Goal: Task Accomplishment & Management: Manage account settings

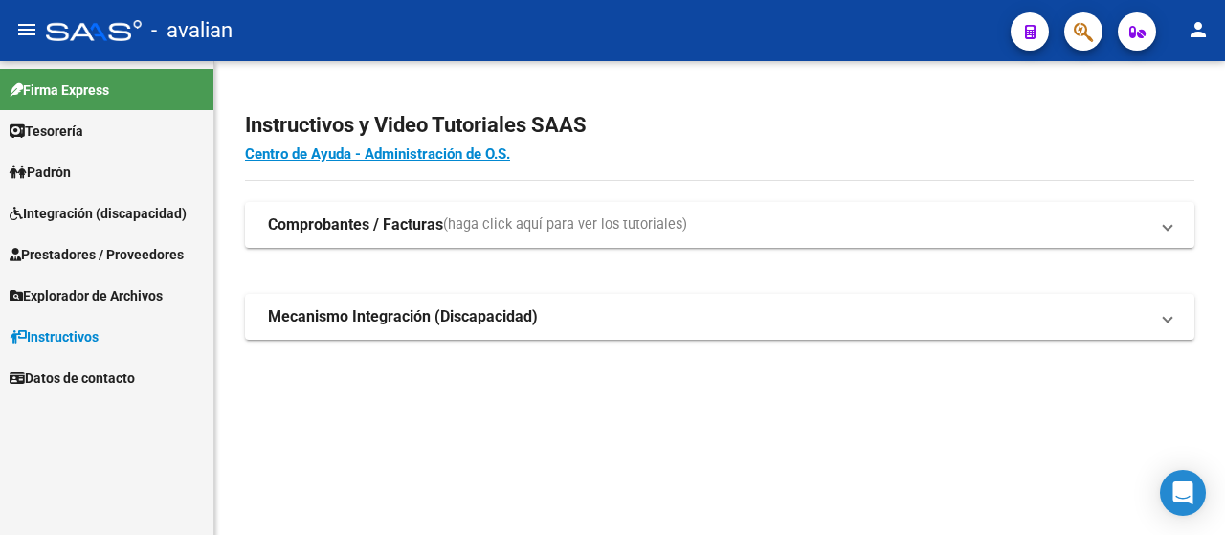
click at [73, 211] on span "Integración (discapacidad)" at bounding box center [98, 213] width 177 height 21
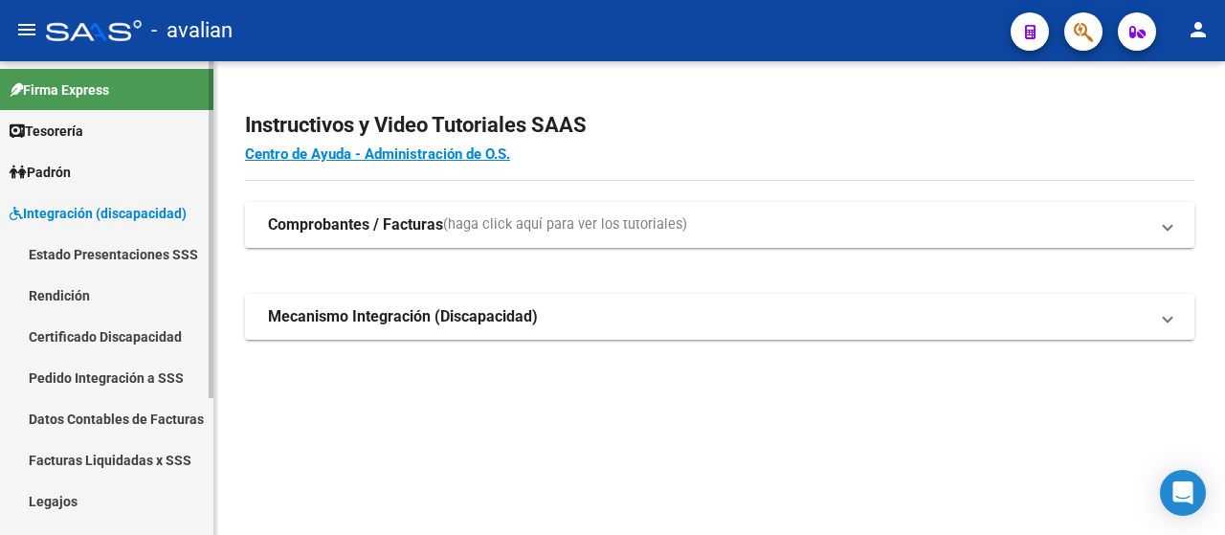
click at [77, 292] on link "Rendición" at bounding box center [106, 295] width 213 height 41
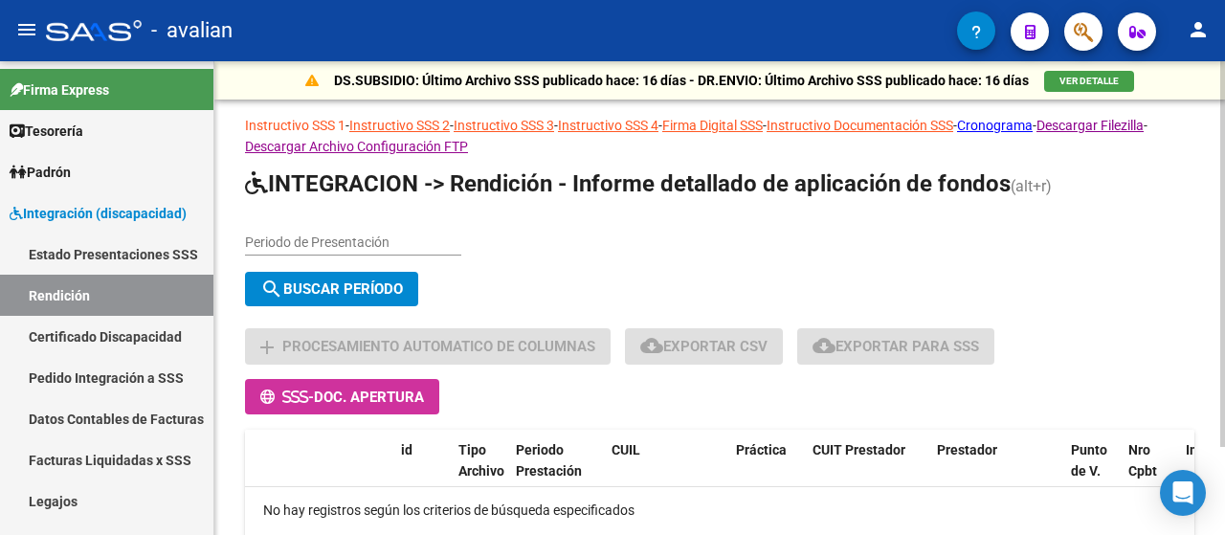
click at [293, 127] on link "Instructivo SSS 1" at bounding box center [295, 125] width 100 height 15
click at [419, 124] on link "Instructivo SSS 2" at bounding box center [399, 125] width 100 height 15
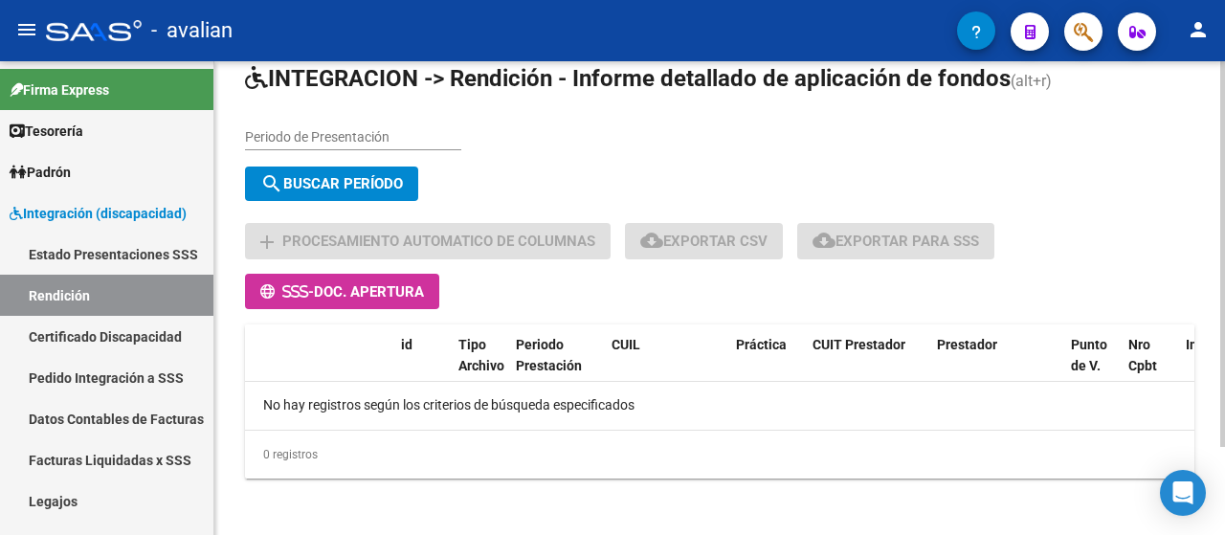
scroll to position [107, 0]
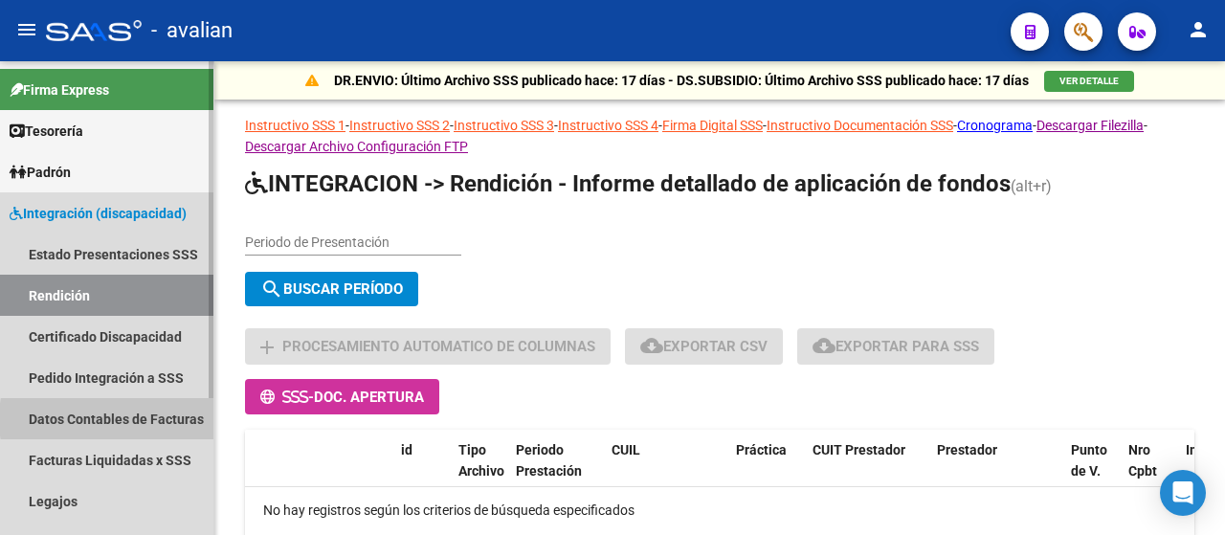
click at [153, 419] on link "Datos Contables de Facturas" at bounding box center [106, 418] width 213 height 41
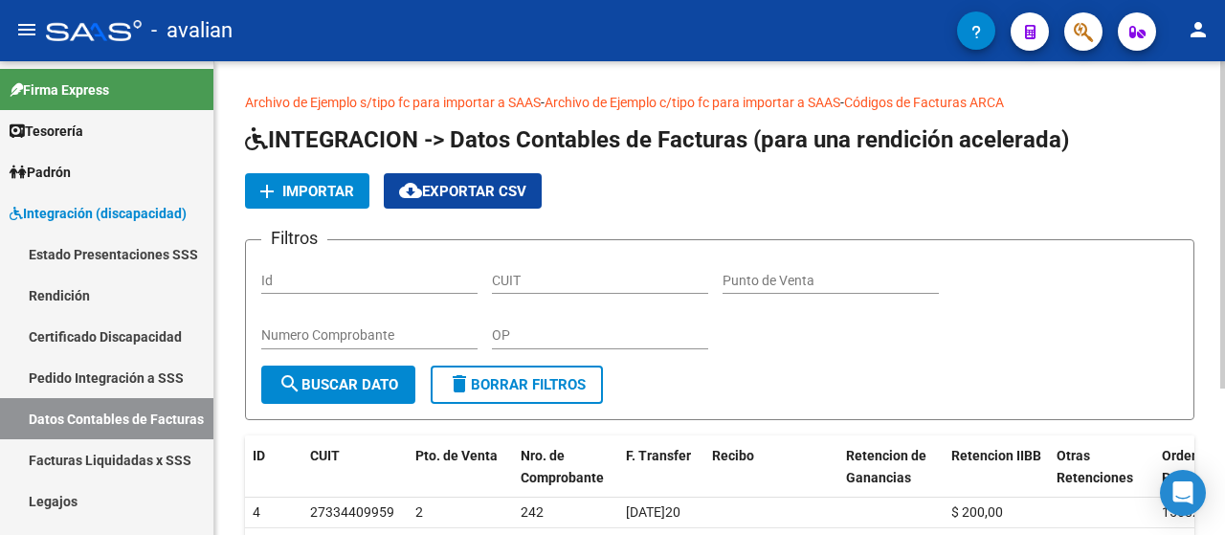
click at [331, 188] on span "Importar" at bounding box center [318, 191] width 72 height 17
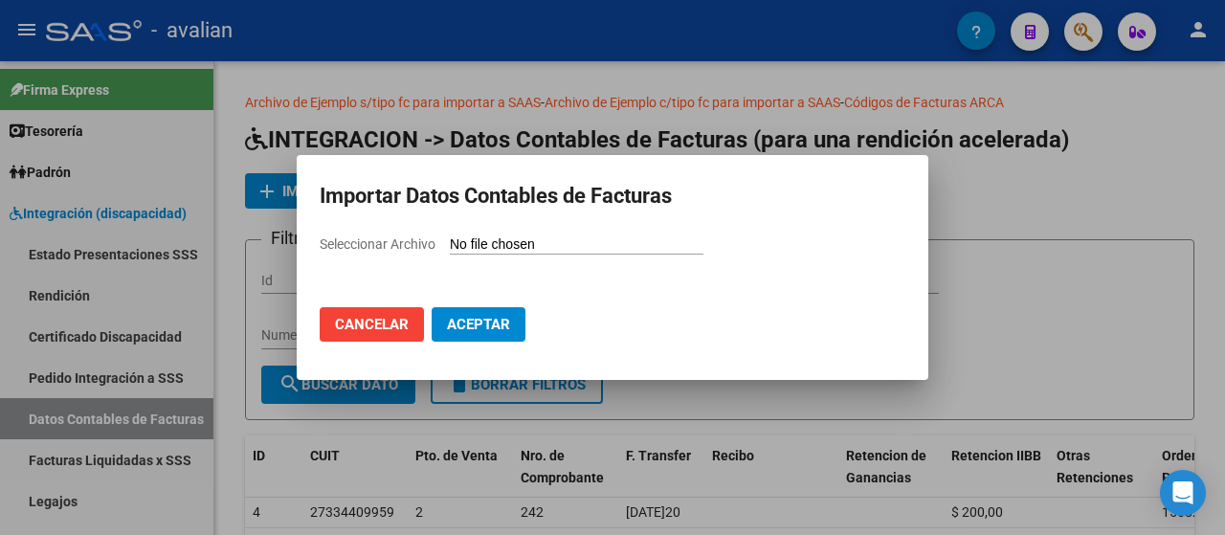
click at [524, 240] on input "Seleccionar Archivo" at bounding box center [577, 245] width 254 height 18
type input "C:\fakepath\Rendicion 202504.xlsx"
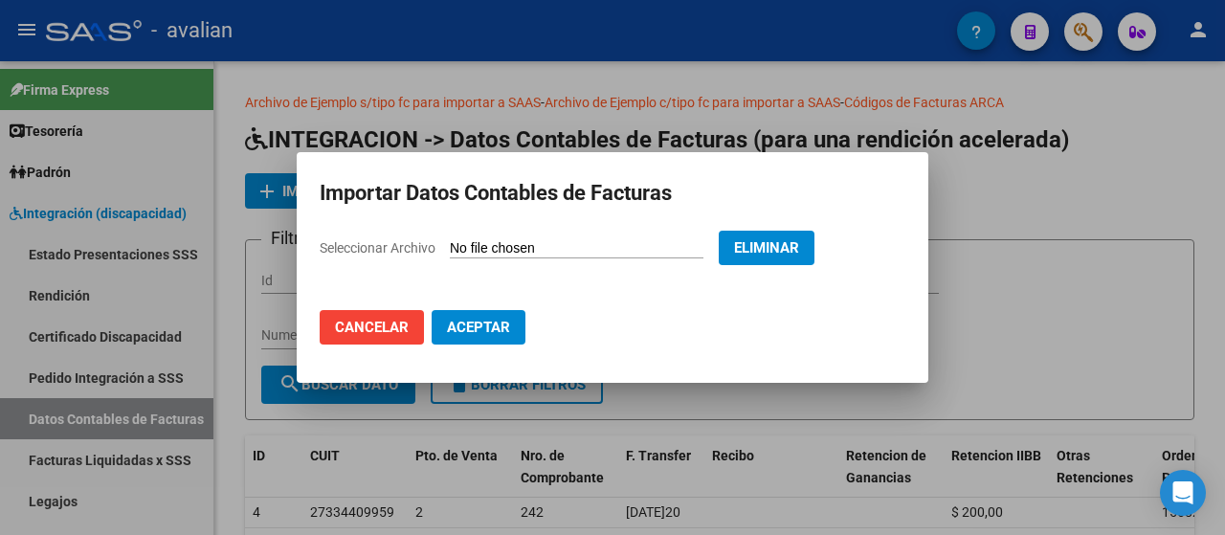
click at [475, 322] on span "Aceptar" at bounding box center [478, 327] width 63 height 17
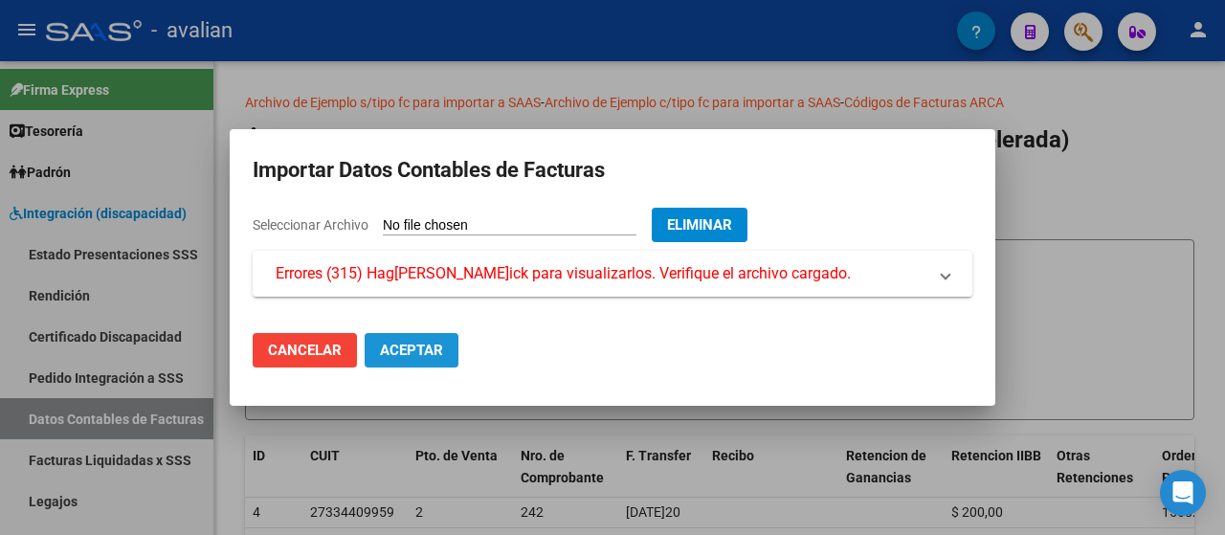
click at [367, 366] on button "Aceptar" at bounding box center [412, 350] width 94 height 34
click at [331, 345] on span "Cancelar" at bounding box center [305, 350] width 74 height 17
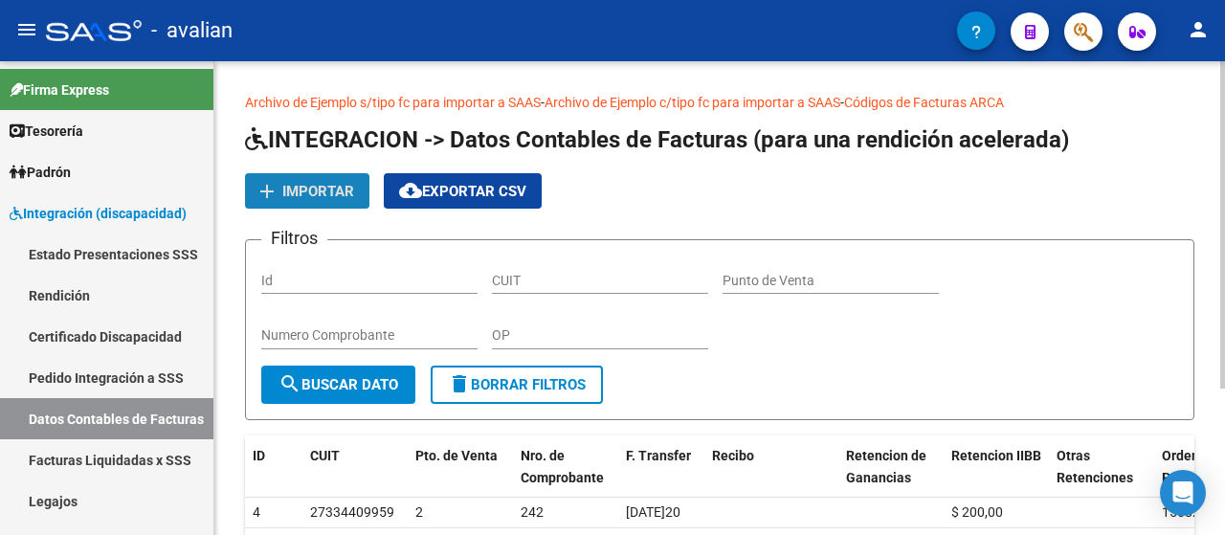
click at [308, 201] on button "add Importar" at bounding box center [307, 190] width 124 height 35
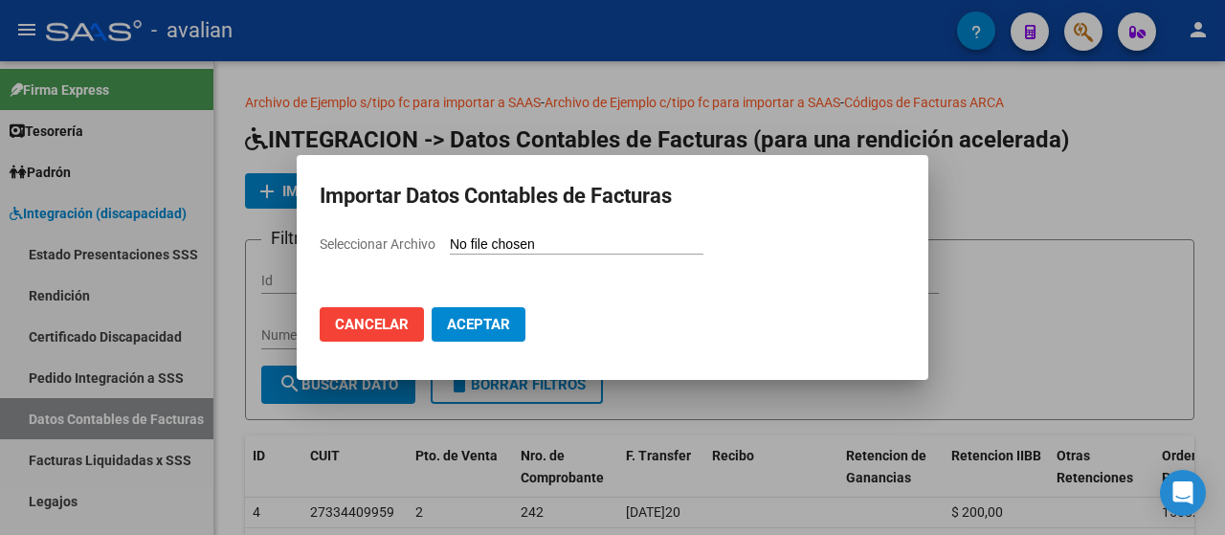
click at [398, 242] on span "Seleccionar Archivo" at bounding box center [378, 243] width 116 height 15
click at [450, 242] on input "Seleccionar Archivo" at bounding box center [577, 245] width 254 height 18
type input "C:\fakepath\Rendicion 202504.csv"
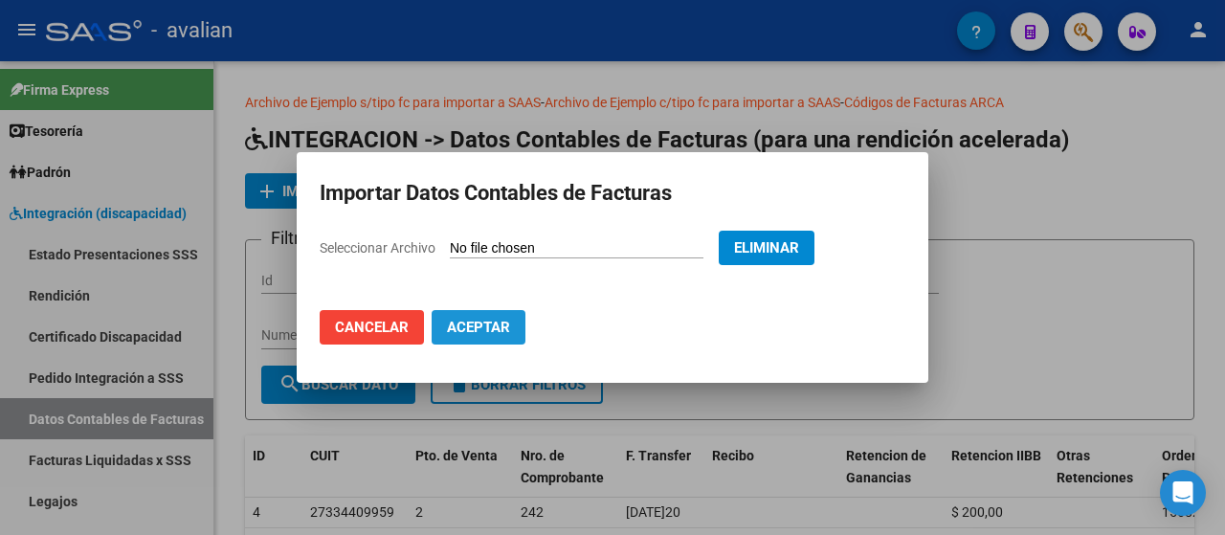
click at [479, 328] on span "Aceptar" at bounding box center [478, 327] width 63 height 17
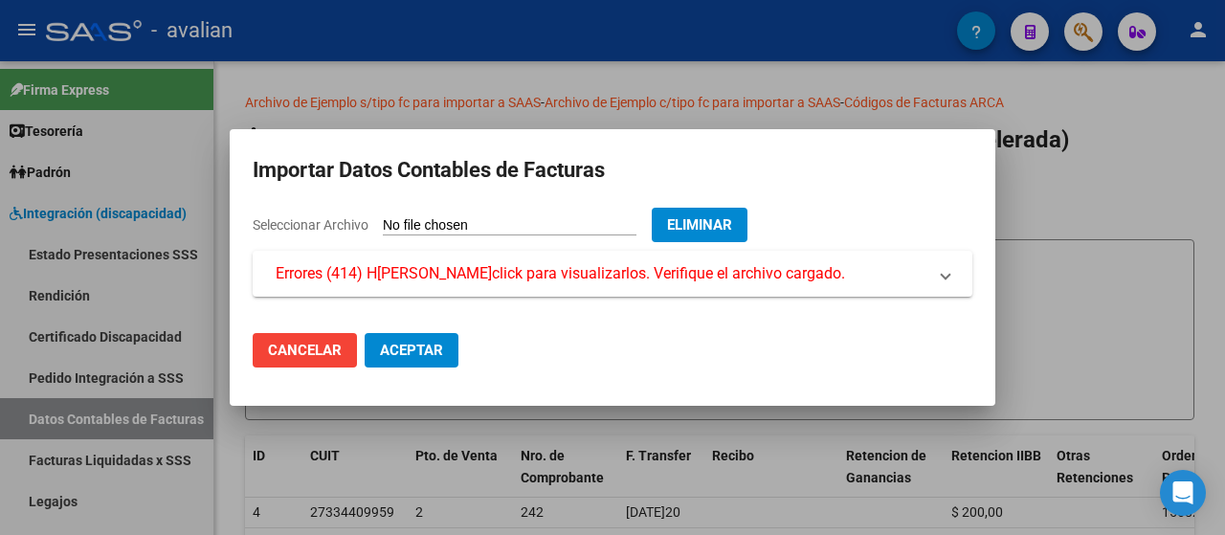
click at [432, 353] on span "Aceptar" at bounding box center [411, 350] width 63 height 17
click at [432, 349] on span "Aceptar" at bounding box center [411, 350] width 63 height 17
click at [440, 274] on span "Errores (414) H[PERSON_NAME]click para visualizarlos. Verifique el archivo carg…" at bounding box center [560, 273] width 569 height 23
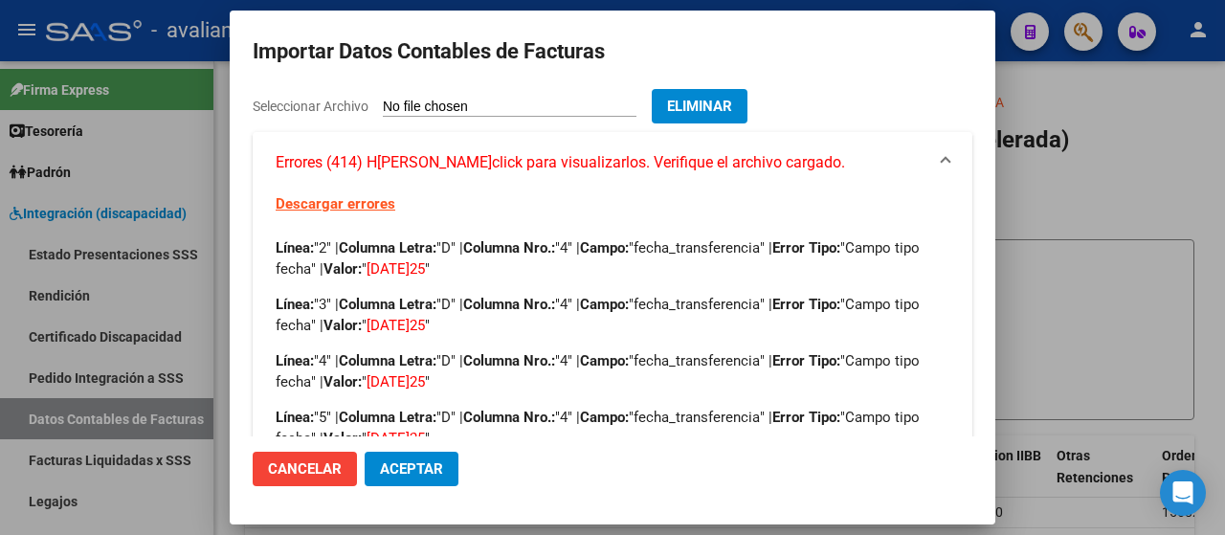
scroll to position [96, 0]
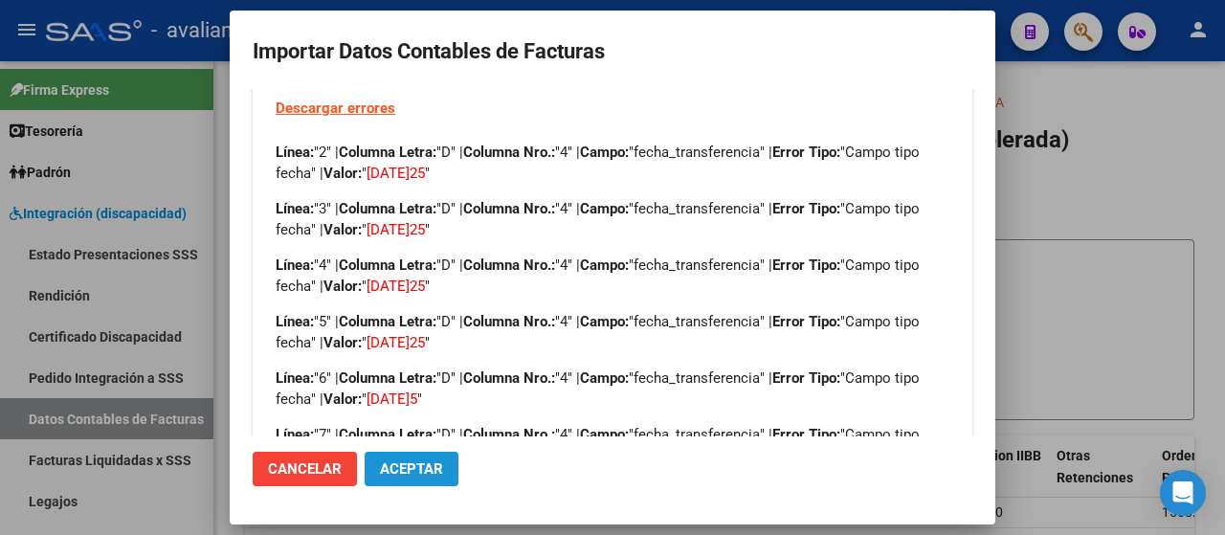
click at [426, 460] on span "Aceptar" at bounding box center [411, 468] width 63 height 17
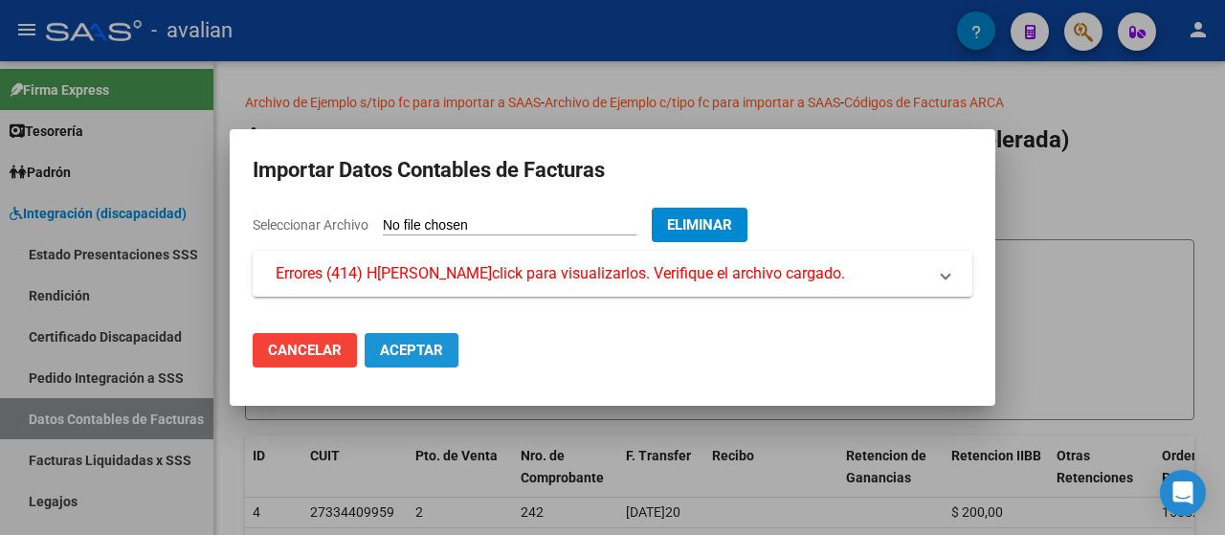
click at [392, 347] on span "Aceptar" at bounding box center [411, 350] width 63 height 17
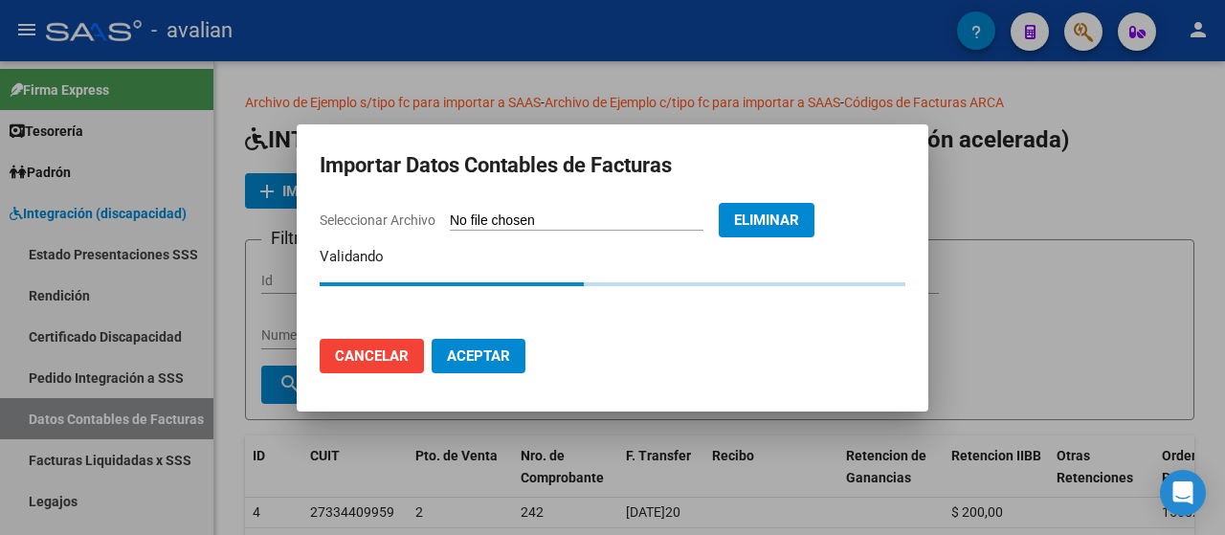
click at [783, 212] on span "Eliminar" at bounding box center [766, 219] width 65 height 17
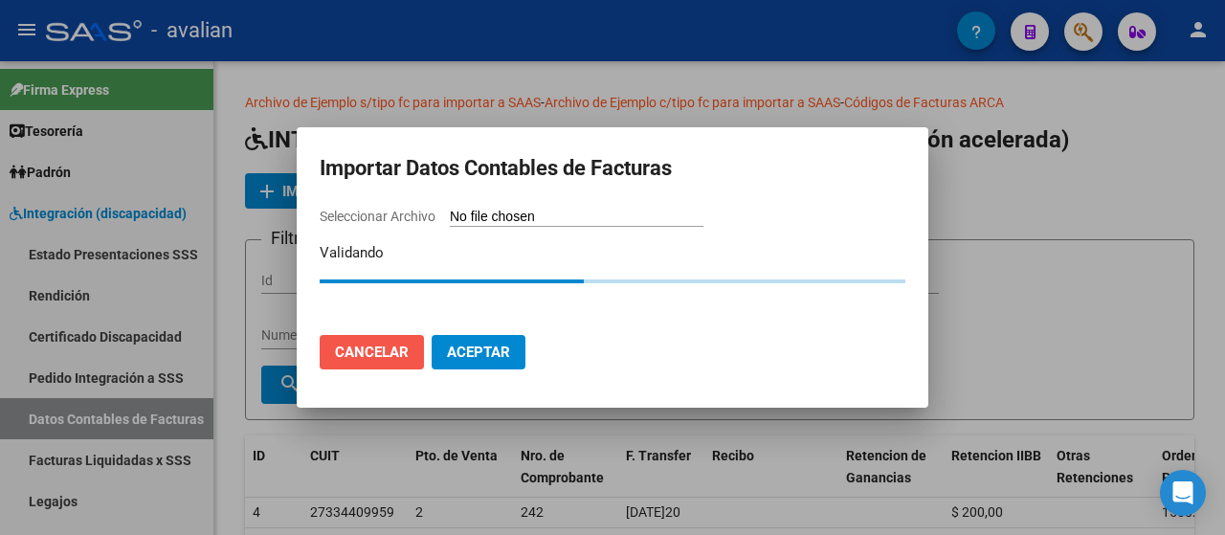
click at [355, 350] on span "Cancelar" at bounding box center [372, 351] width 74 height 17
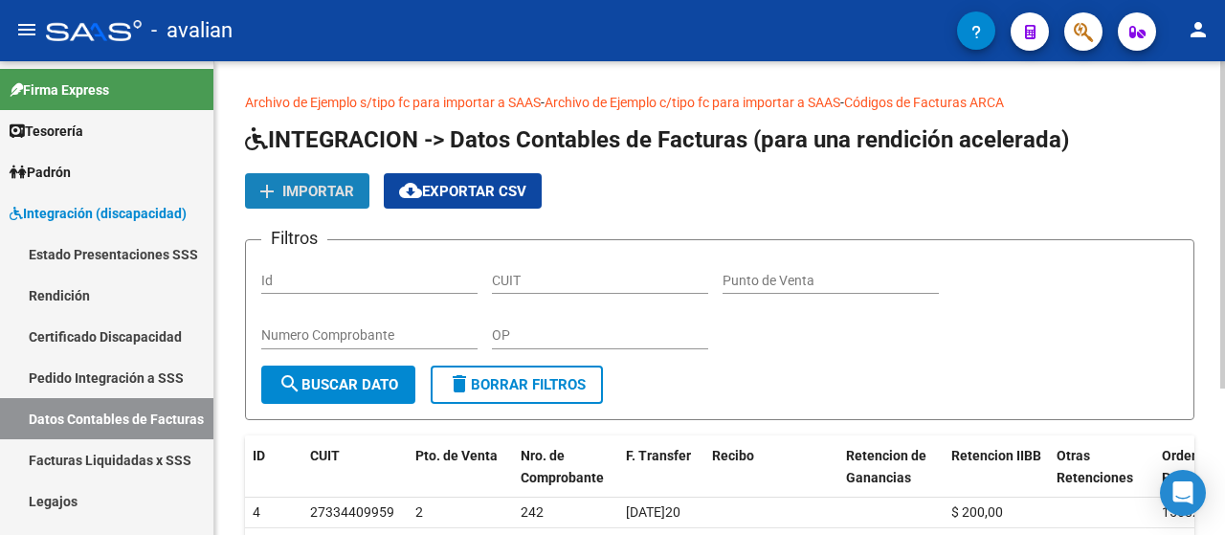
click at [323, 183] on span "Importar" at bounding box center [318, 191] width 72 height 17
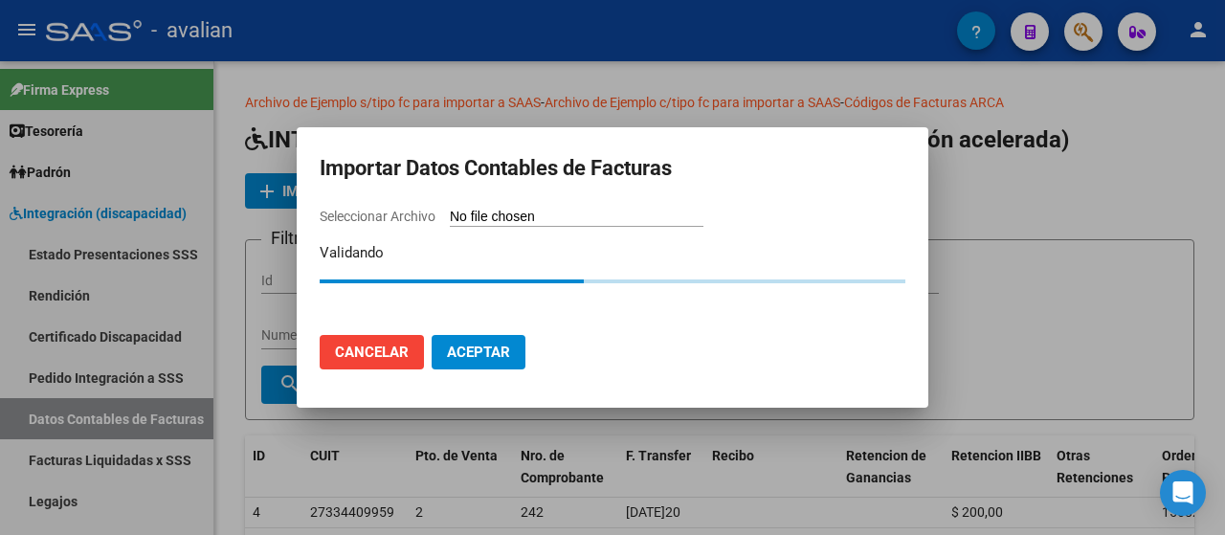
click at [396, 350] on span "Cancelar" at bounding box center [372, 351] width 74 height 17
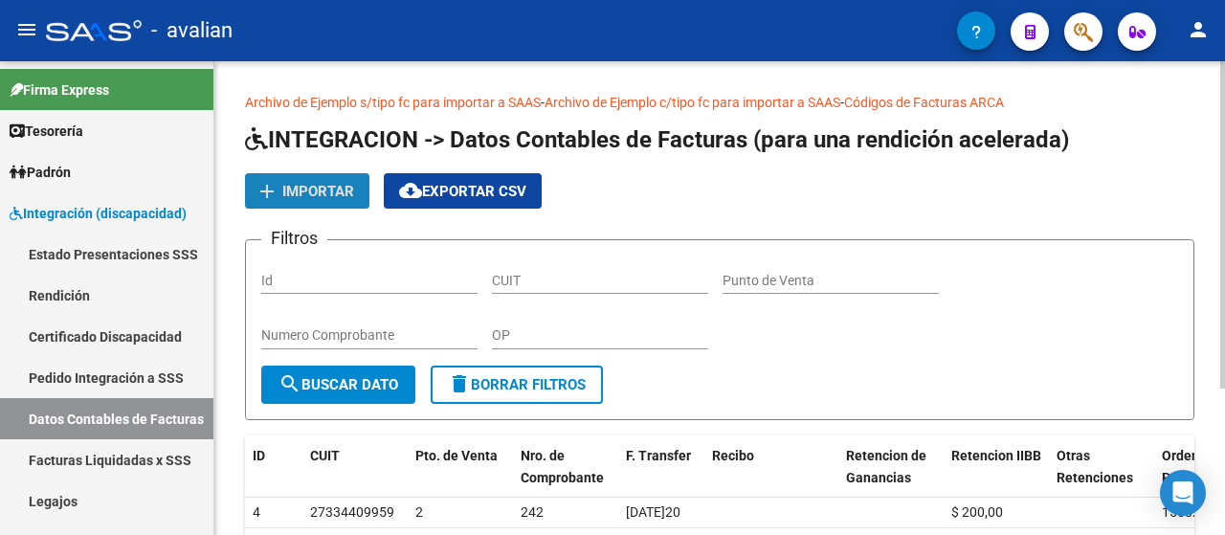
click at [290, 185] on span "Importar" at bounding box center [318, 191] width 72 height 17
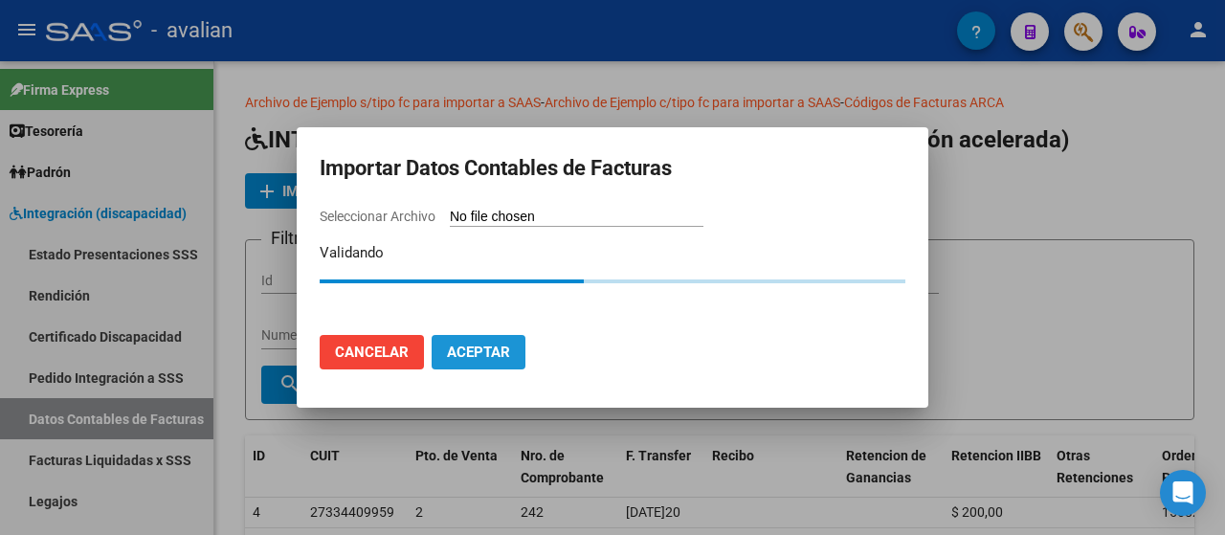
click at [491, 352] on span "Aceptar" at bounding box center [478, 351] width 63 height 17
click at [361, 347] on span "Cancelar" at bounding box center [372, 351] width 74 height 17
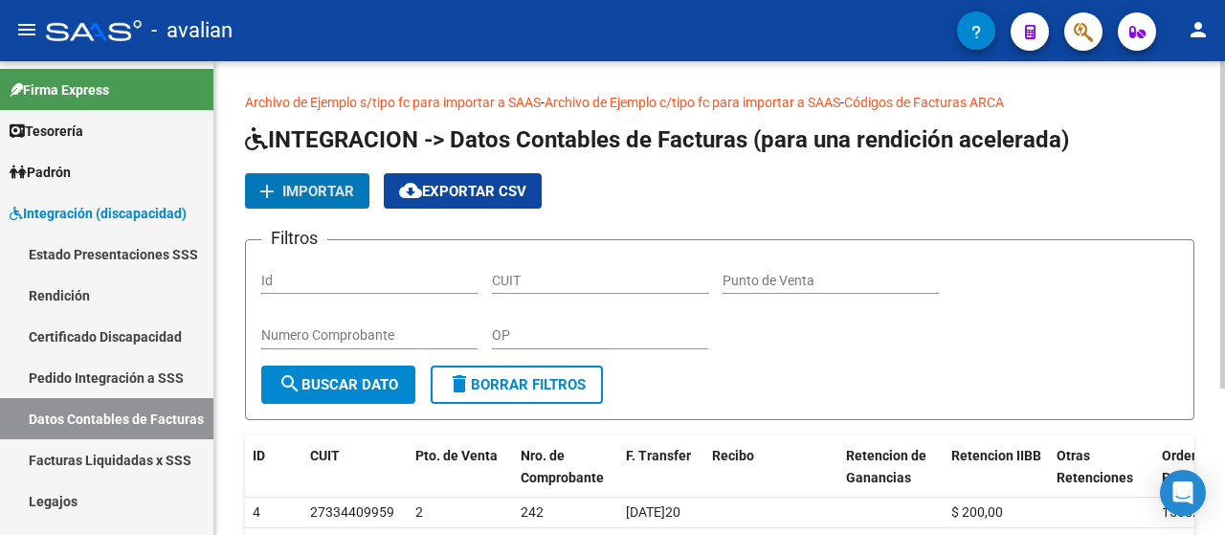
click at [325, 185] on span "Importar" at bounding box center [318, 191] width 72 height 17
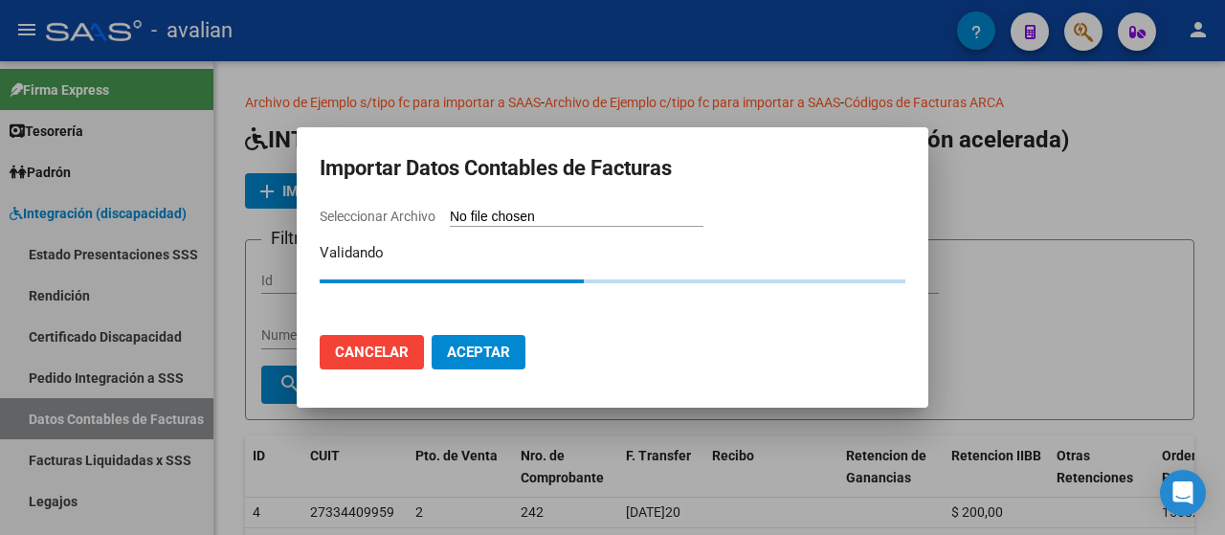
click at [384, 342] on button "Cancelar" at bounding box center [372, 352] width 104 height 34
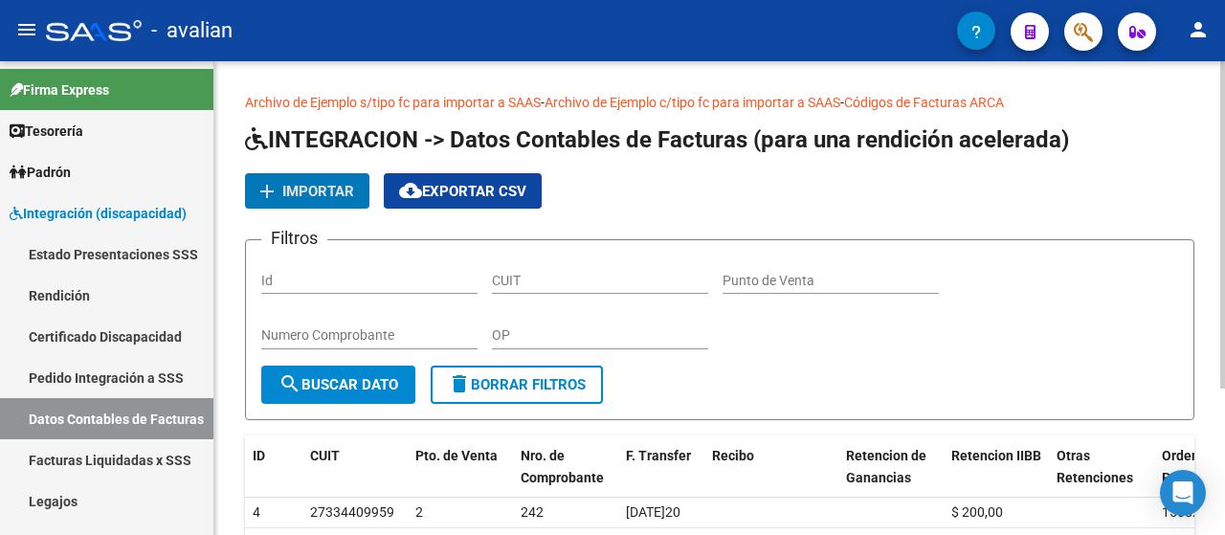
click at [312, 198] on span "Importar" at bounding box center [318, 191] width 72 height 17
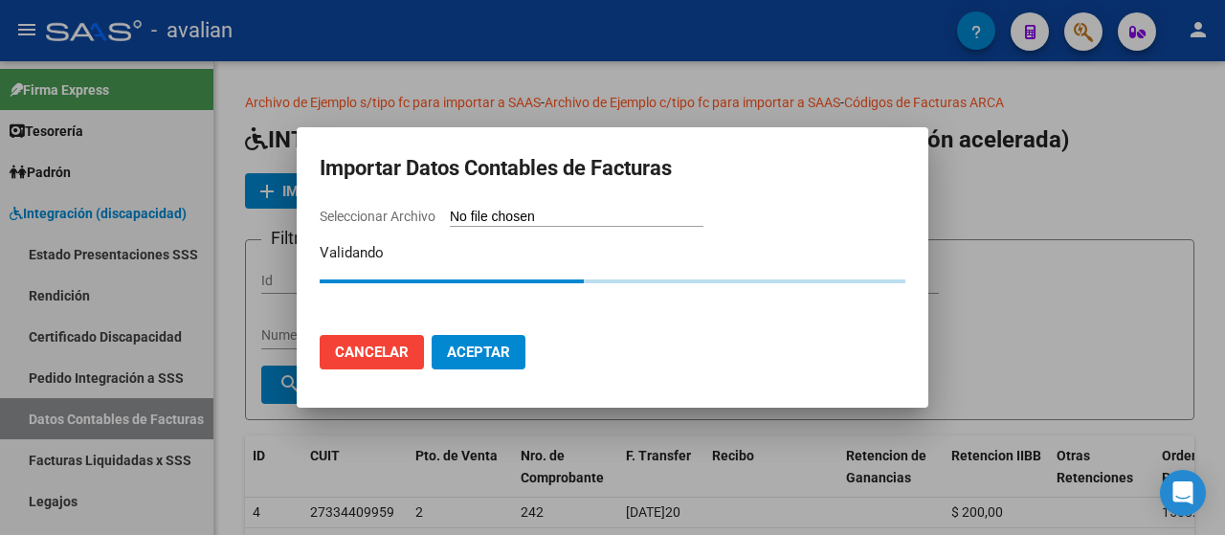
click at [394, 214] on span "Seleccionar Archivo" at bounding box center [378, 216] width 116 height 15
click at [450, 214] on input "Seleccionar Archivo" at bounding box center [577, 218] width 254 height 18
type input "C:\fakepath\Rendicion 202504.csv"
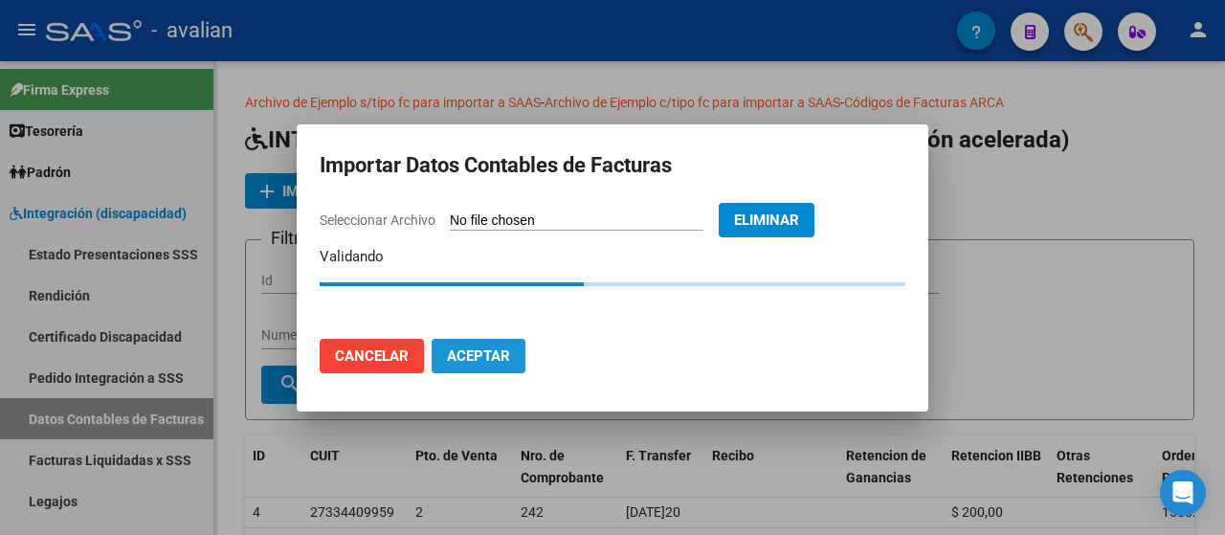
click at [493, 347] on span "Aceptar" at bounding box center [478, 355] width 63 height 17
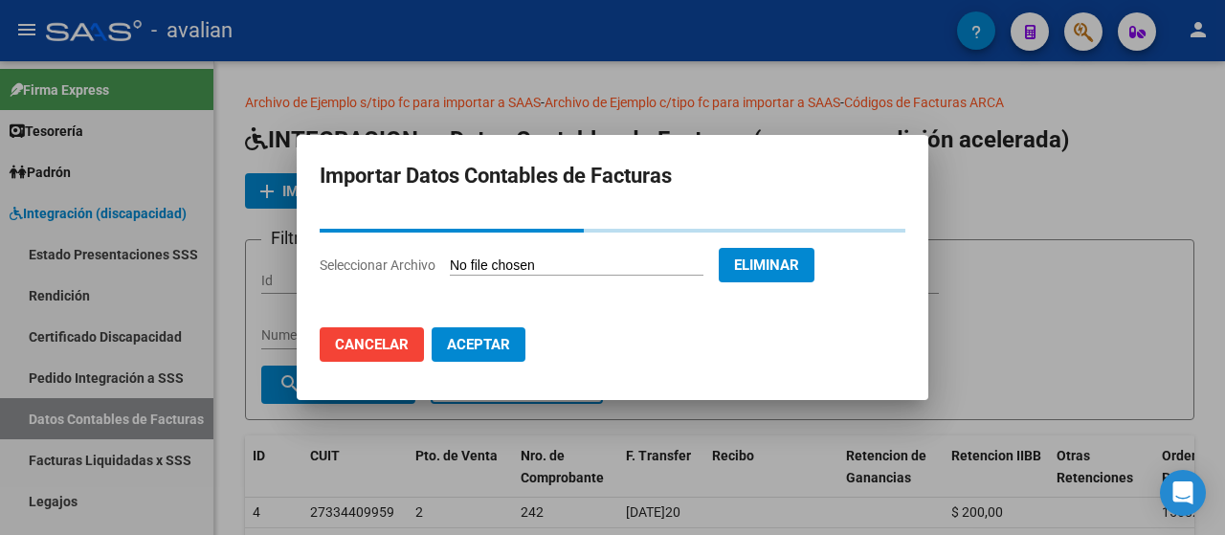
click at [390, 341] on span "Cancelar" at bounding box center [372, 344] width 74 height 17
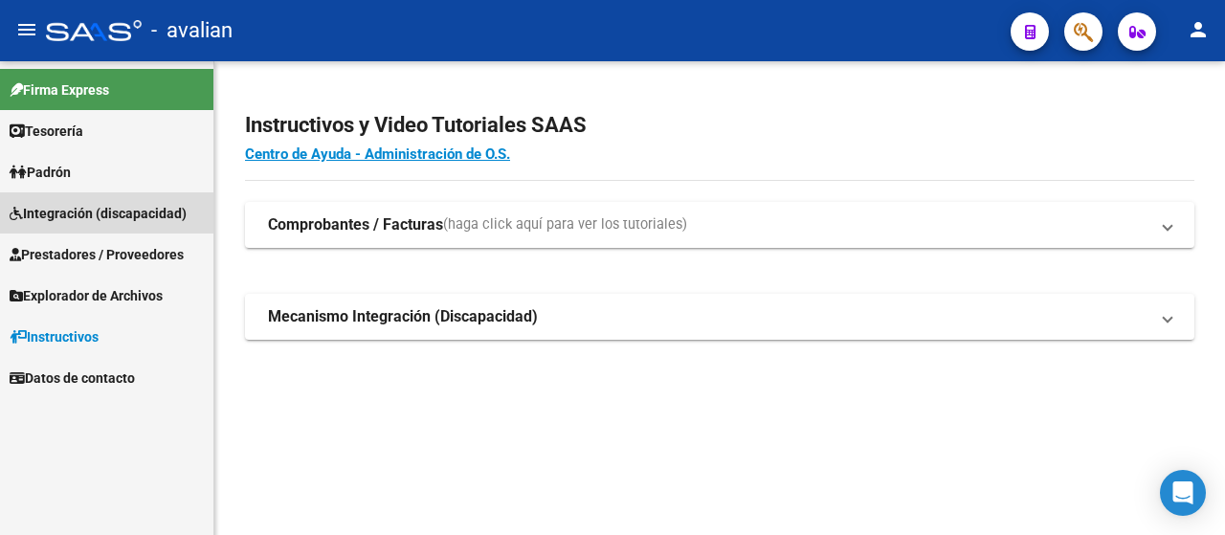
click at [89, 203] on span "Integración (discapacidad)" at bounding box center [98, 213] width 177 height 21
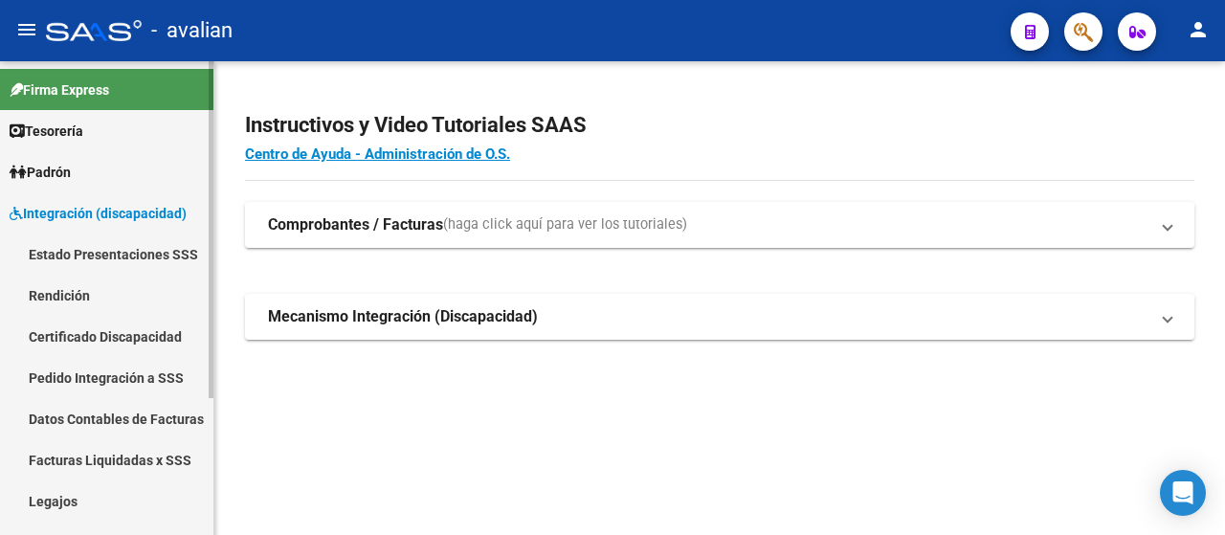
scroll to position [96, 0]
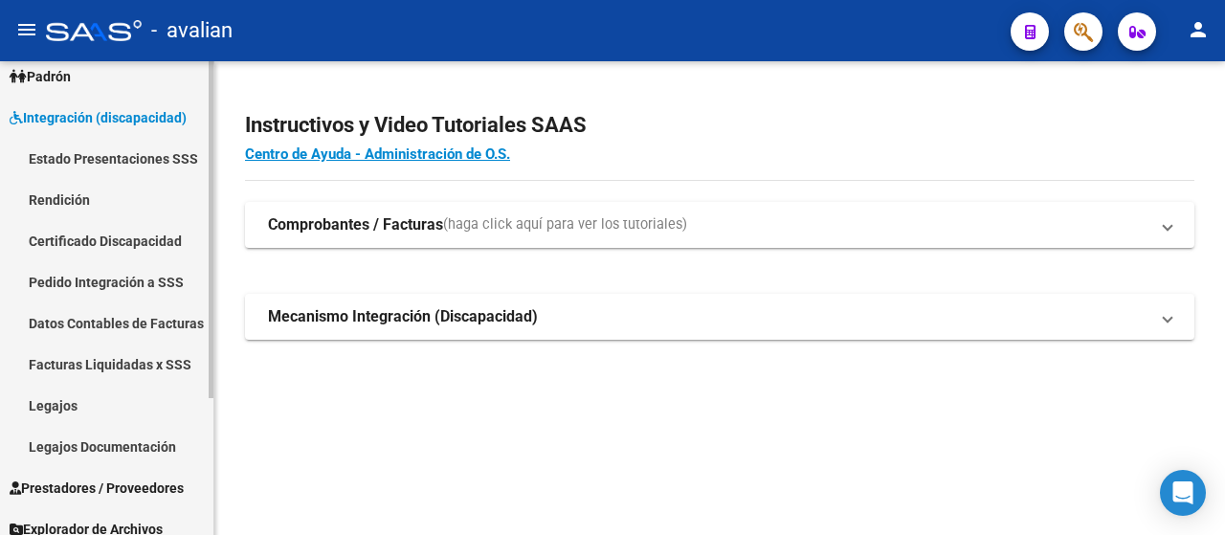
click at [98, 321] on link "Datos Contables de Facturas" at bounding box center [106, 322] width 213 height 41
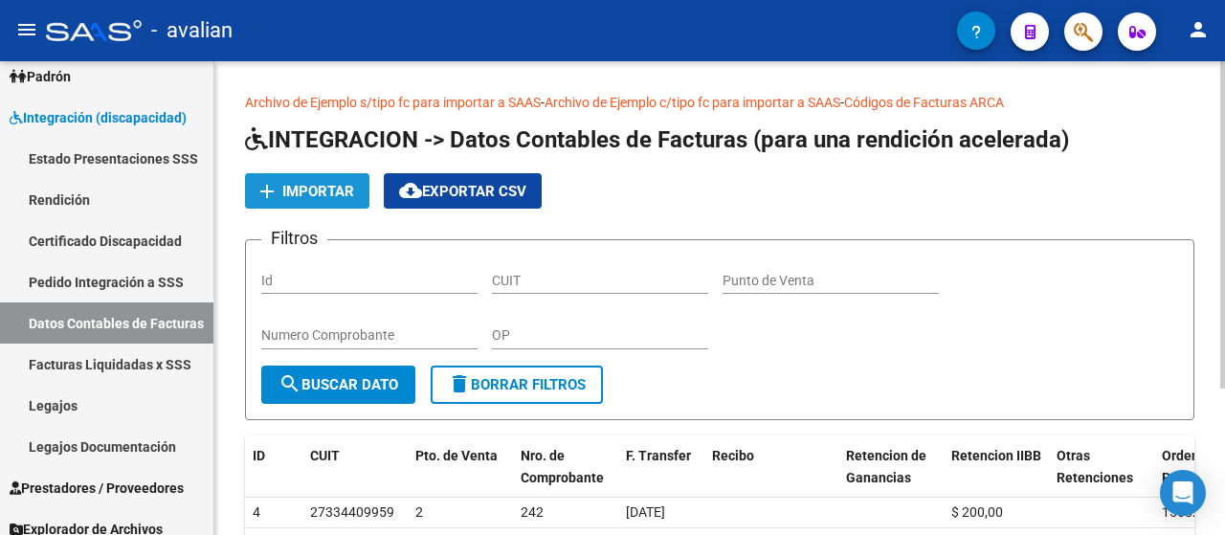
click at [326, 190] on span "Importar" at bounding box center [318, 191] width 72 height 17
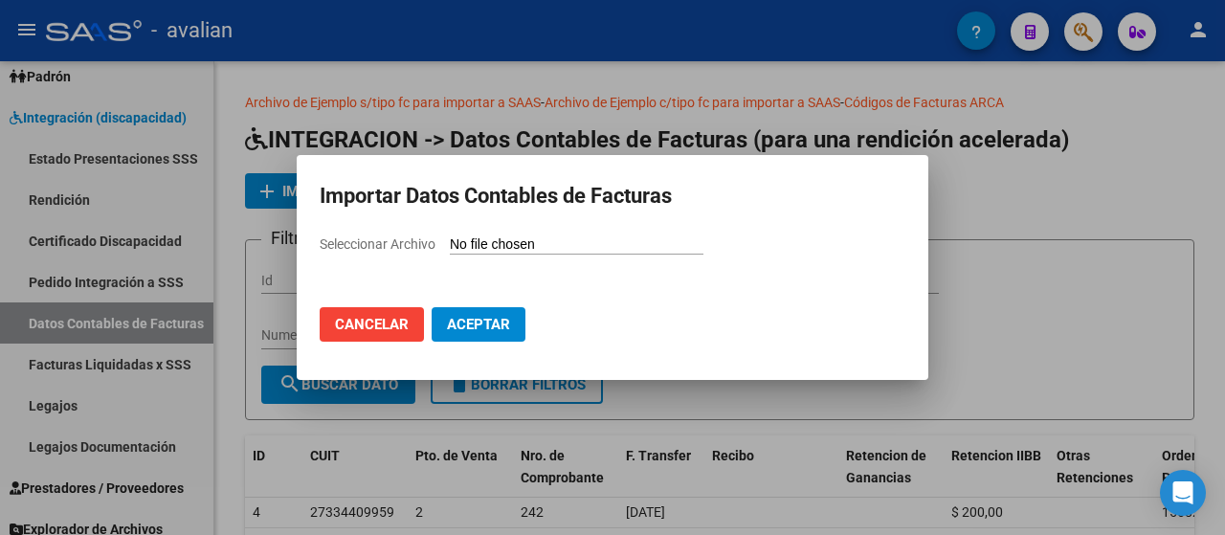
click at [370, 245] on span "Seleccionar Archivo" at bounding box center [378, 243] width 116 height 15
click at [450, 245] on input "Seleccionar Archivo" at bounding box center [577, 245] width 254 height 18
type input "C:\fakepath\Rendicion 202504.csv"
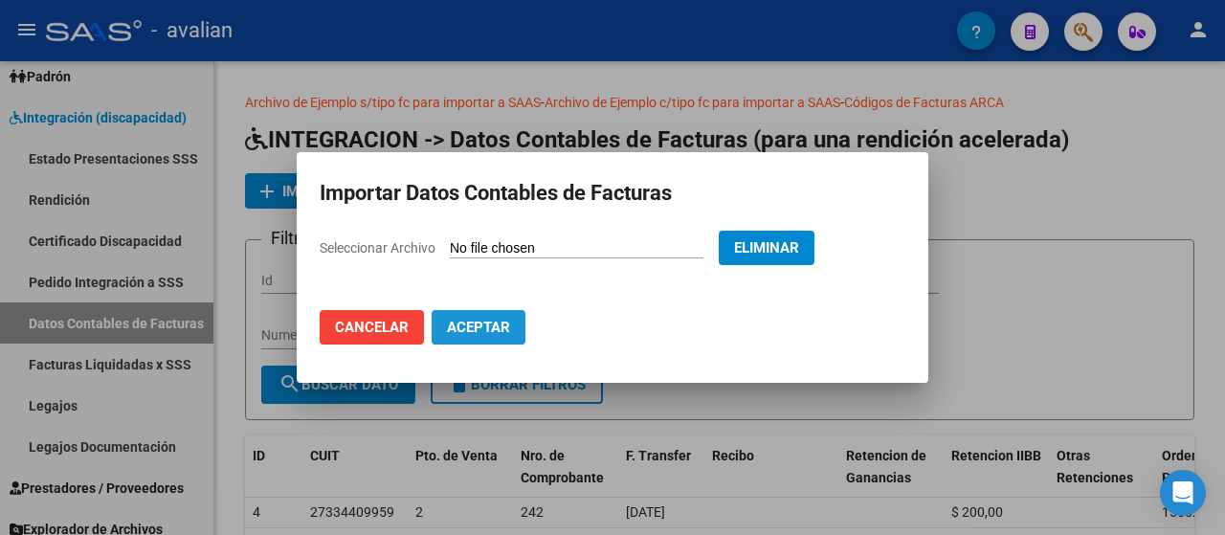
click at [474, 322] on span "Aceptar" at bounding box center [478, 327] width 63 height 17
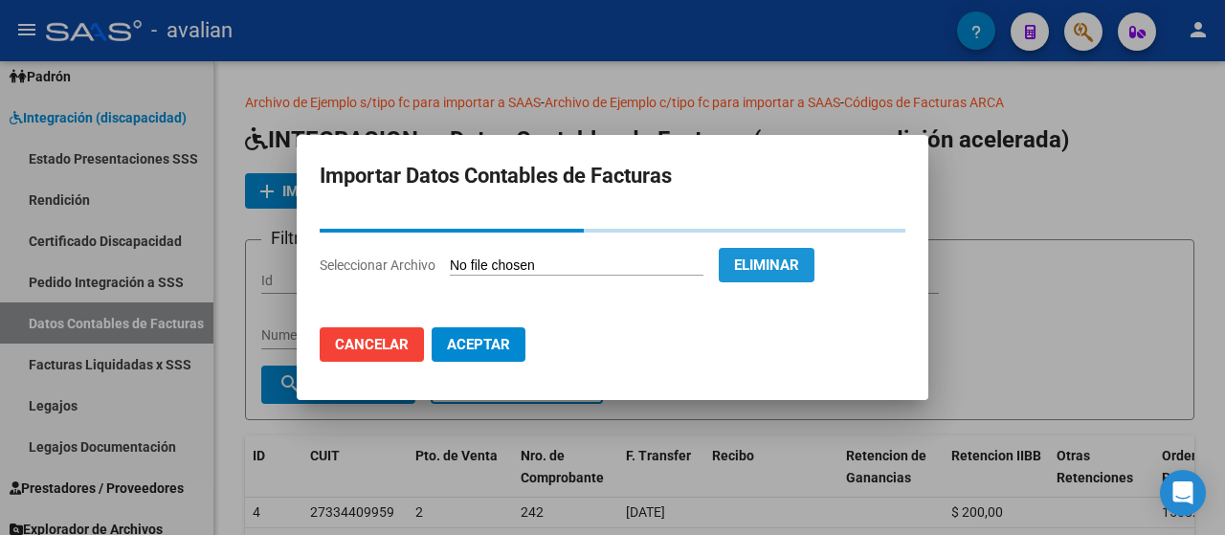
click at [790, 260] on span "Eliminar" at bounding box center [766, 264] width 65 height 17
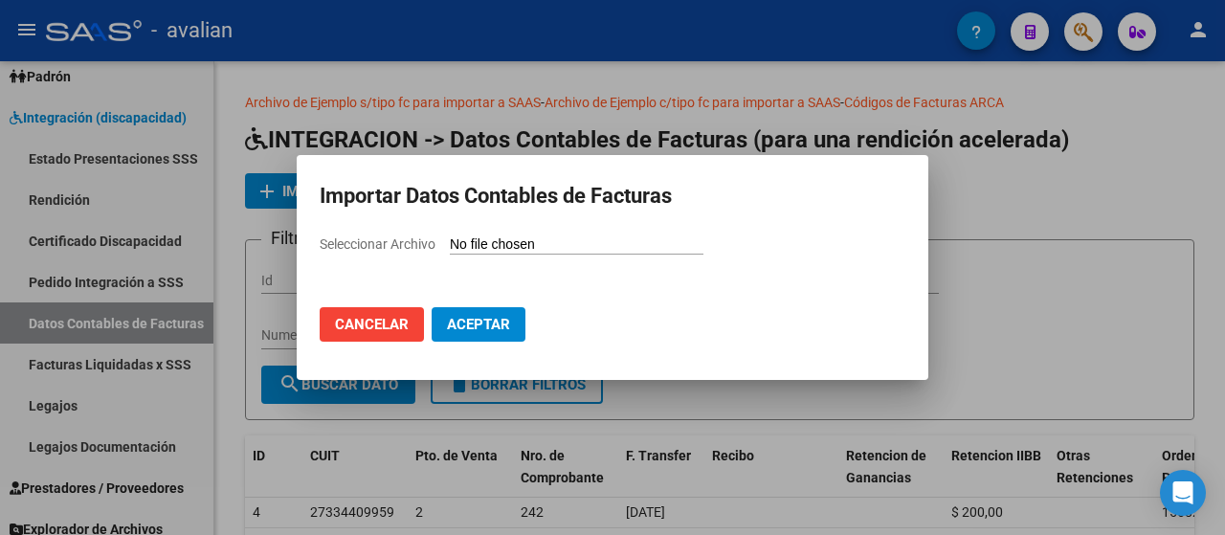
click at [365, 316] on span "Cancelar" at bounding box center [372, 324] width 74 height 17
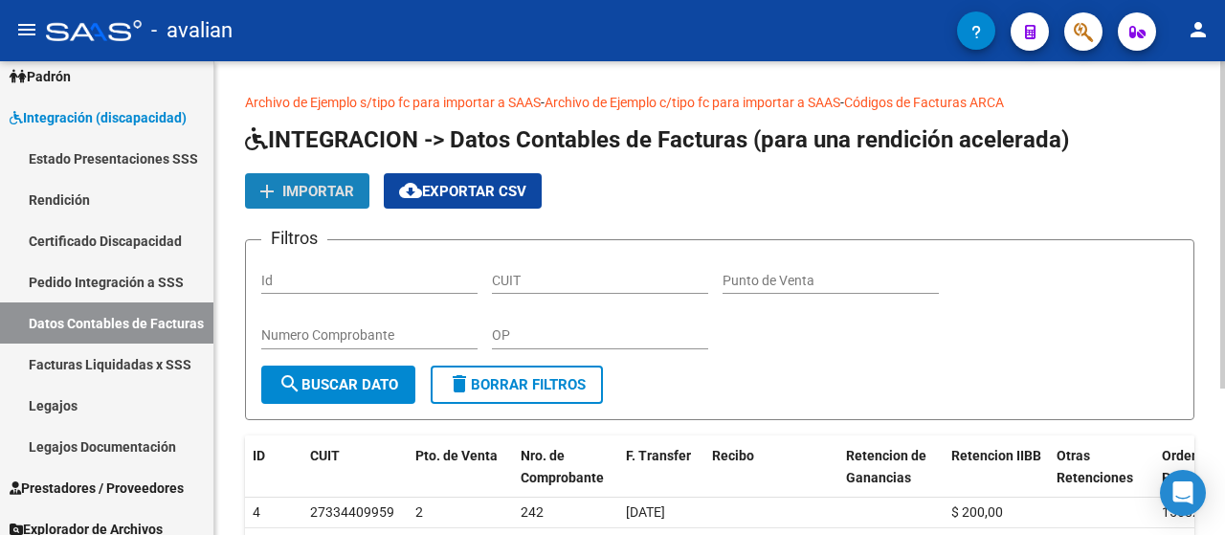
click at [313, 192] on span "Importar" at bounding box center [318, 191] width 72 height 17
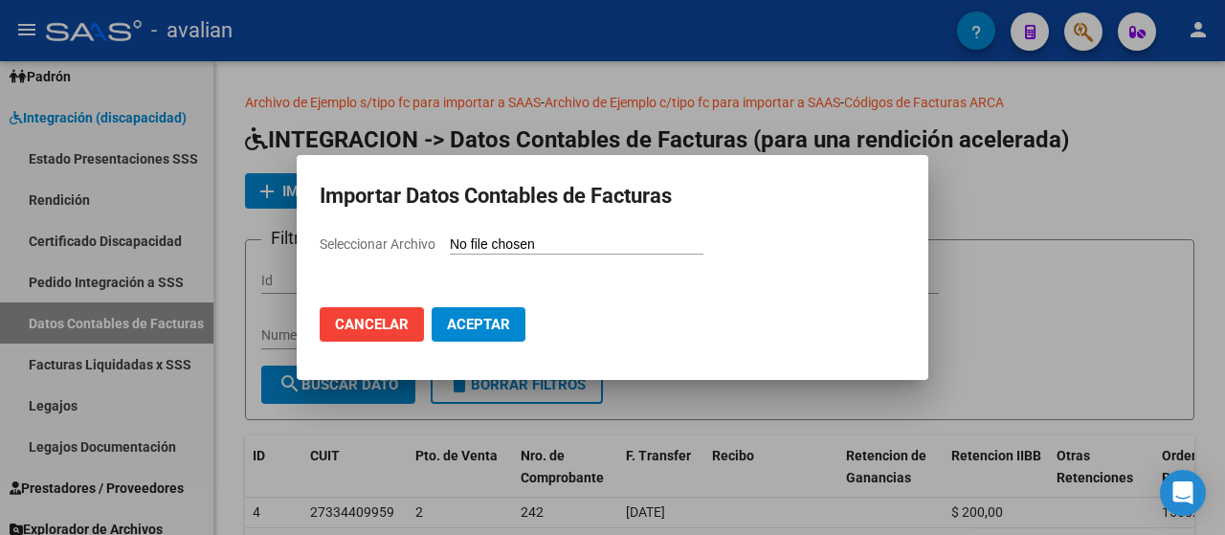
click at [375, 240] on span "Seleccionar Archivo" at bounding box center [378, 243] width 116 height 15
click at [450, 240] on input "Seleccionar Archivo" at bounding box center [577, 245] width 254 height 18
click at [378, 320] on span "Cancelar" at bounding box center [372, 324] width 74 height 17
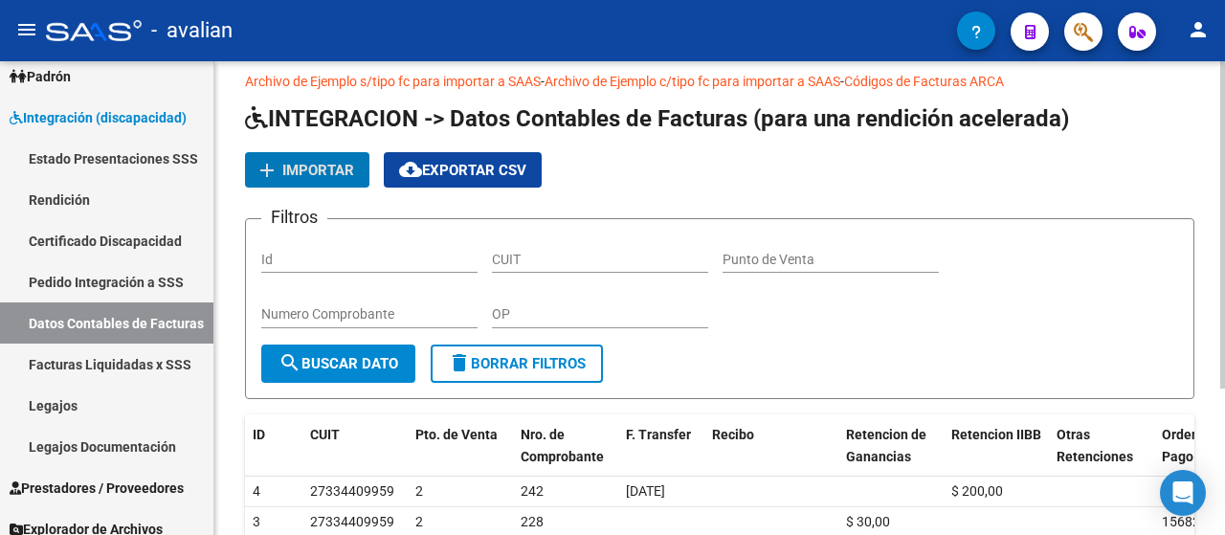
scroll to position [20, 0]
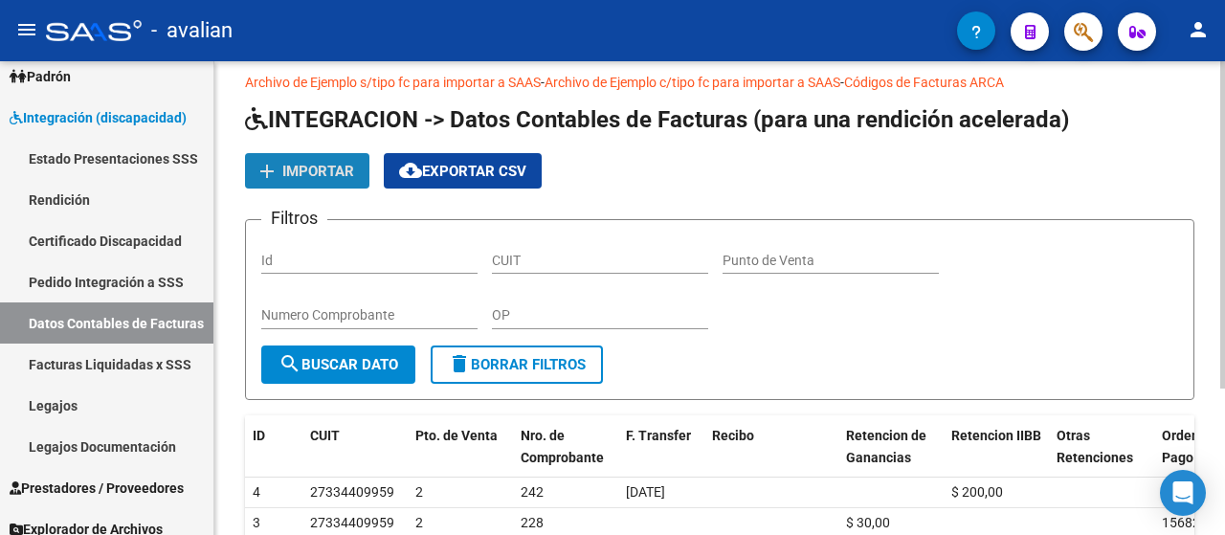
click at [302, 167] on span "Importar" at bounding box center [318, 171] width 72 height 17
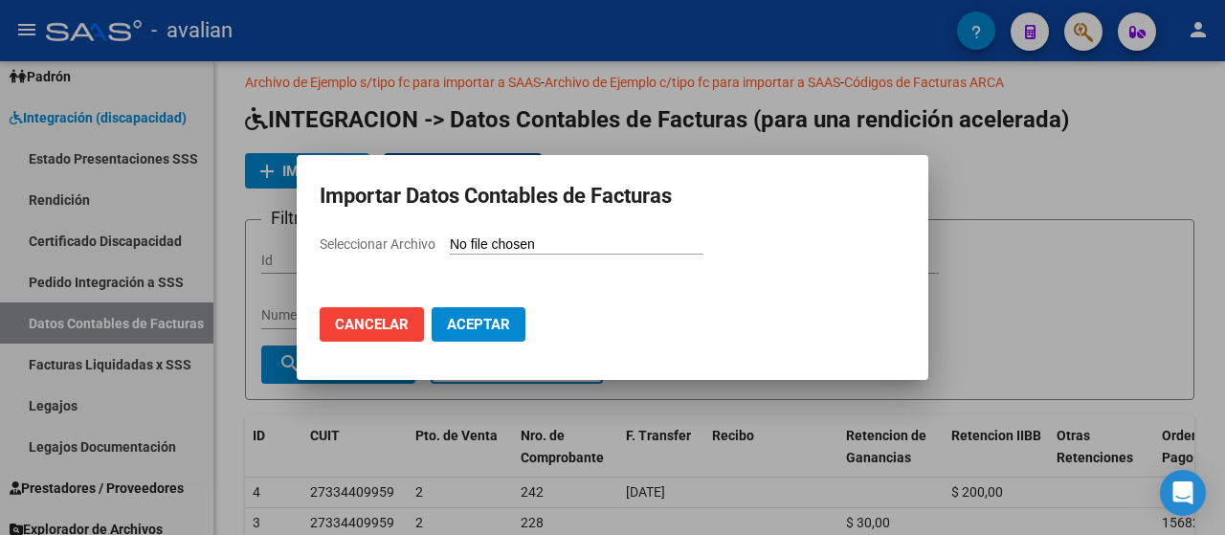
click at [374, 248] on span "Seleccionar Archivo" at bounding box center [378, 243] width 116 height 15
click at [450, 248] on input "Seleccionar Archivo" at bounding box center [577, 245] width 254 height 18
type input "C:\fakepath\rendicion 202504B.csv"
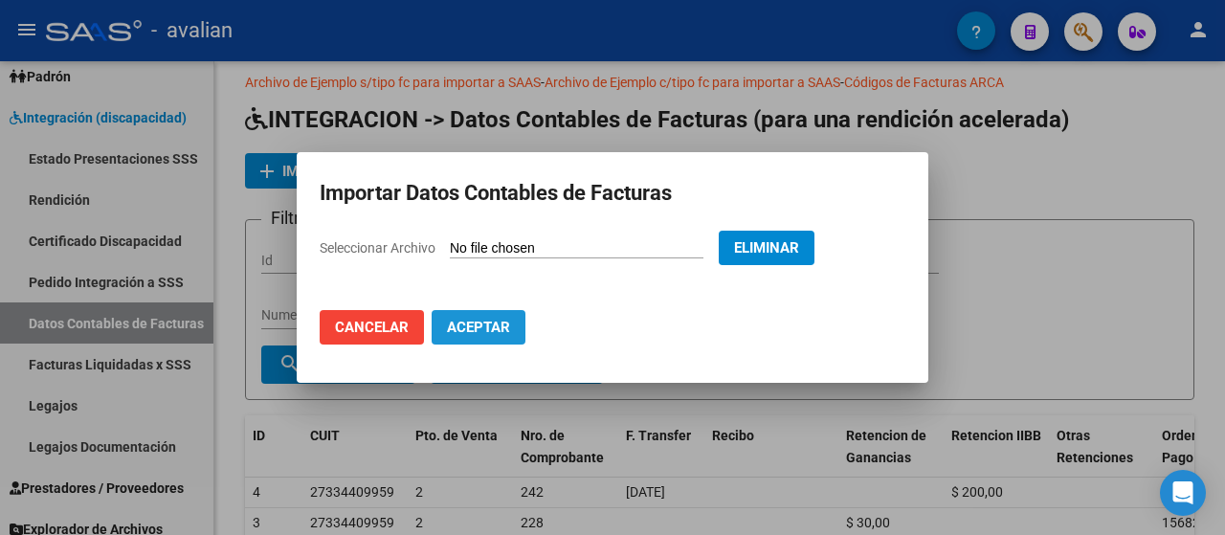
click at [465, 321] on span "Aceptar" at bounding box center [478, 327] width 63 height 17
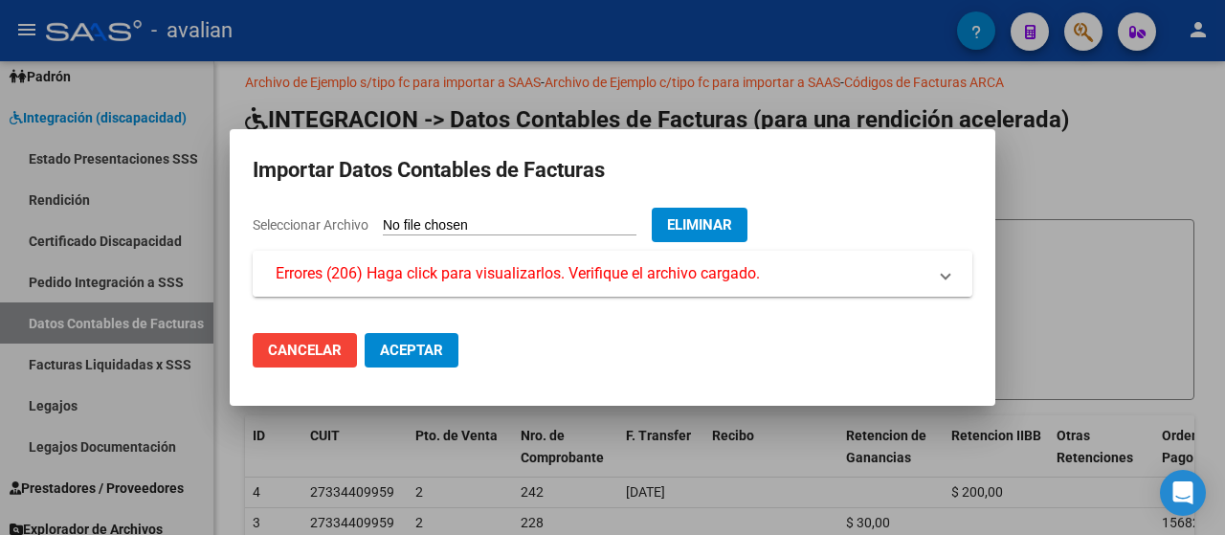
click at [316, 270] on span "Errores (206) Haga click para visualizarlos. Verifique el archivo cargado." at bounding box center [518, 273] width 484 height 23
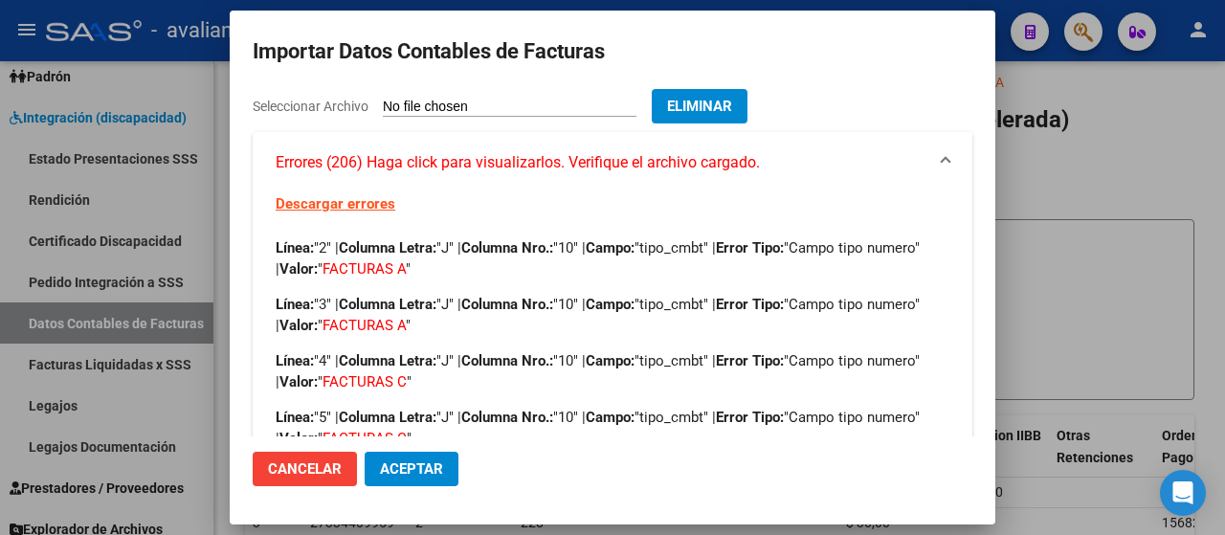
drag, startPoint x: 390, startPoint y: 261, endPoint x: 471, endPoint y: 266, distance: 80.5
click at [471, 266] on p "Línea: "2" | Columna Letra: "J" | Columna Nro.: "10" | Campo: "tipo_cmbt" | Err…" at bounding box center [613, 258] width 674 height 42
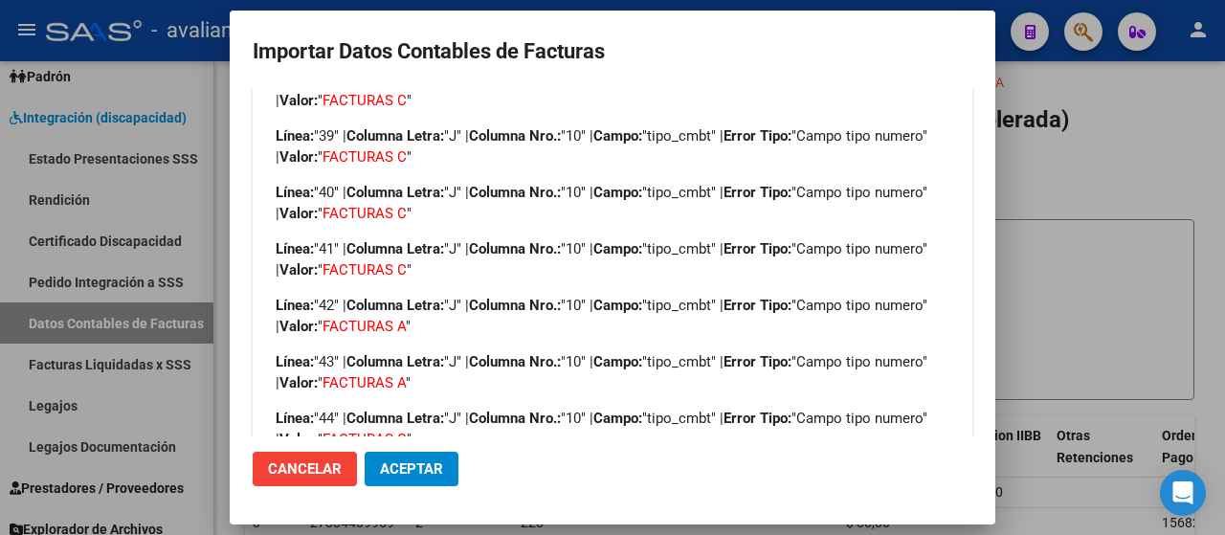
scroll to position [2296, 0]
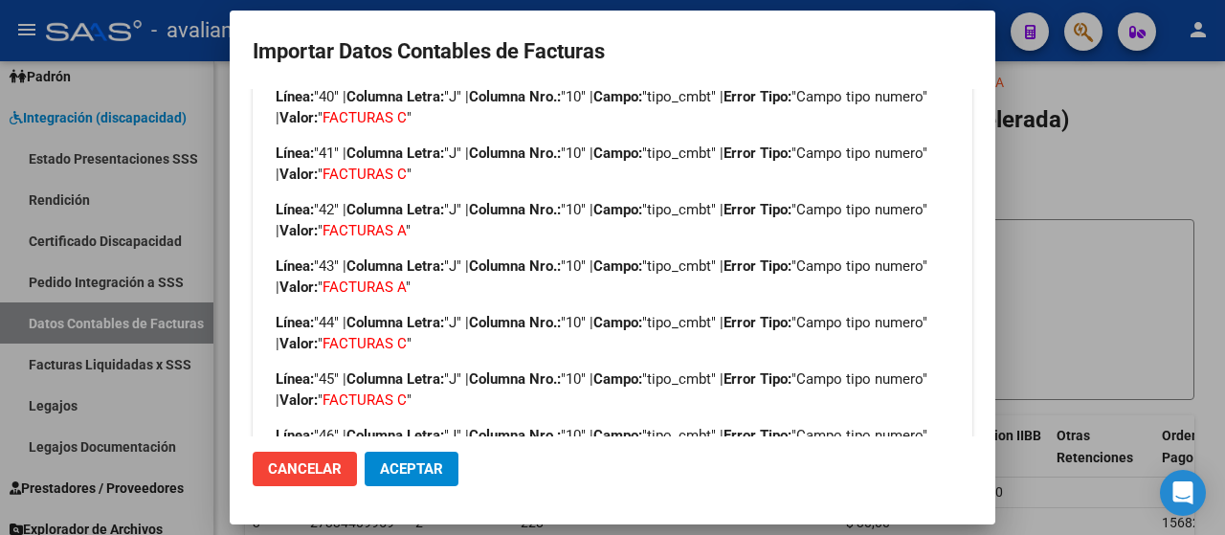
click at [327, 477] on button "Cancelar" at bounding box center [305, 469] width 104 height 34
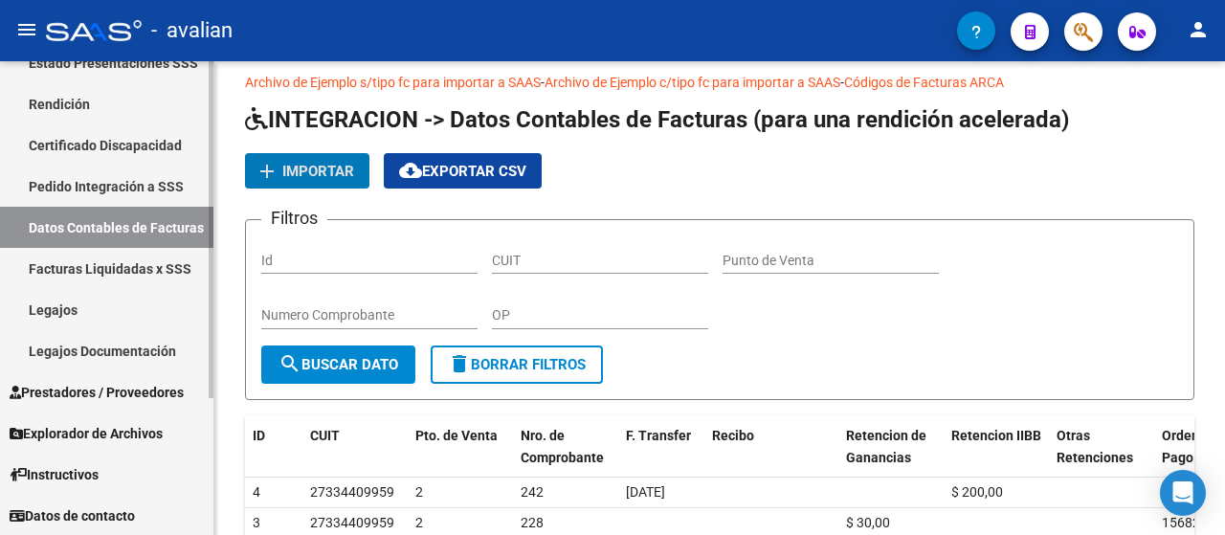
scroll to position [191, 0]
click at [130, 270] on link "Facturas Liquidadas x SSS" at bounding box center [106, 268] width 213 height 41
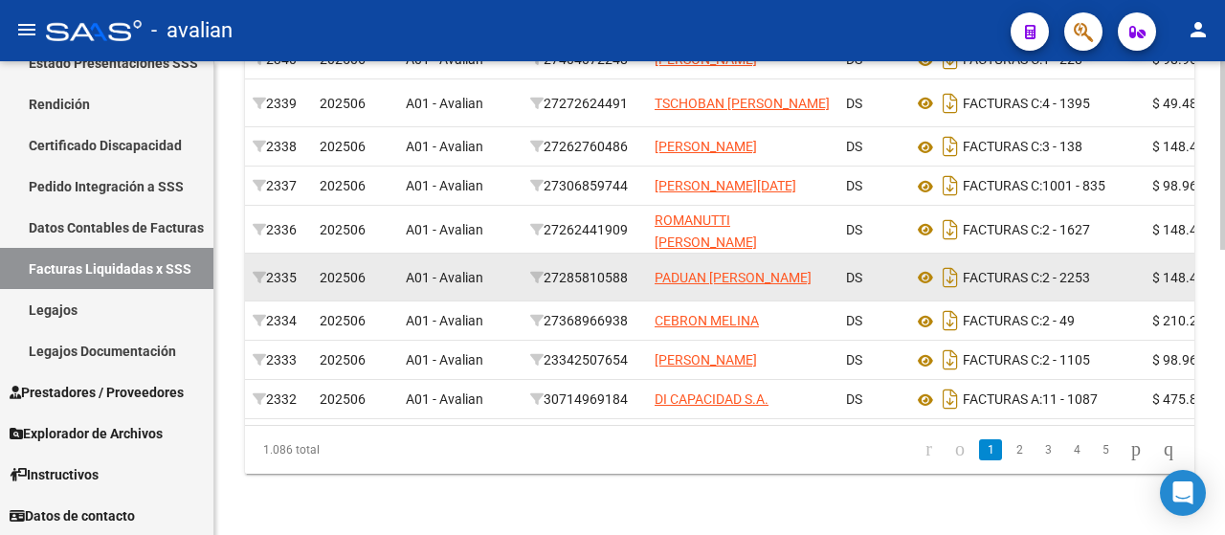
scroll to position [719, 0]
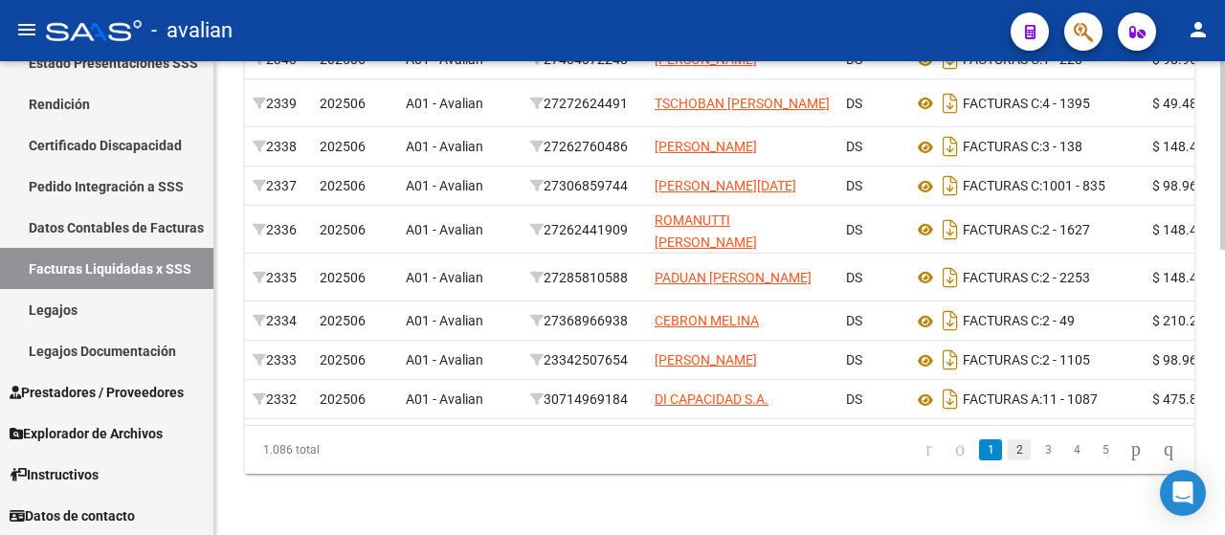
click at [1007, 456] on link "2" at bounding box center [1018, 449] width 23 height 21
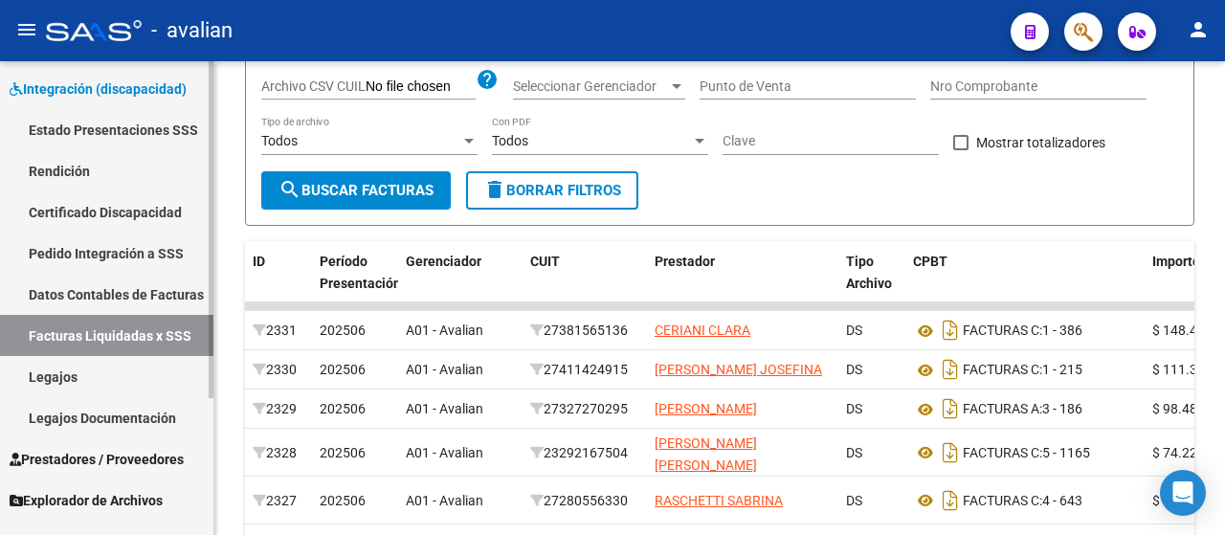
scroll to position [191, 0]
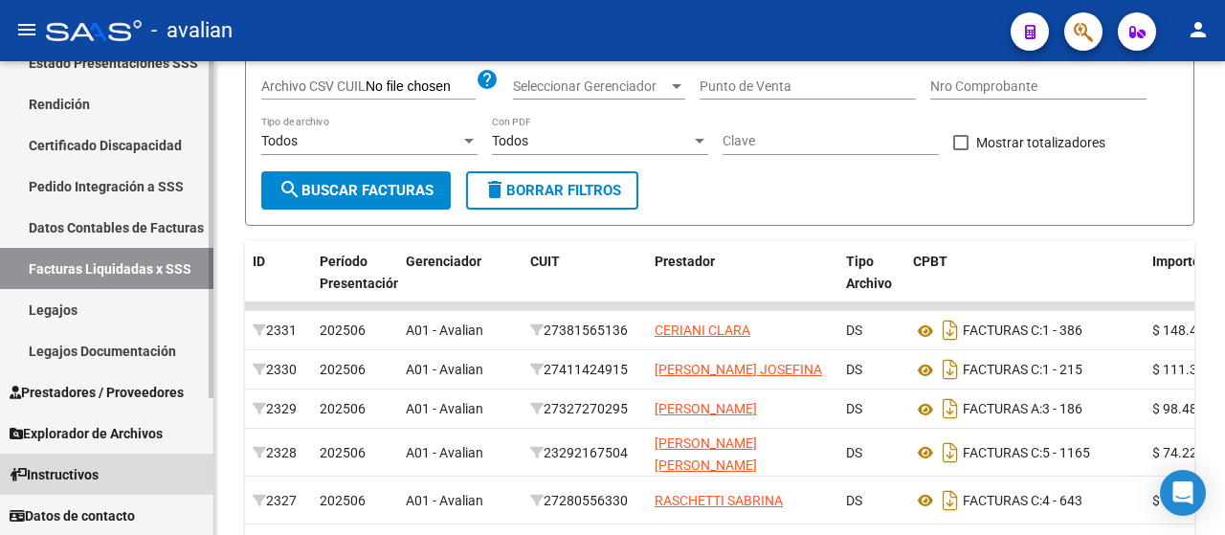
click at [71, 472] on span "Instructivos" at bounding box center [54, 474] width 89 height 21
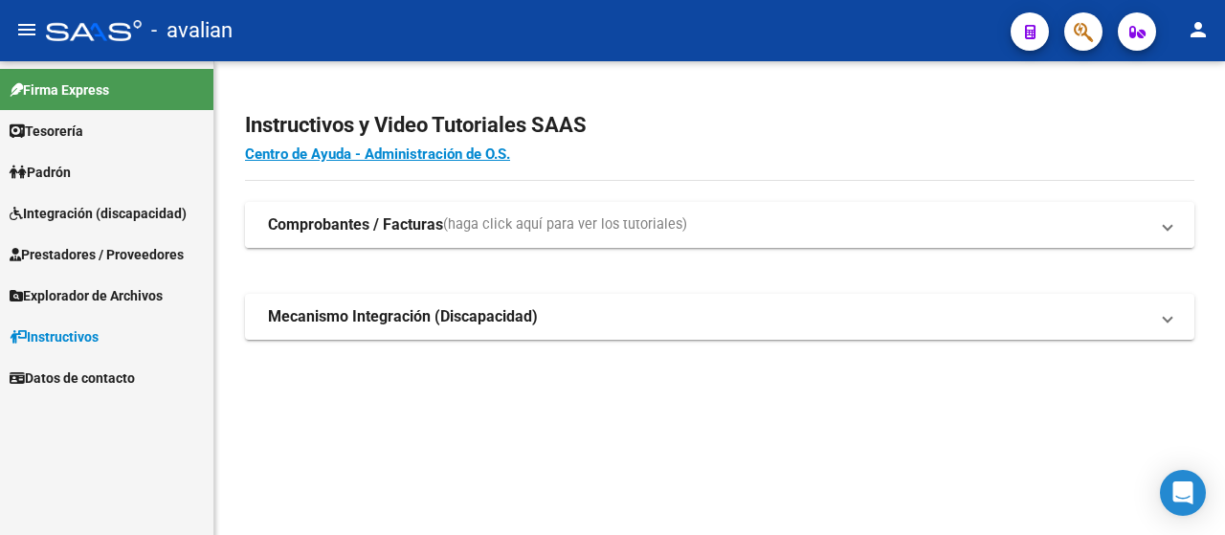
click at [336, 230] on strong "Comprobantes / Facturas" at bounding box center [355, 224] width 175 height 21
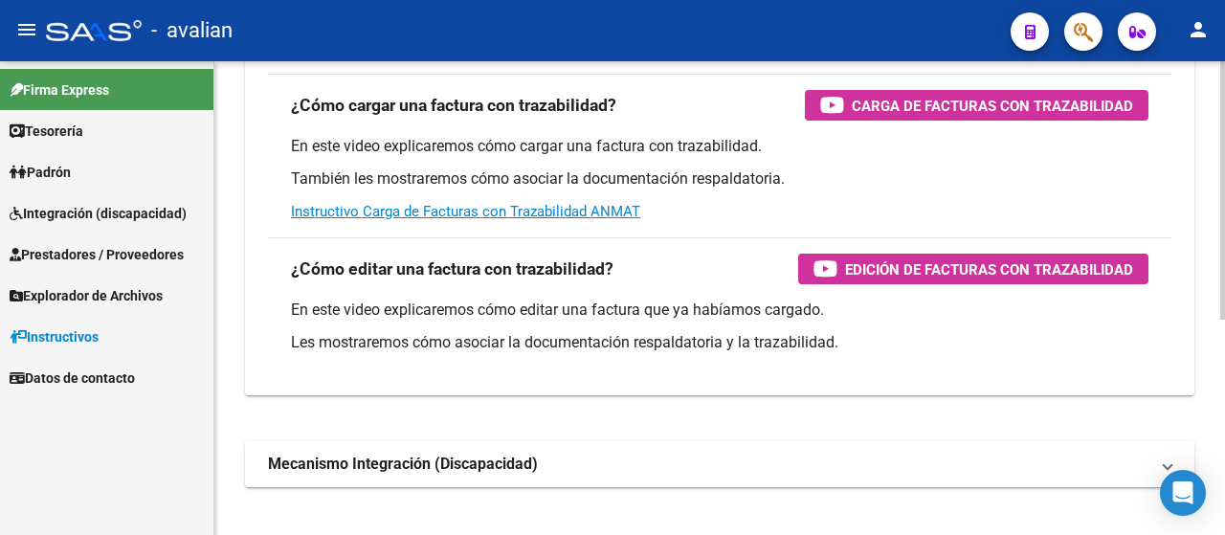
scroll to position [395, 0]
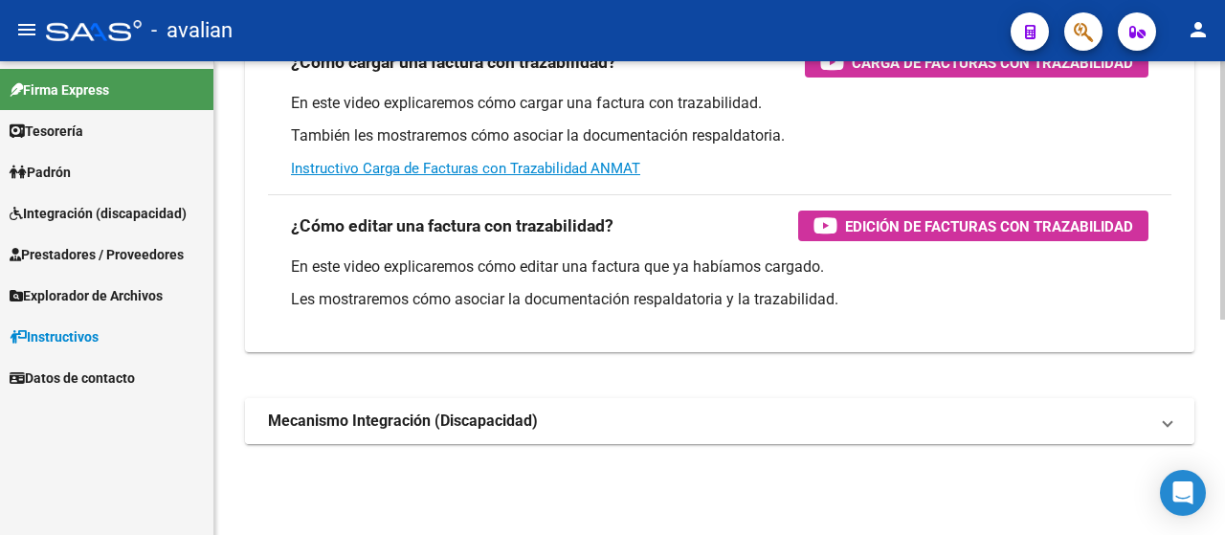
click at [365, 422] on strong "Mecanismo Integración (Discapacidad)" at bounding box center [403, 420] width 270 height 21
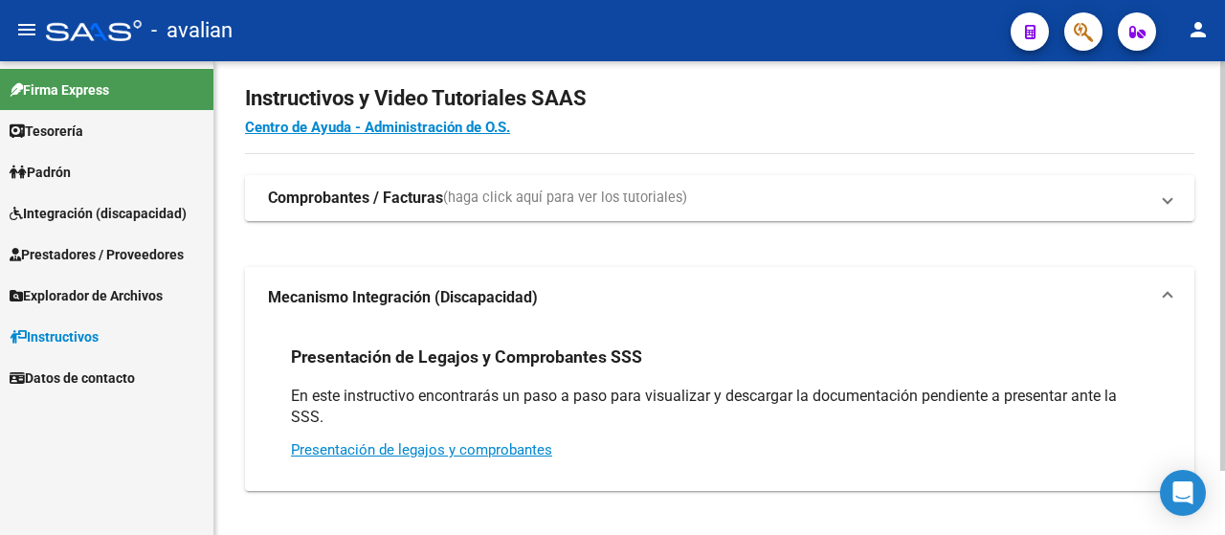
scroll to position [75, 0]
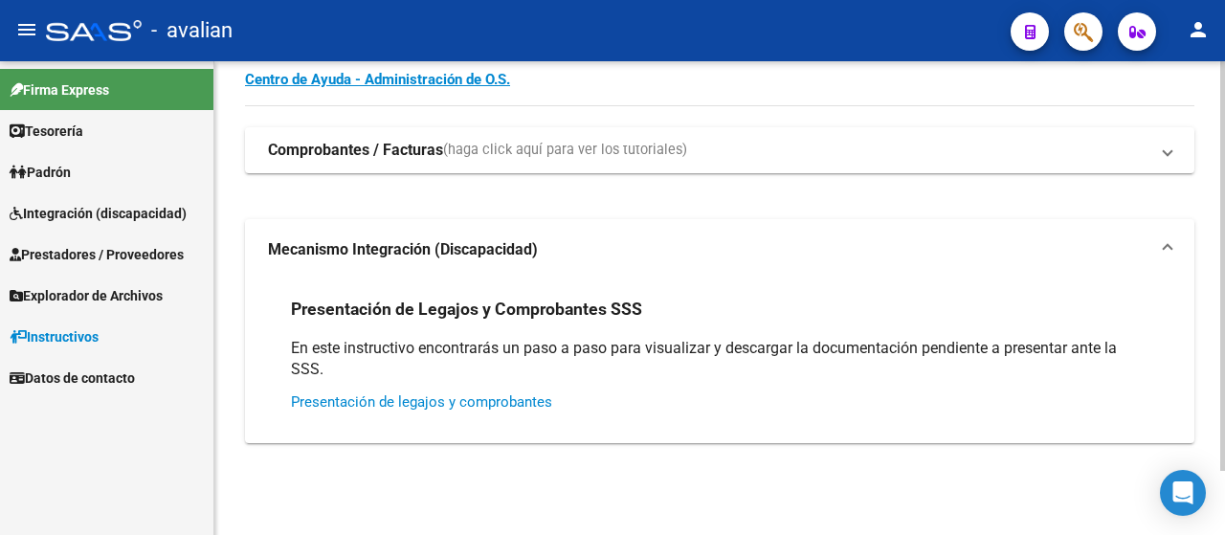
click at [425, 402] on link "Presentación de legajos y comprobantes" at bounding box center [421, 401] width 261 height 17
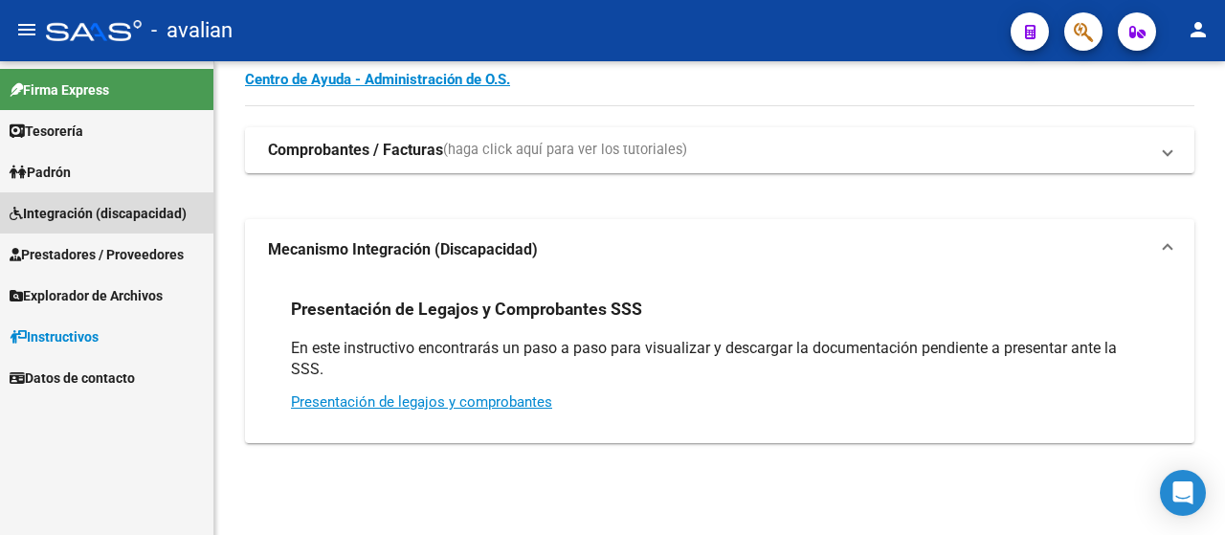
click at [68, 210] on span "Integración (discapacidad)" at bounding box center [98, 213] width 177 height 21
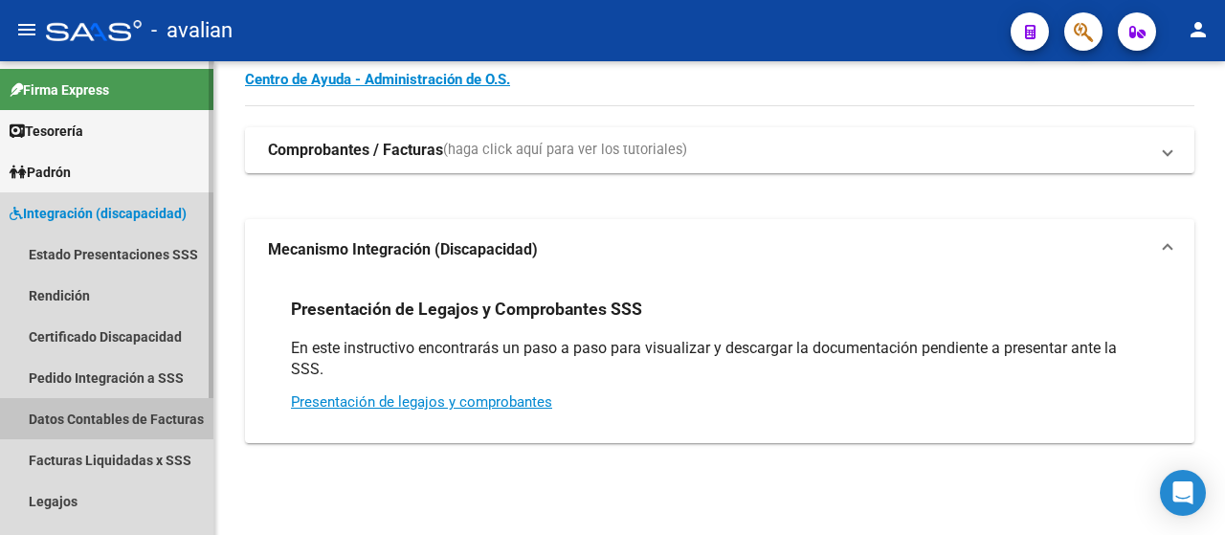
click at [73, 418] on link "Datos Contables de Facturas" at bounding box center [106, 418] width 213 height 41
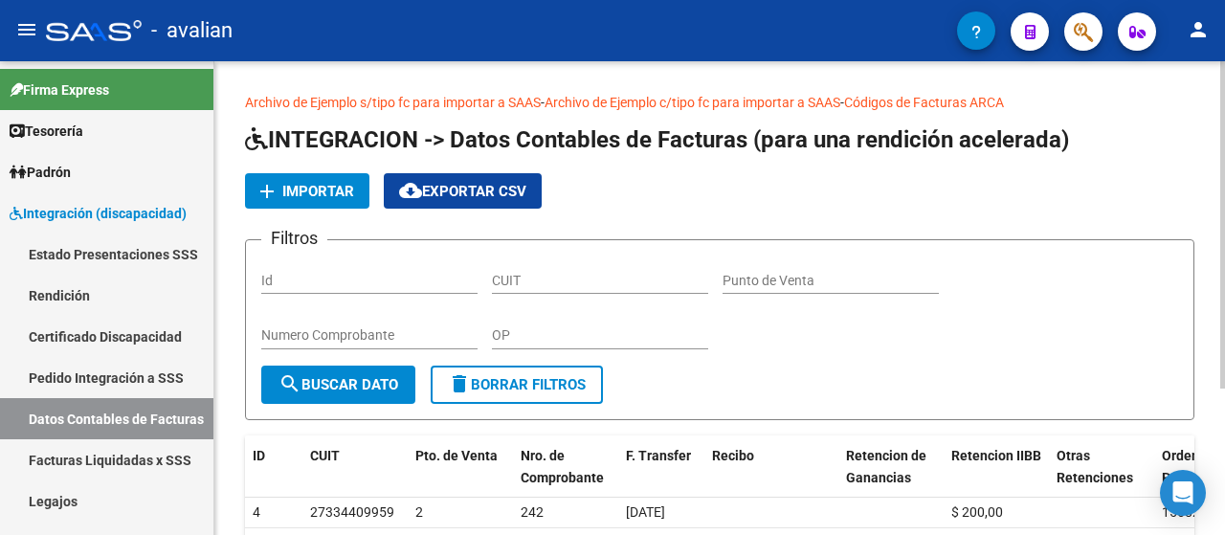
click at [308, 188] on span "Importar" at bounding box center [318, 191] width 72 height 17
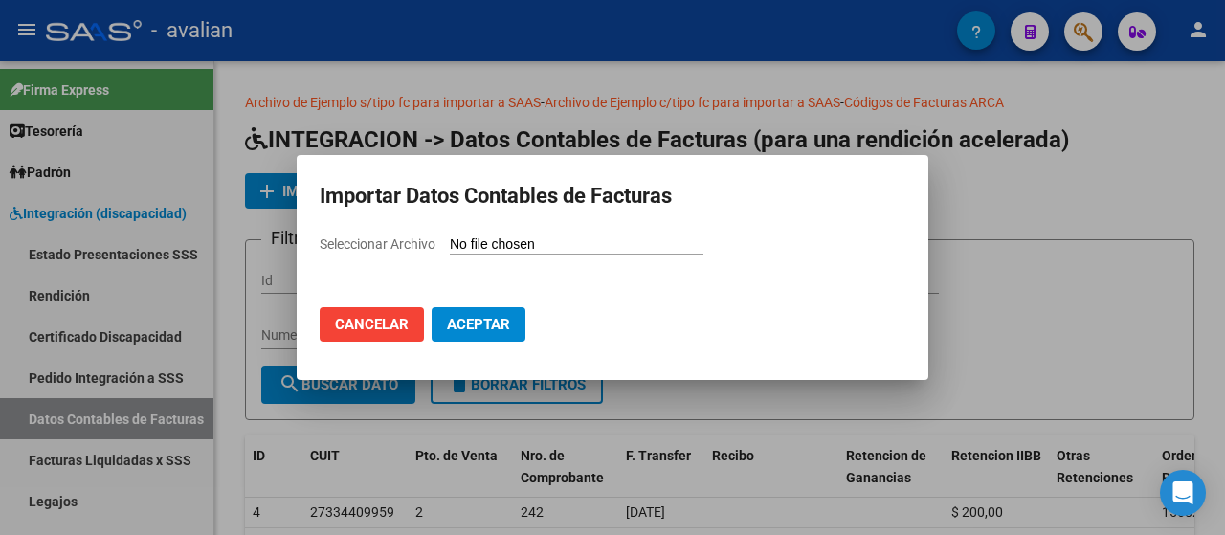
click at [381, 245] on span "Seleccionar Archivo" at bounding box center [378, 243] width 116 height 15
click at [450, 245] on input "Seleccionar Archivo" at bounding box center [577, 245] width 254 height 18
type input "C:\fakepath\Rendicion202504C.csv"
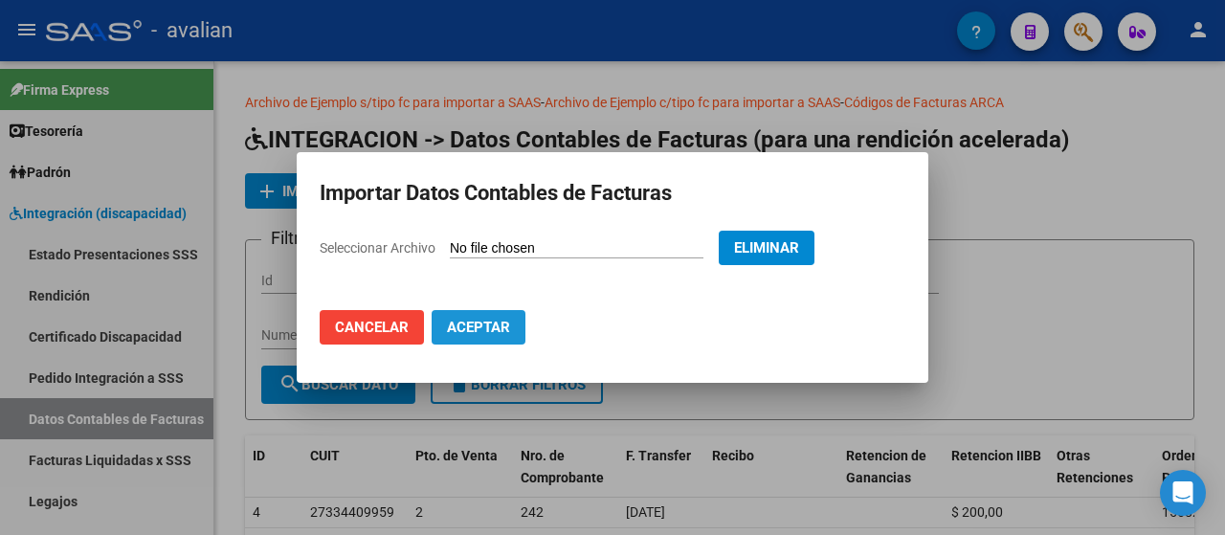
click at [473, 321] on span "Aceptar" at bounding box center [478, 327] width 63 height 17
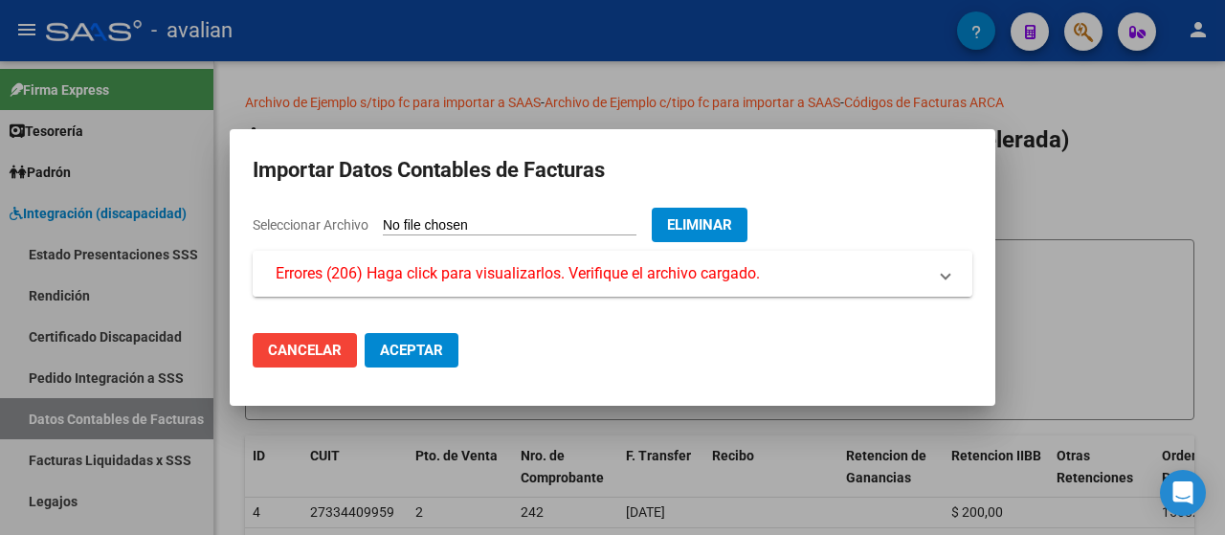
click at [495, 282] on span "Errores (206) Haga click para visualizarlos. Verifique el archivo cargado." at bounding box center [518, 273] width 484 height 23
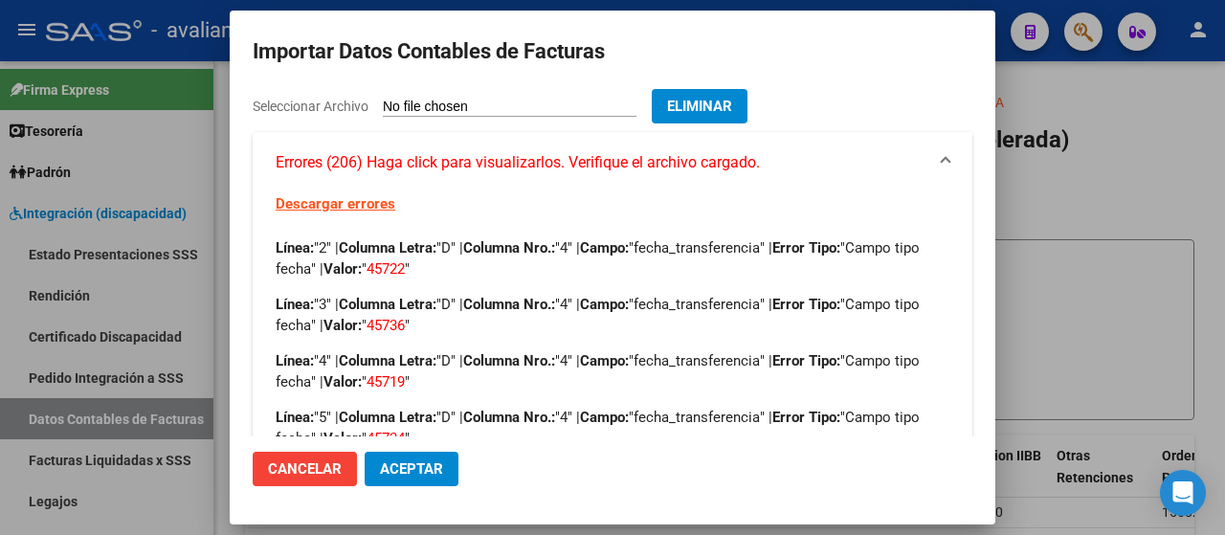
click at [405, 272] on span "45722" at bounding box center [385, 268] width 38 height 17
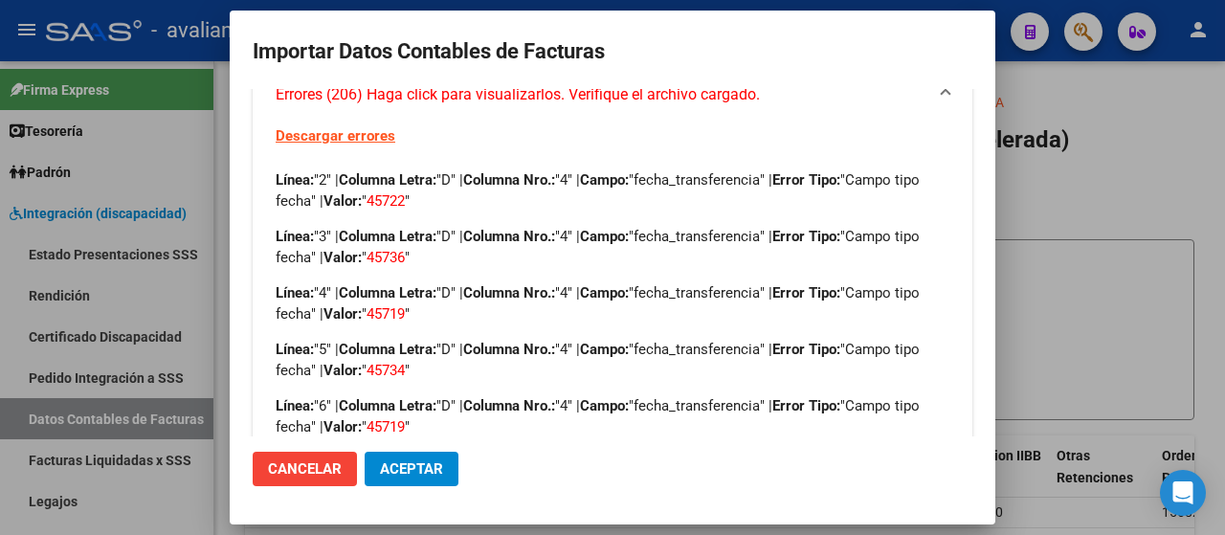
scroll to position [96, 0]
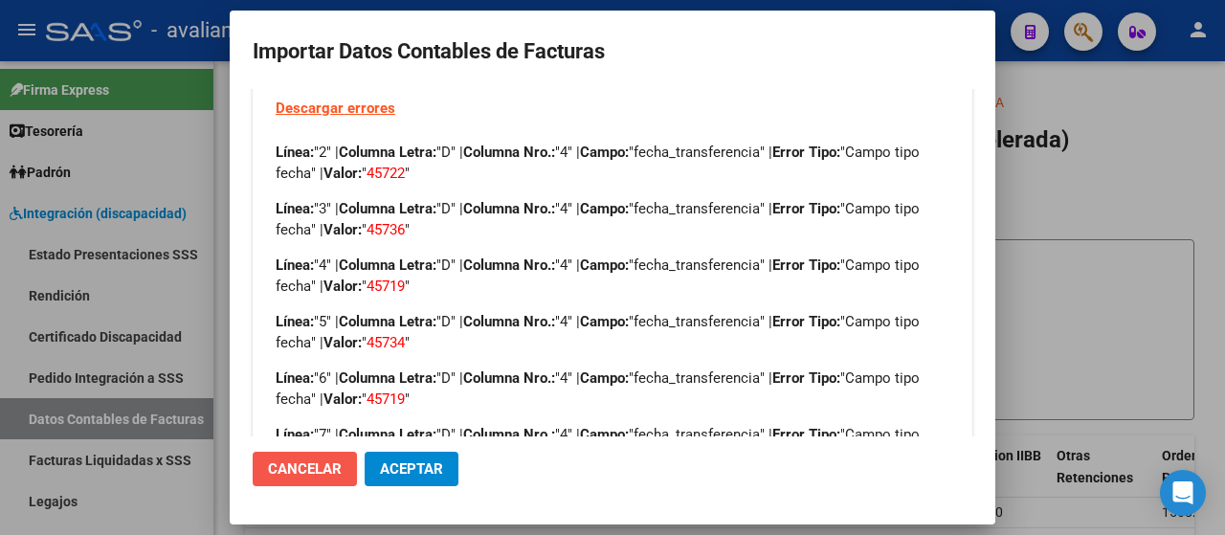
click at [299, 464] on span "Cancelar" at bounding box center [305, 468] width 74 height 17
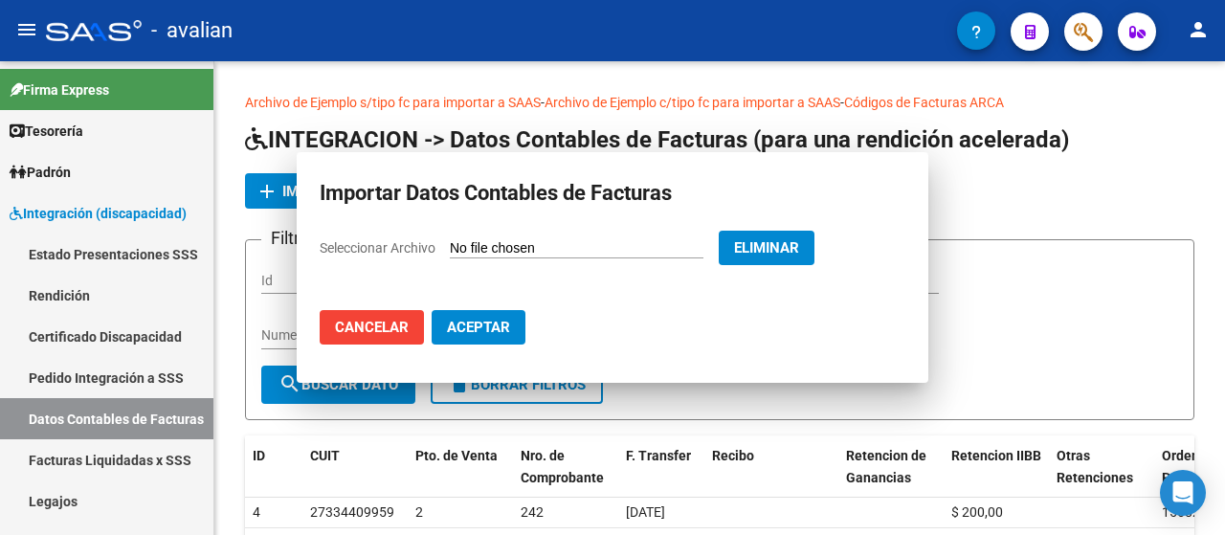
scroll to position [0, 0]
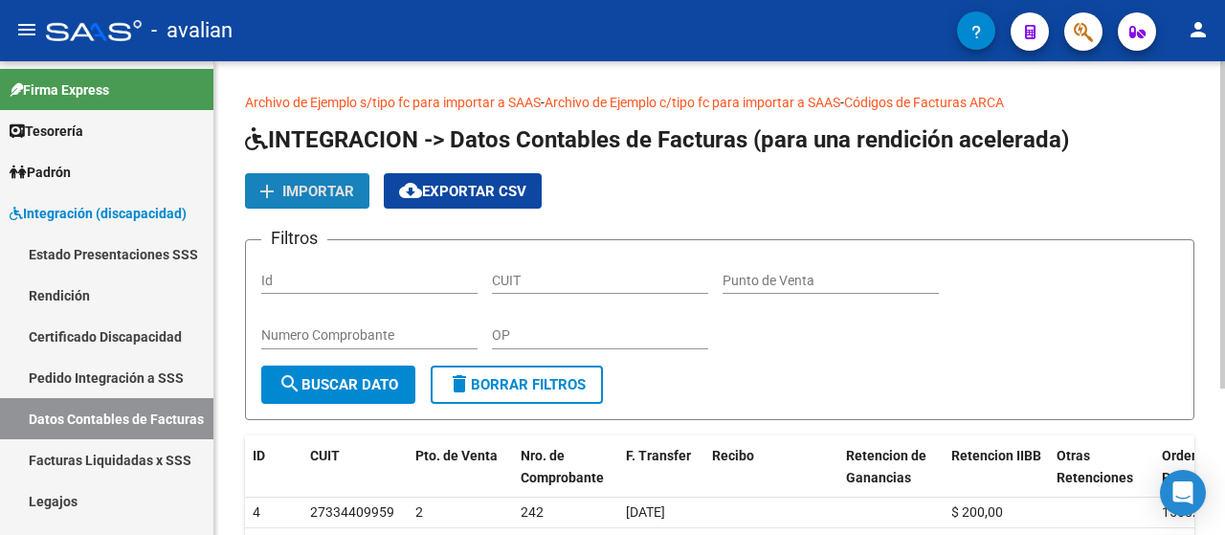
click at [318, 183] on span "Importar" at bounding box center [318, 191] width 72 height 17
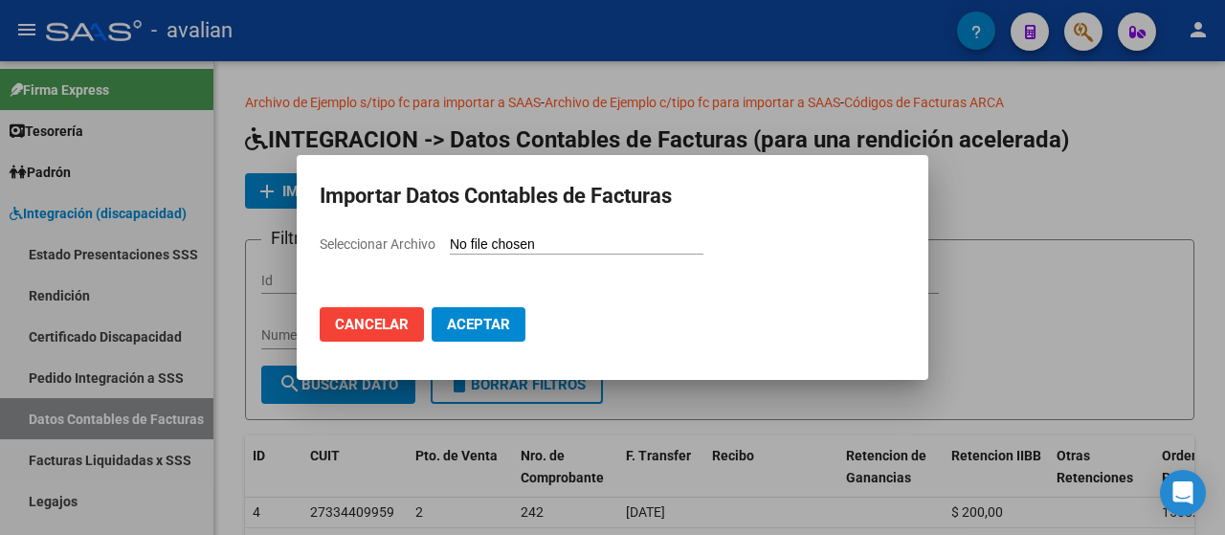
click at [396, 243] on span "Seleccionar Archivo" at bounding box center [378, 243] width 116 height 15
click at [450, 243] on input "Seleccionar Archivo" at bounding box center [577, 245] width 254 height 18
type input "C:\fakepath\Rendicion202504C (1).csv"
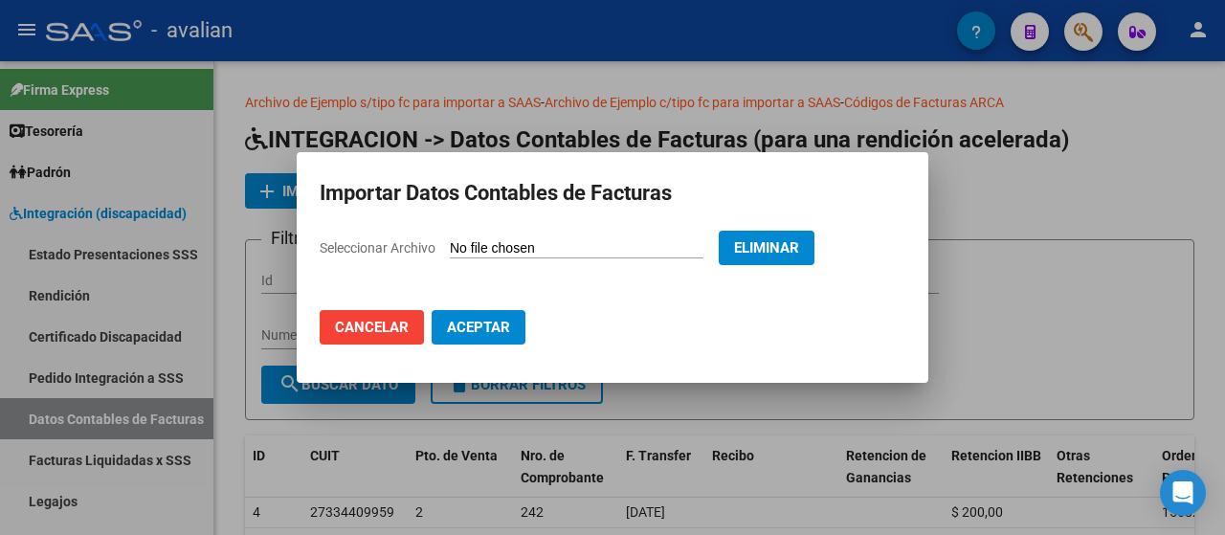
click at [488, 322] on span "Aceptar" at bounding box center [478, 327] width 63 height 17
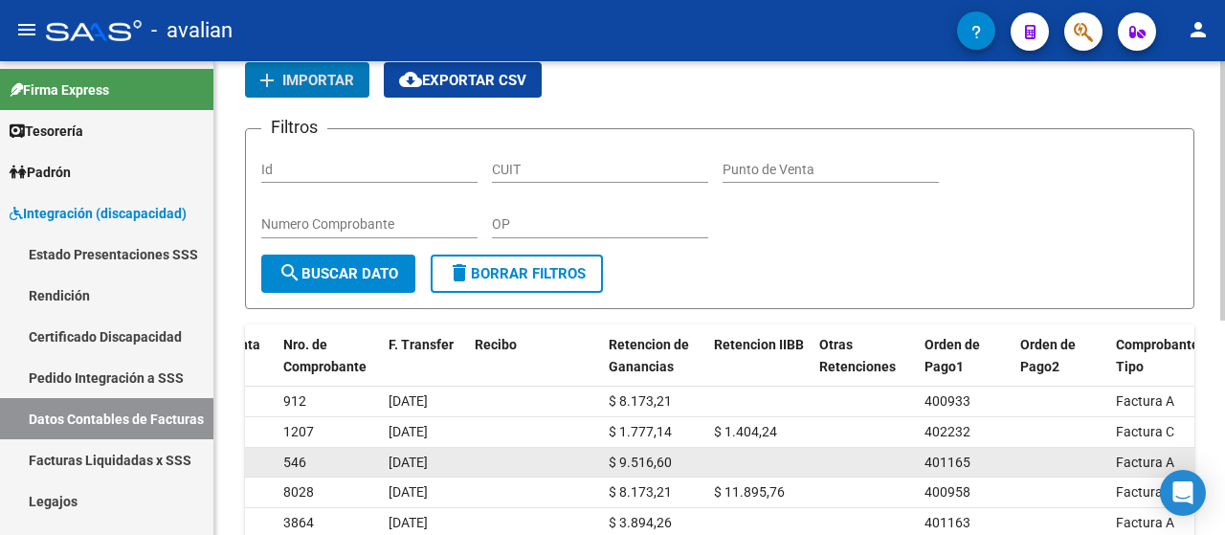
scroll to position [287, 0]
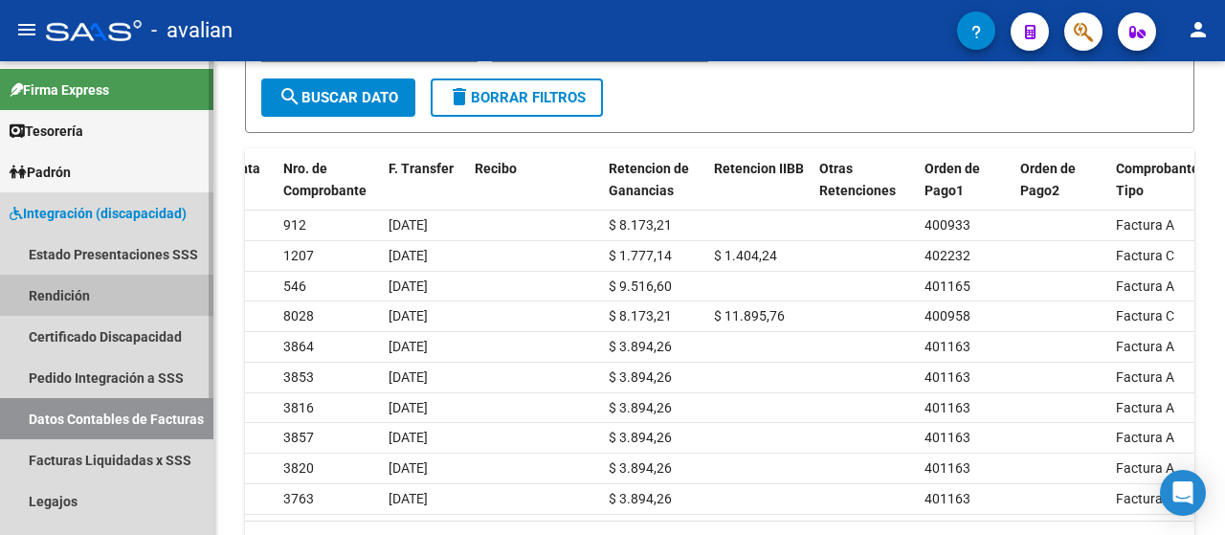
click at [71, 288] on link "Rendición" at bounding box center [106, 295] width 213 height 41
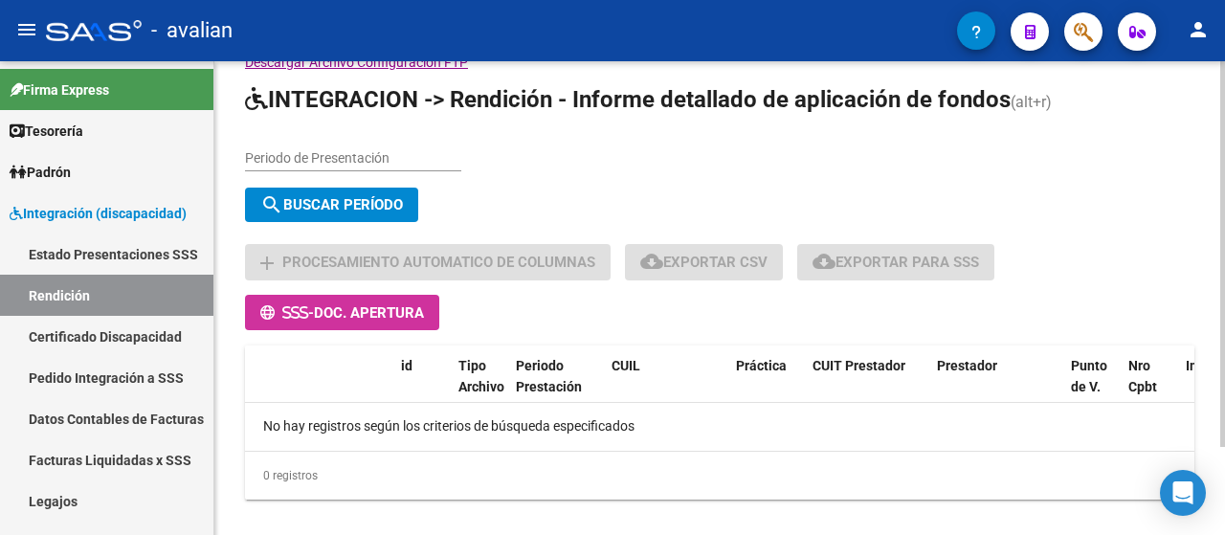
scroll to position [107, 0]
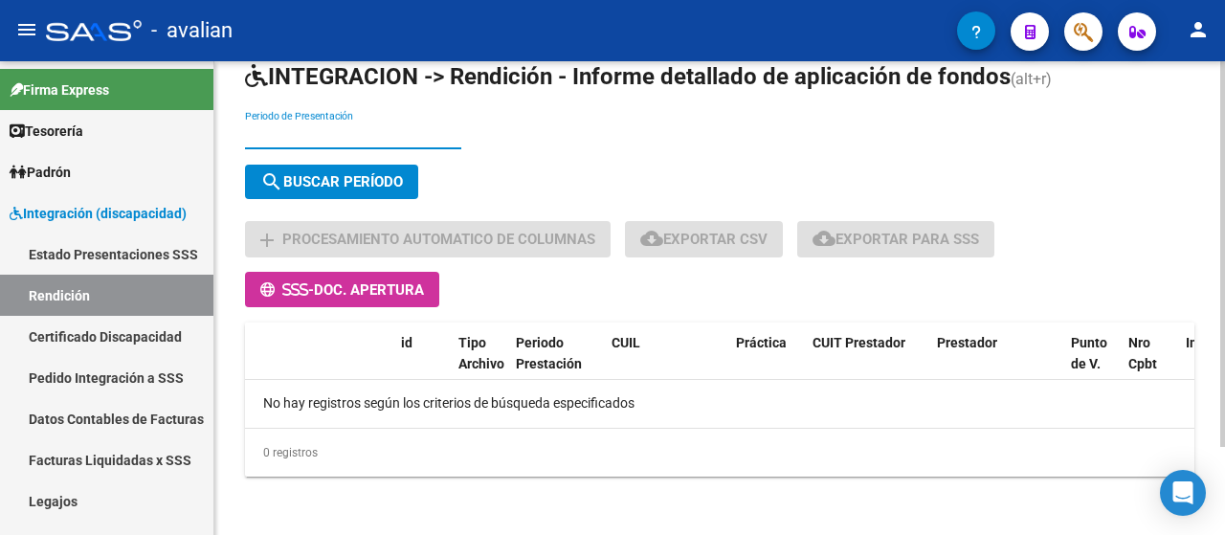
click at [308, 129] on input "Periodo de Presentación" at bounding box center [353, 135] width 216 height 16
type input "202504"
click at [297, 177] on span "search Buscar Período" at bounding box center [331, 181] width 143 height 17
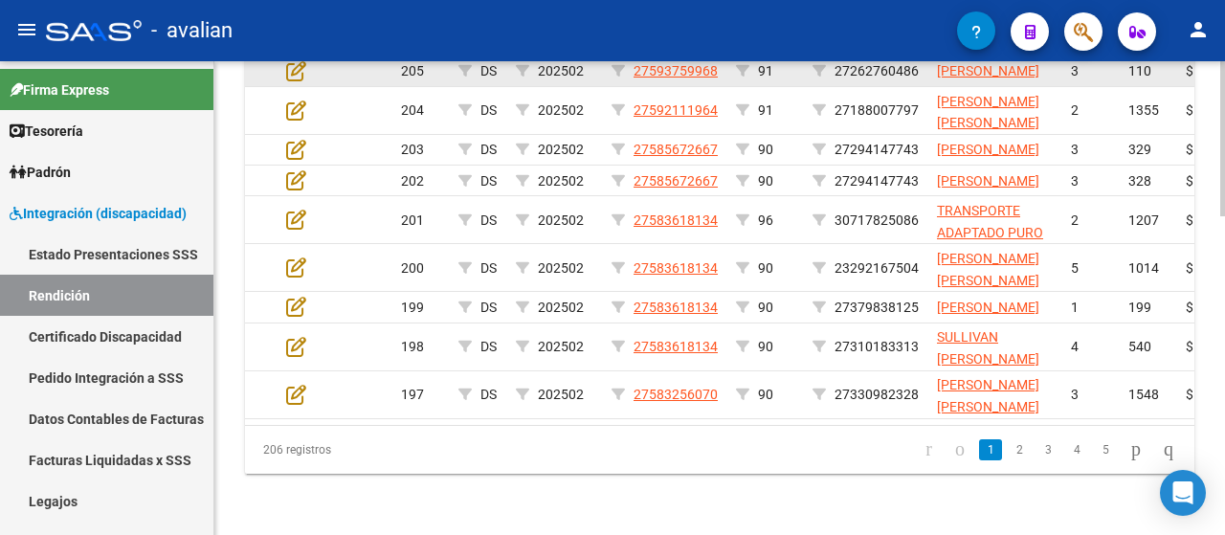
scroll to position [976, 0]
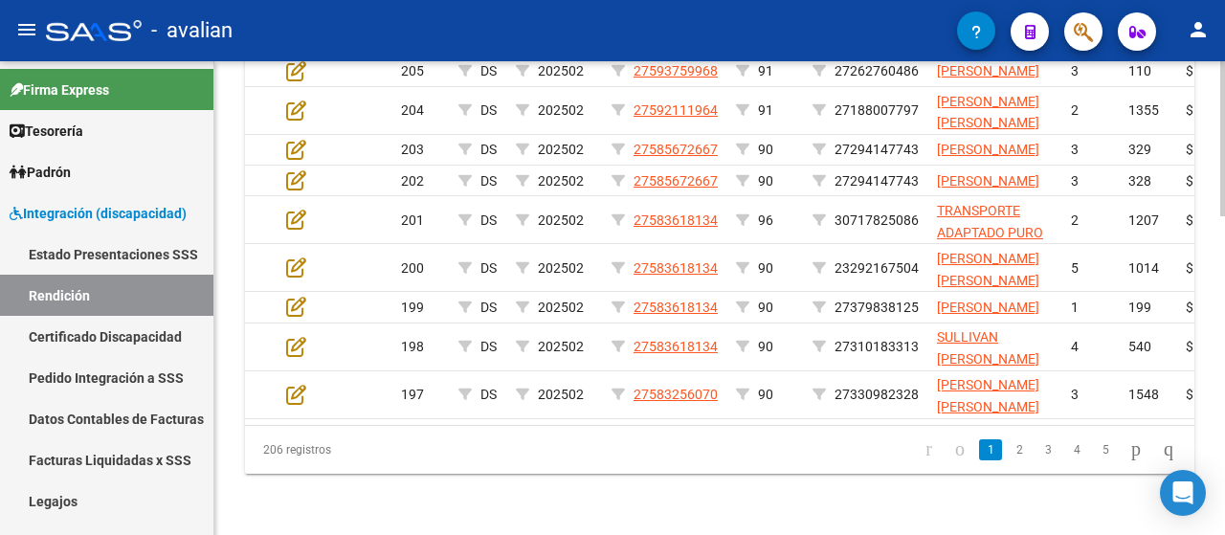
drag, startPoint x: 260, startPoint y: 450, endPoint x: 338, endPoint y: 449, distance: 77.5
click at [338, 449] on div "206 registros" at bounding box center [338, 450] width 187 height 48
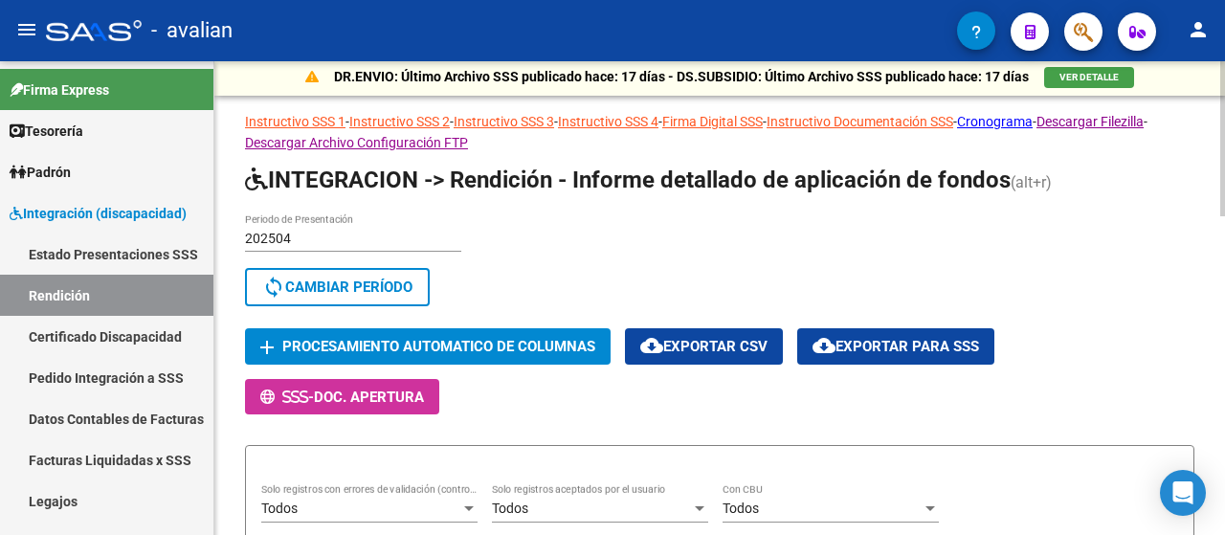
scroll to position [0, 0]
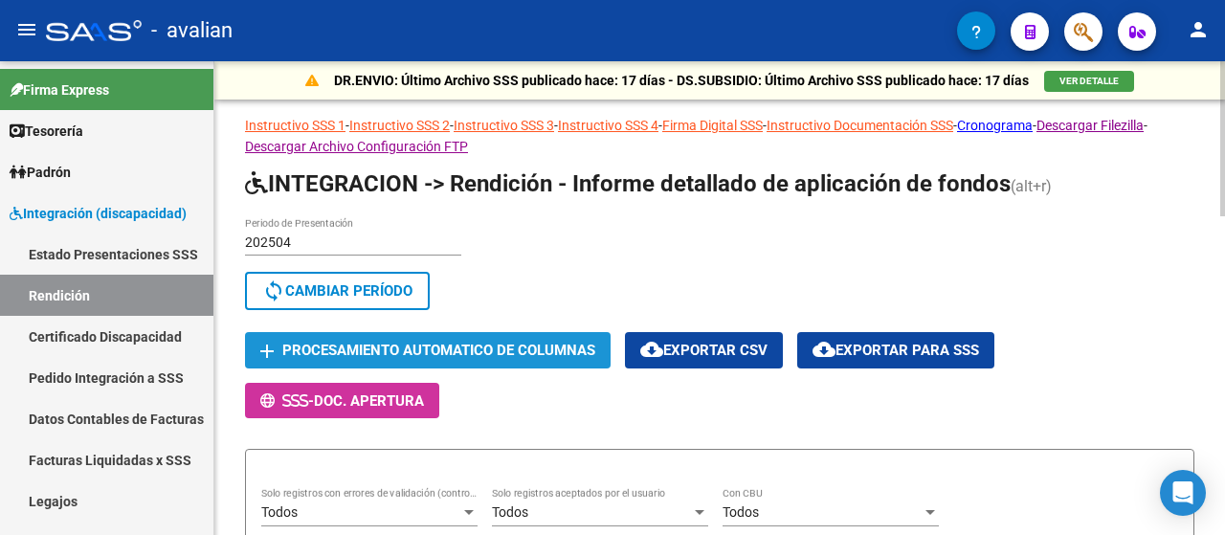
click at [413, 350] on span "Procesamiento automatico de columnas" at bounding box center [438, 351] width 313 height 17
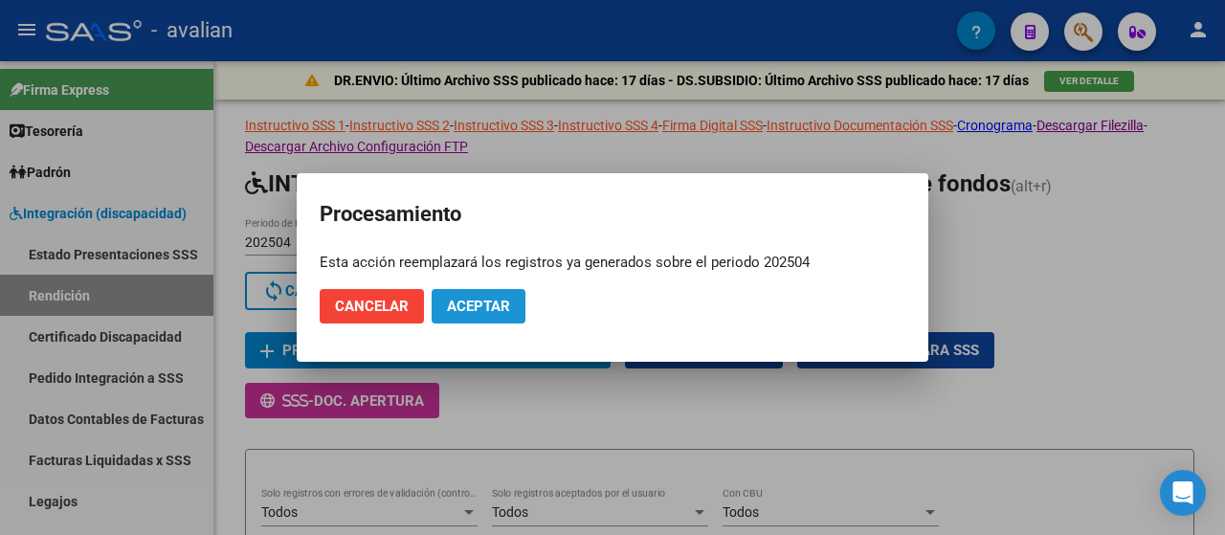
click at [479, 310] on span "Aceptar" at bounding box center [478, 306] width 63 height 17
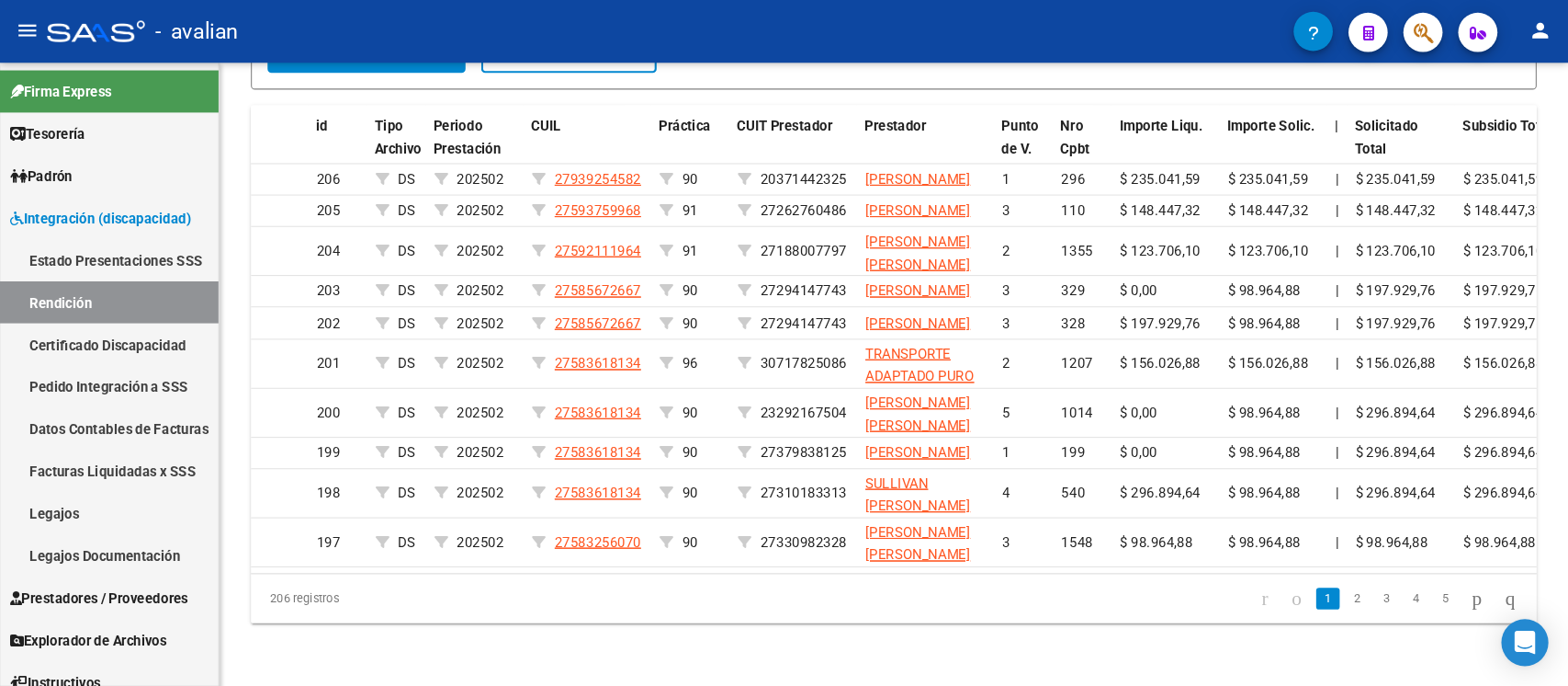
scroll to position [0, 88]
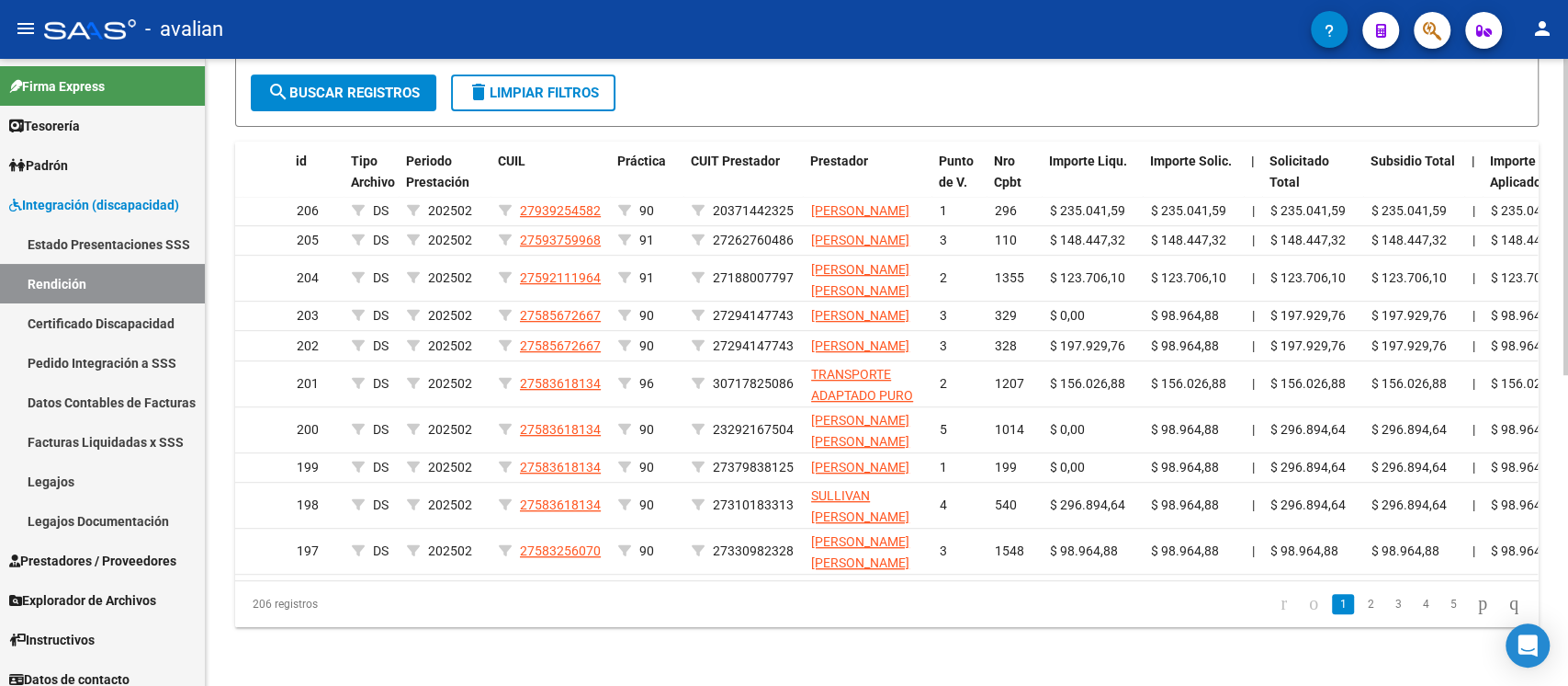
drag, startPoint x: 941, startPoint y: 7, endPoint x: 831, endPoint y: 649, distance: 651.4
click at [831, 513] on datatable-pager "1 2 3 4 5" at bounding box center [1015, 603] width 1028 height 32
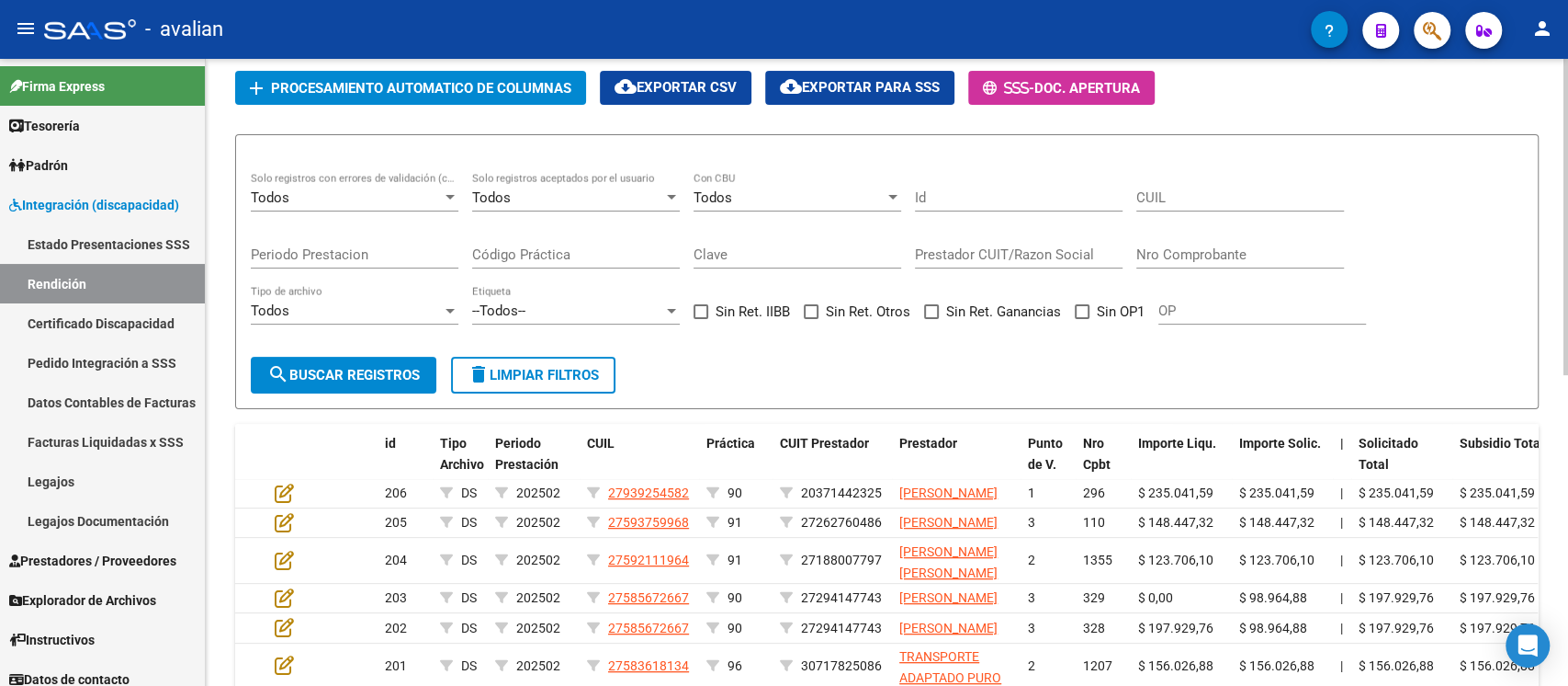
scroll to position [202, 0]
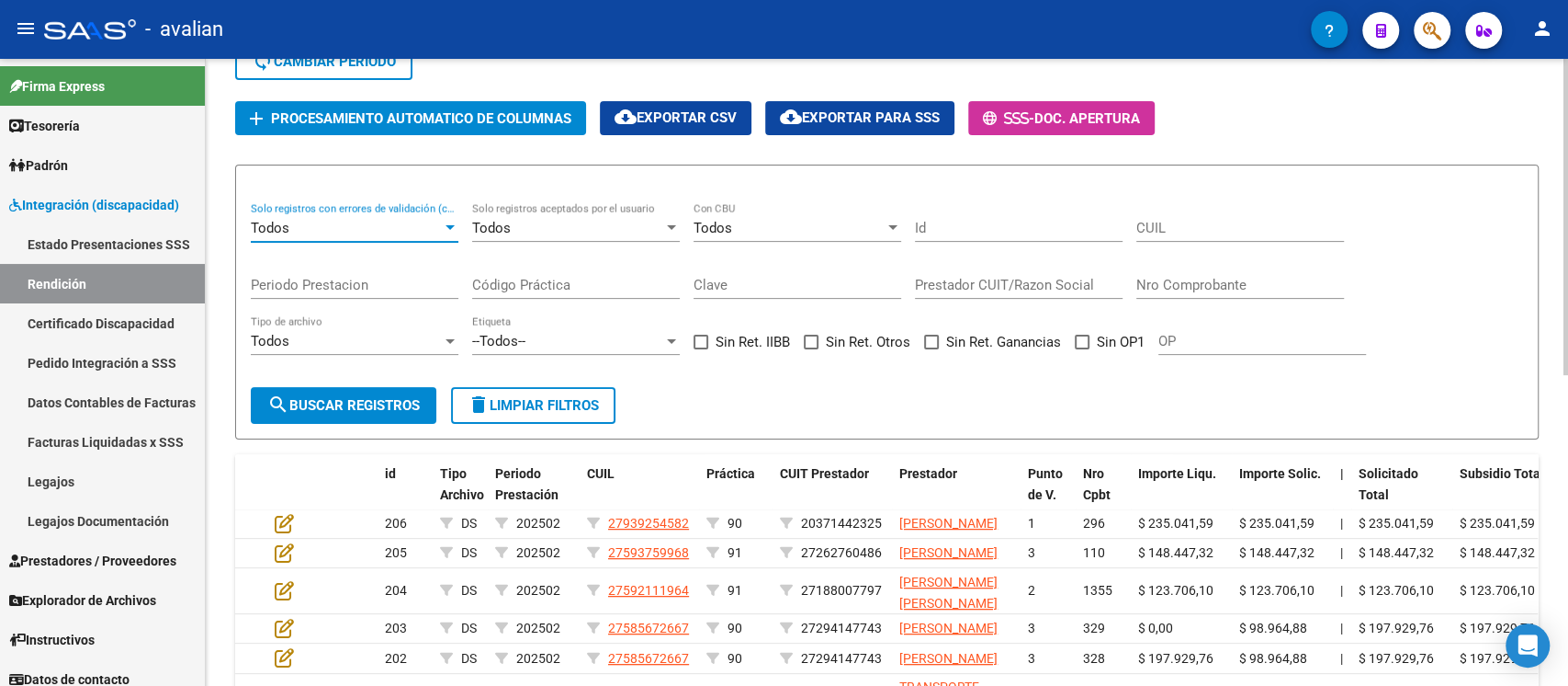
click at [449, 223] on div at bounding box center [449, 228] width 16 height 14
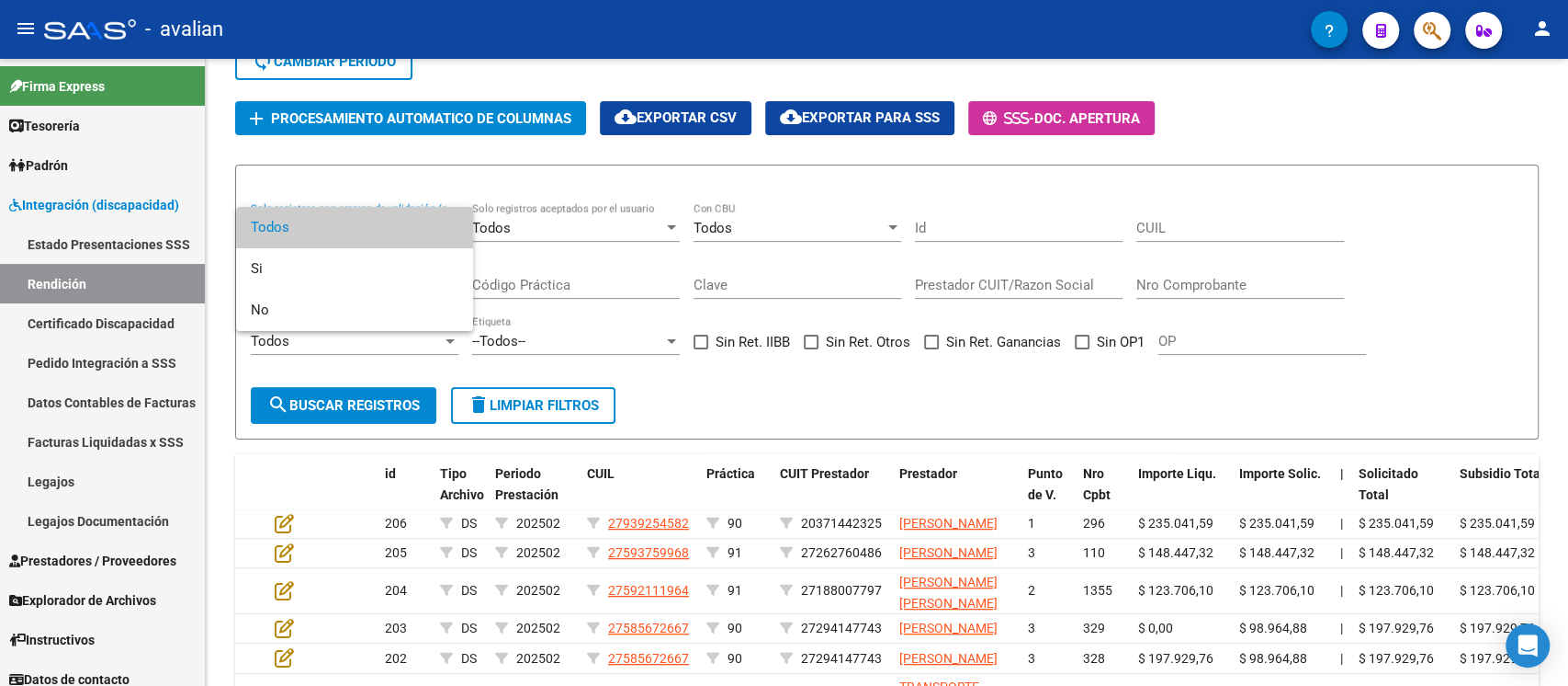
click at [455, 177] on div at bounding box center [784, 343] width 1568 height 686
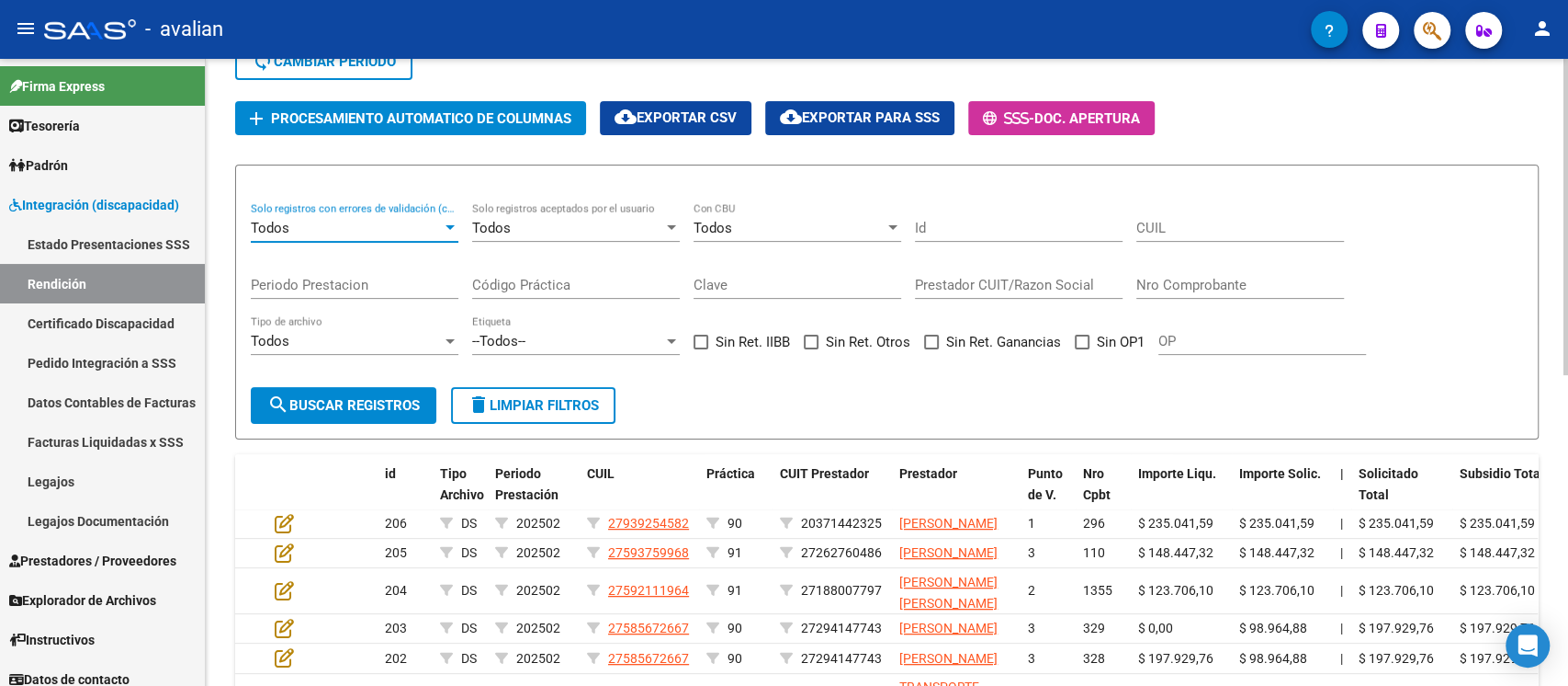
click at [445, 225] on div at bounding box center [449, 228] width 16 height 14
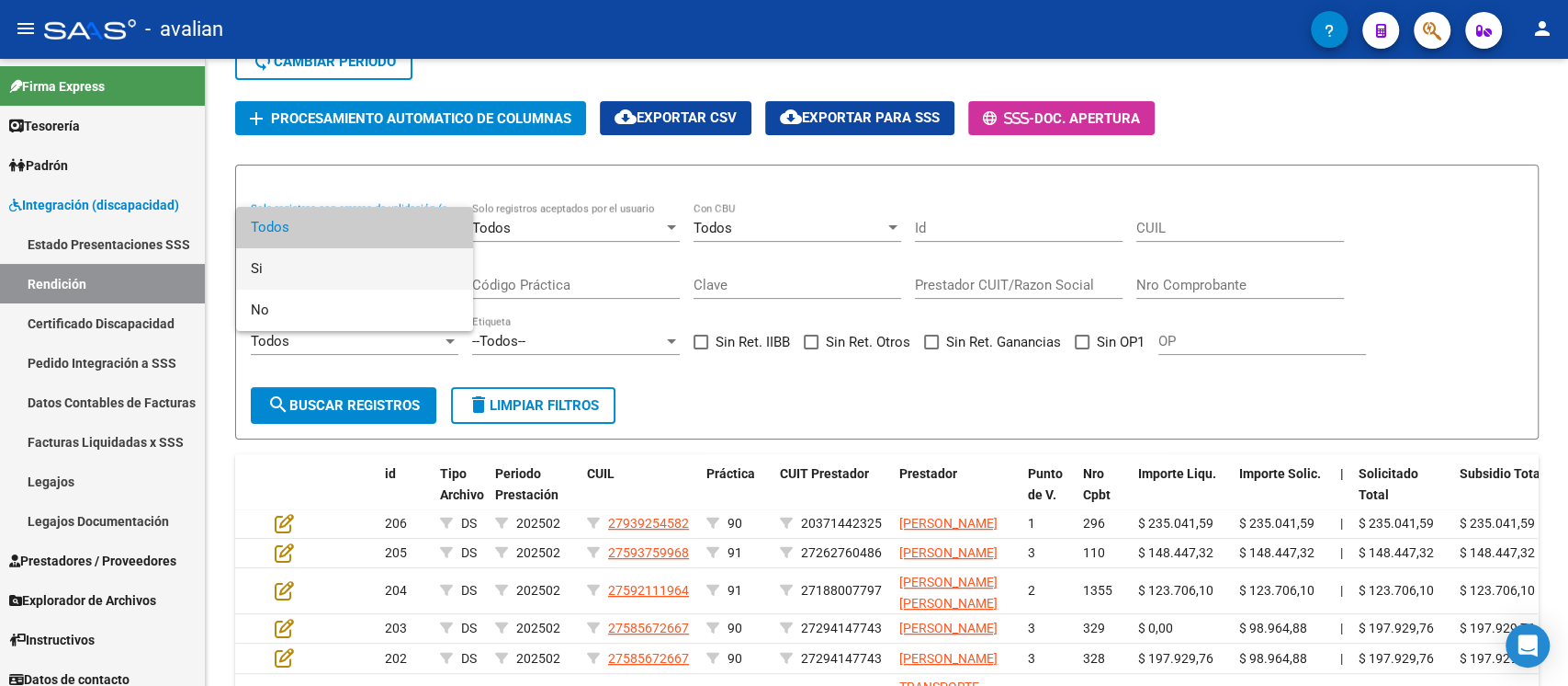
click at [329, 261] on span "Si" at bounding box center [354, 268] width 207 height 41
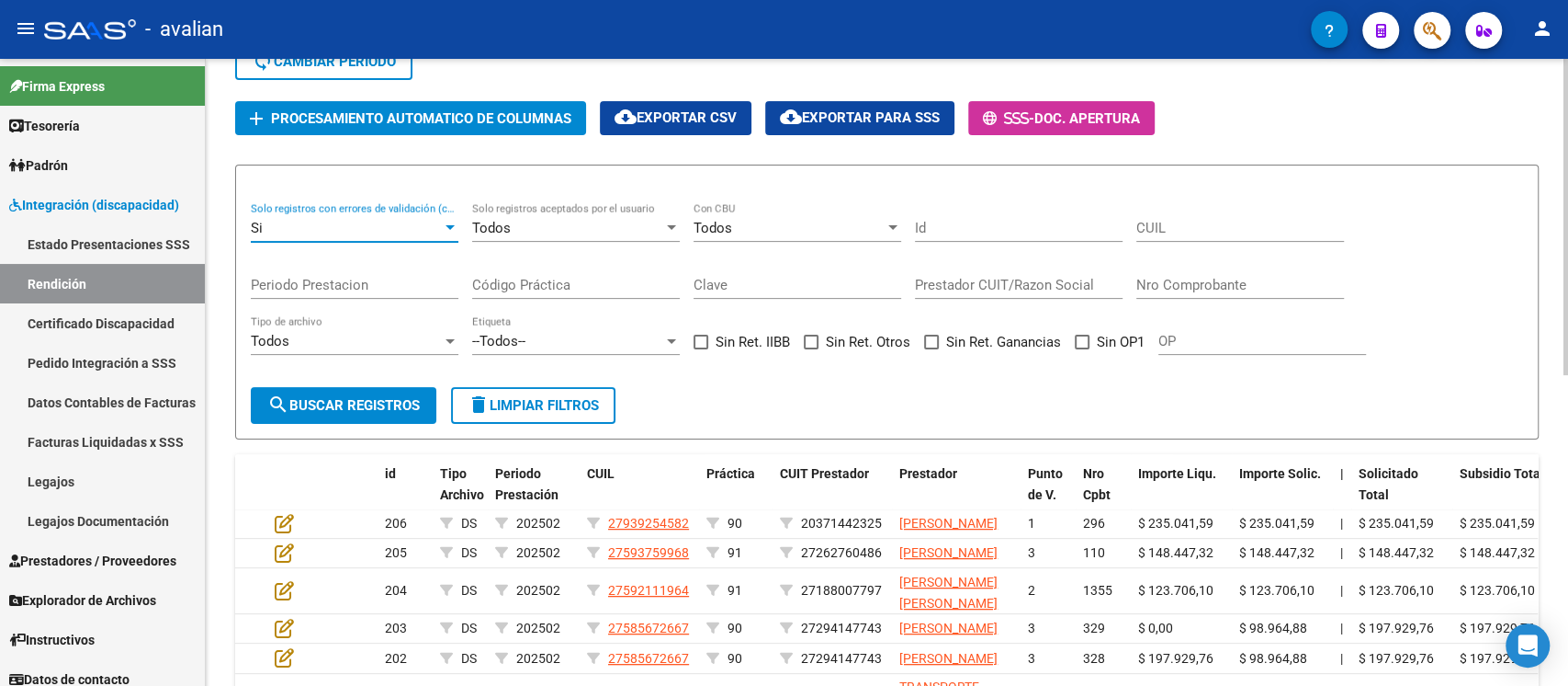
click at [369, 403] on span "search Buscar registros" at bounding box center [343, 404] width 153 height 16
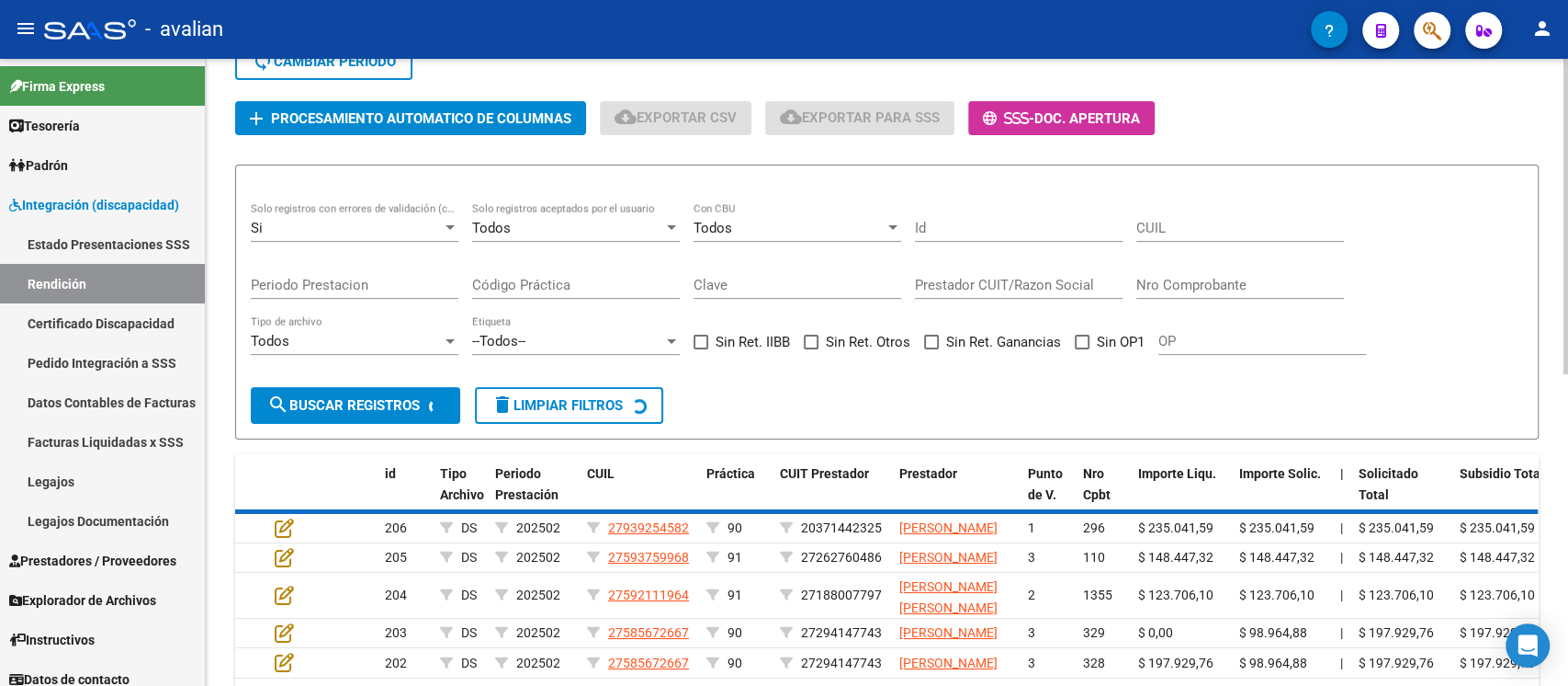
scroll to position [177, 0]
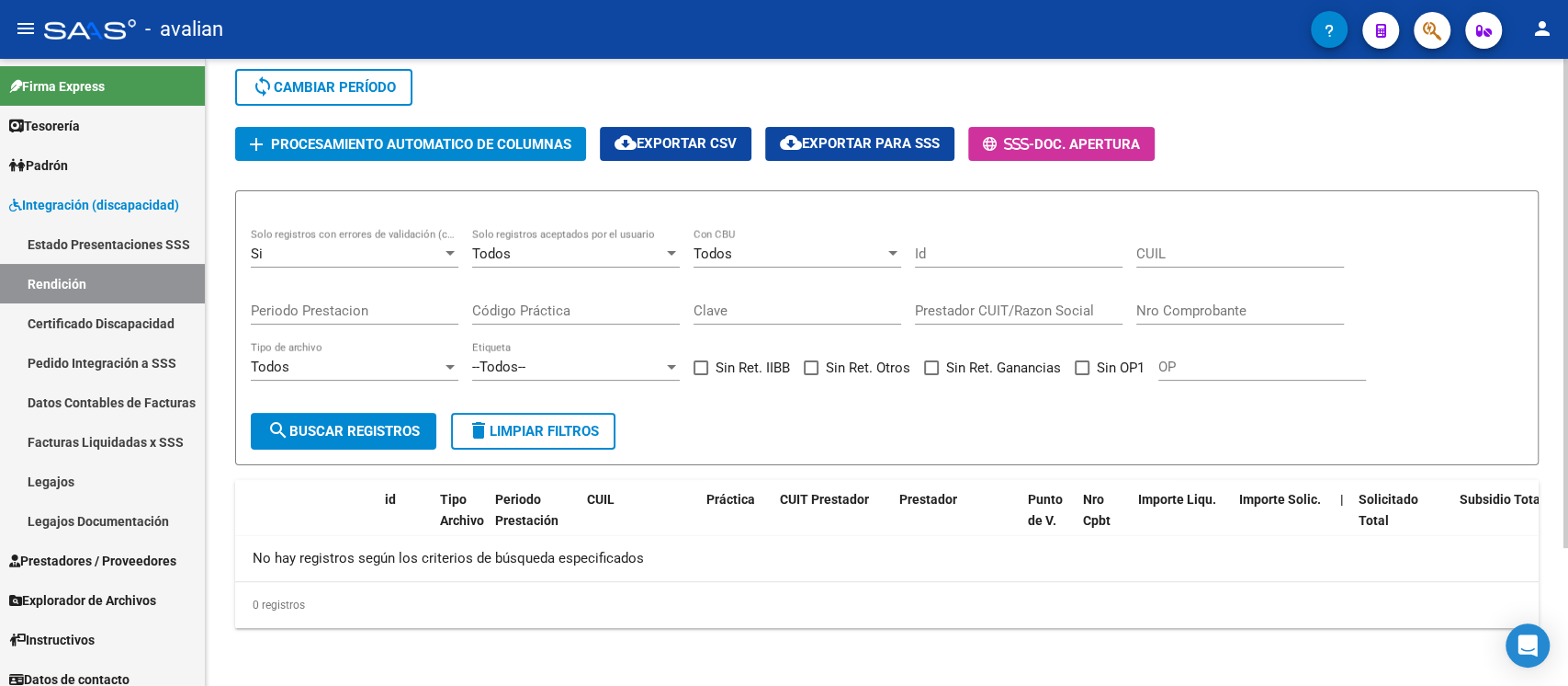
drag, startPoint x: 245, startPoint y: 606, endPoint x: 341, endPoint y: 644, distance: 103.2
click at [315, 513] on div "0 registros" at bounding box center [887, 605] width 1304 height 46
click at [447, 246] on div at bounding box center [449, 253] width 16 height 14
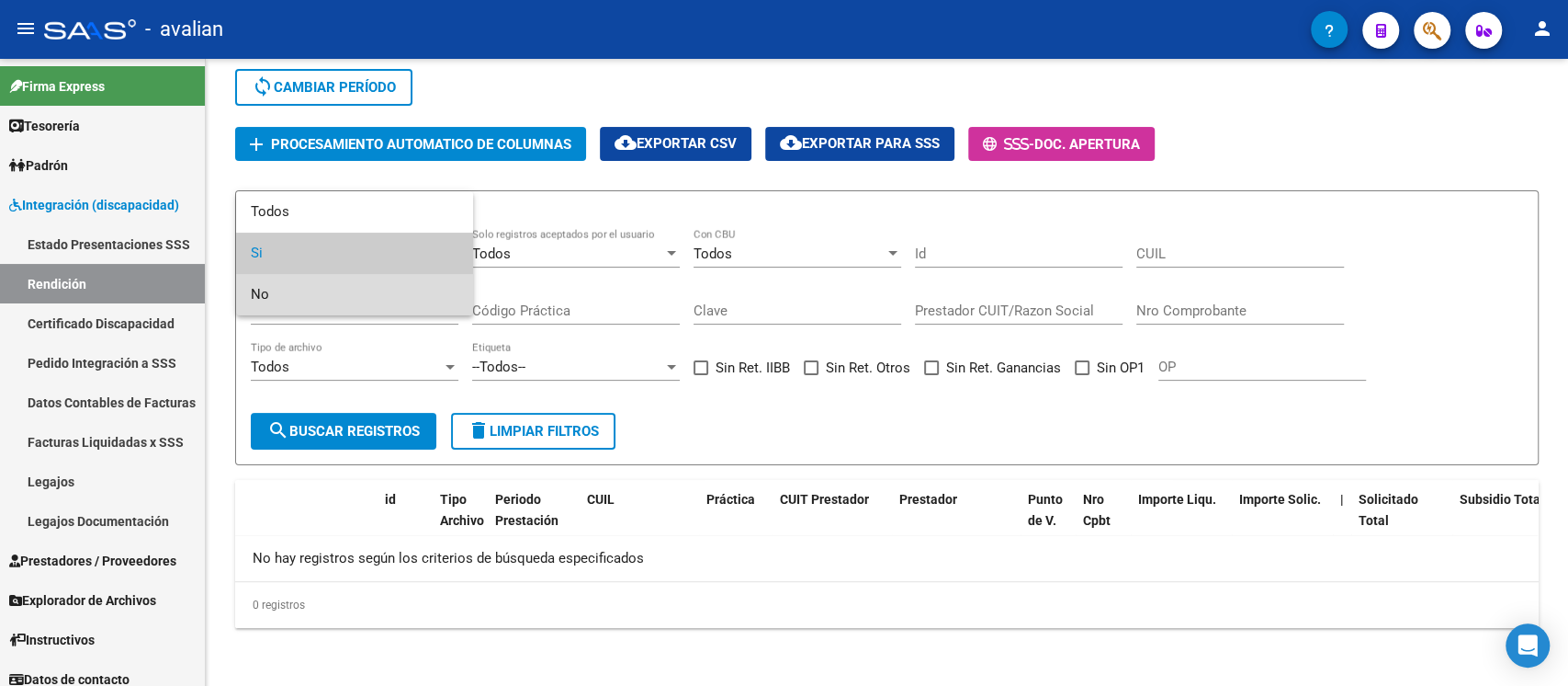
click at [290, 289] on span "No" at bounding box center [354, 294] width 207 height 41
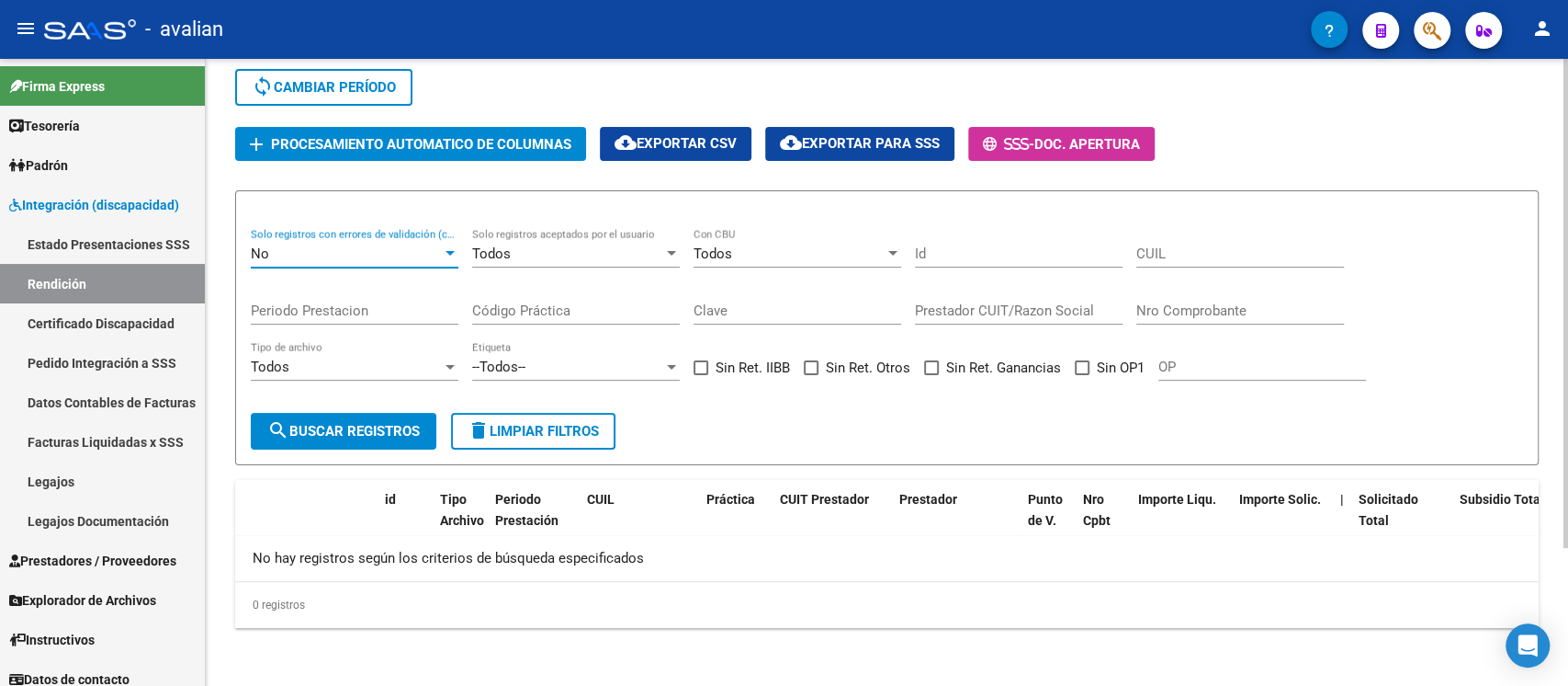
click at [329, 418] on button "search Buscar registros" at bounding box center [343, 431] width 185 height 37
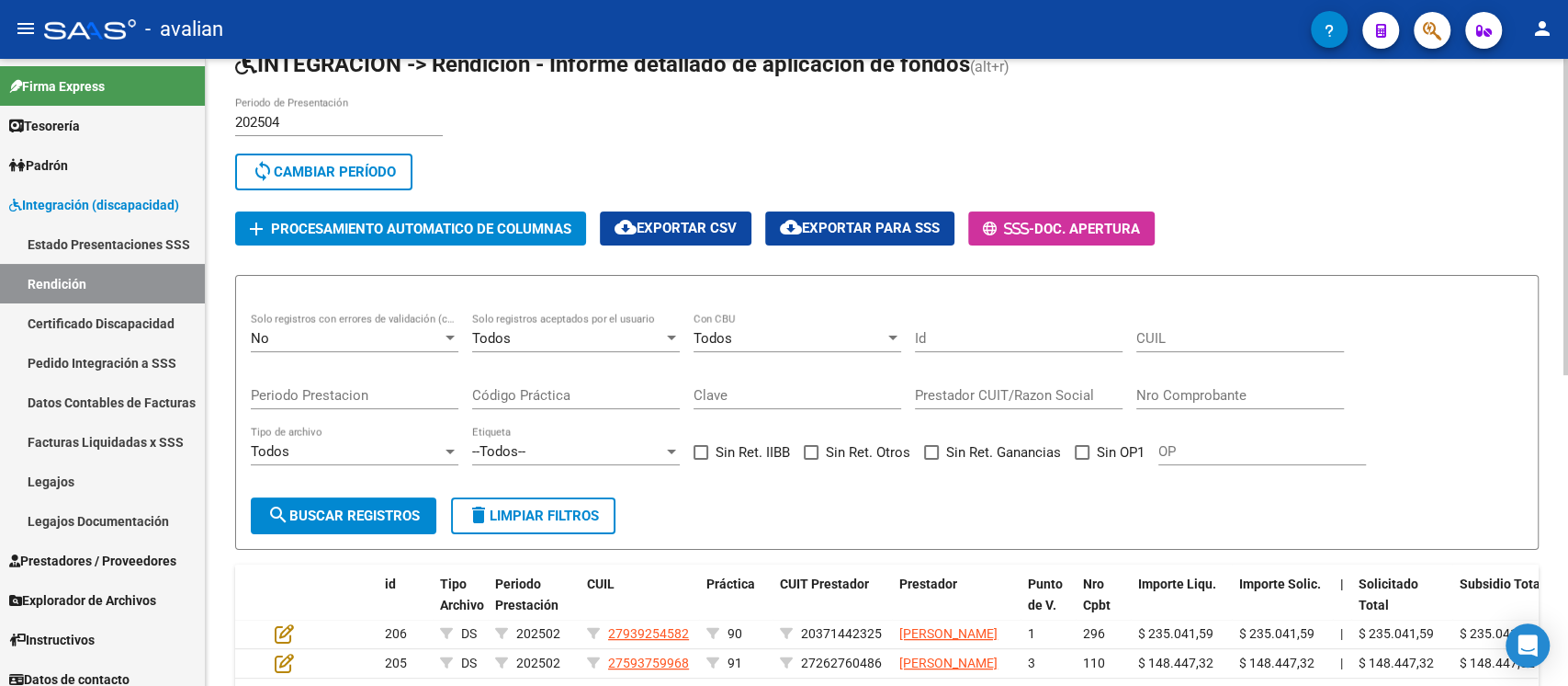
scroll to position [122, 0]
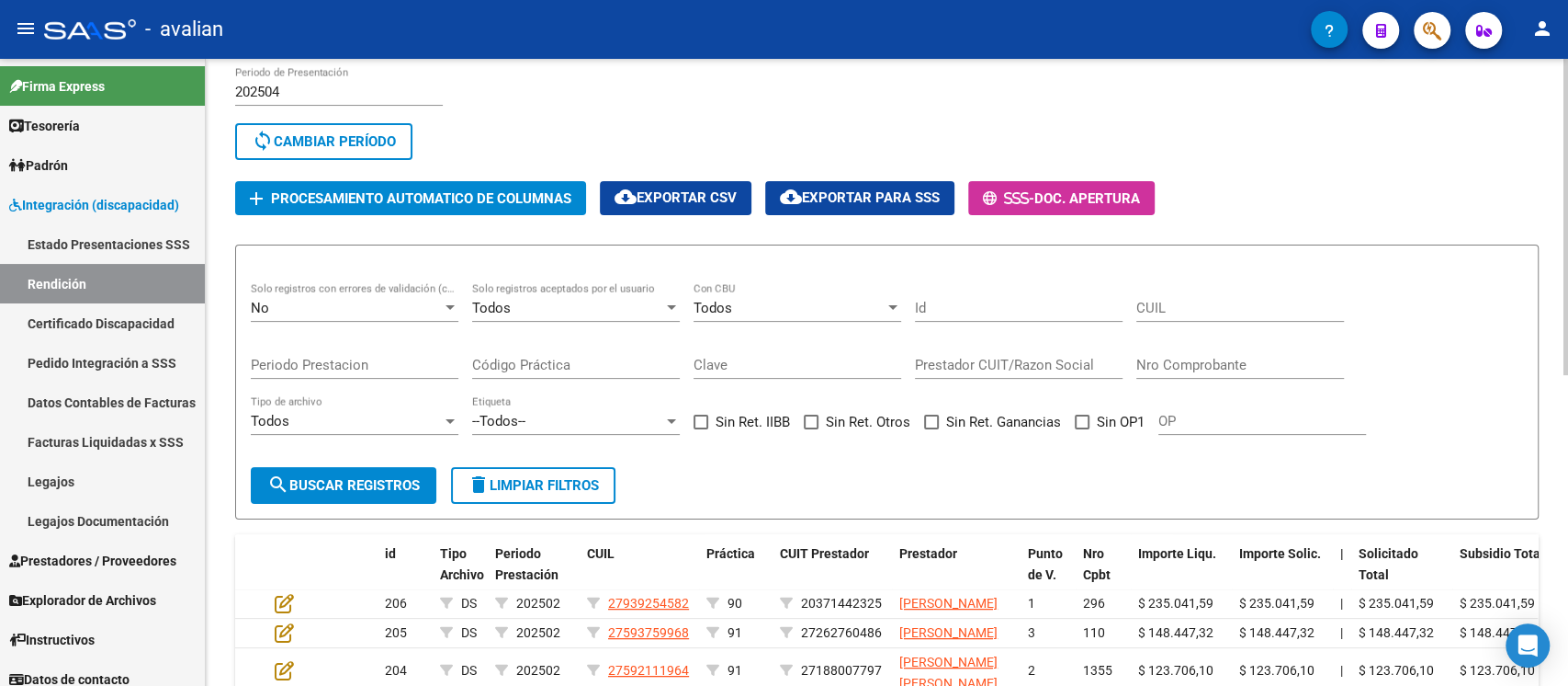
click at [451, 306] on div at bounding box center [450, 307] width 10 height 5
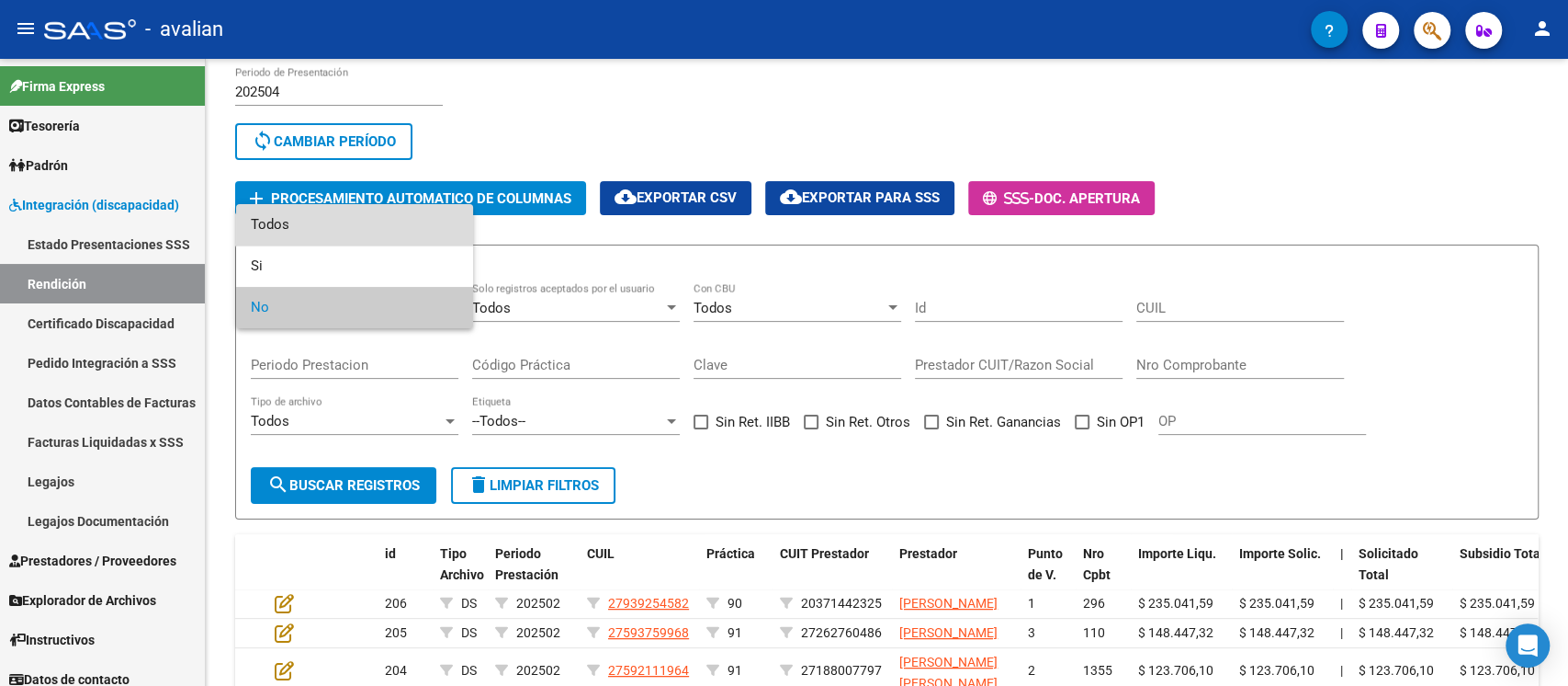
click at [382, 227] on span "Todos" at bounding box center [354, 224] width 207 height 41
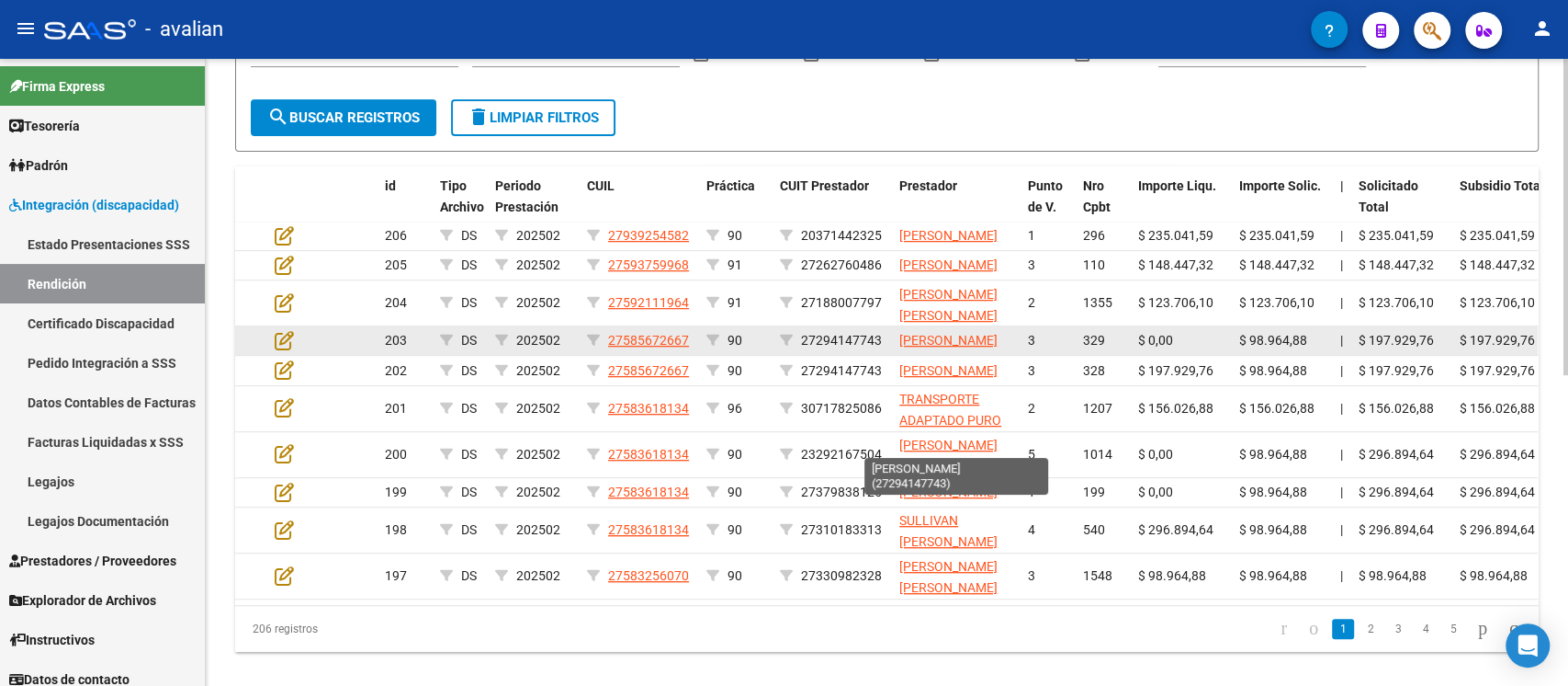
scroll to position [0, 0]
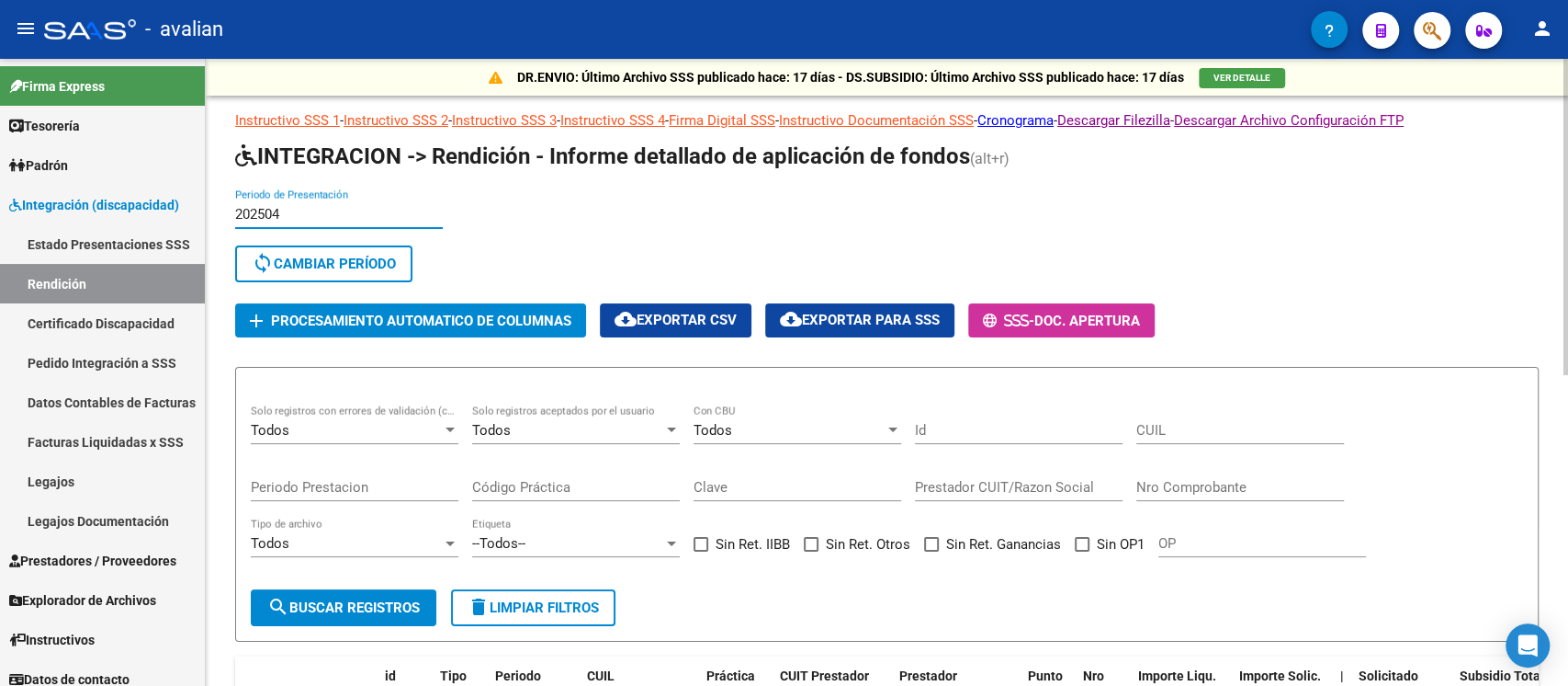
click at [221, 212] on div "DR.ENVIO: Último Archivo SSS publicado hace: 17 días - DS.SUBSIDIO: Último Arch…" at bounding box center [886, 629] width 1363 height 1141
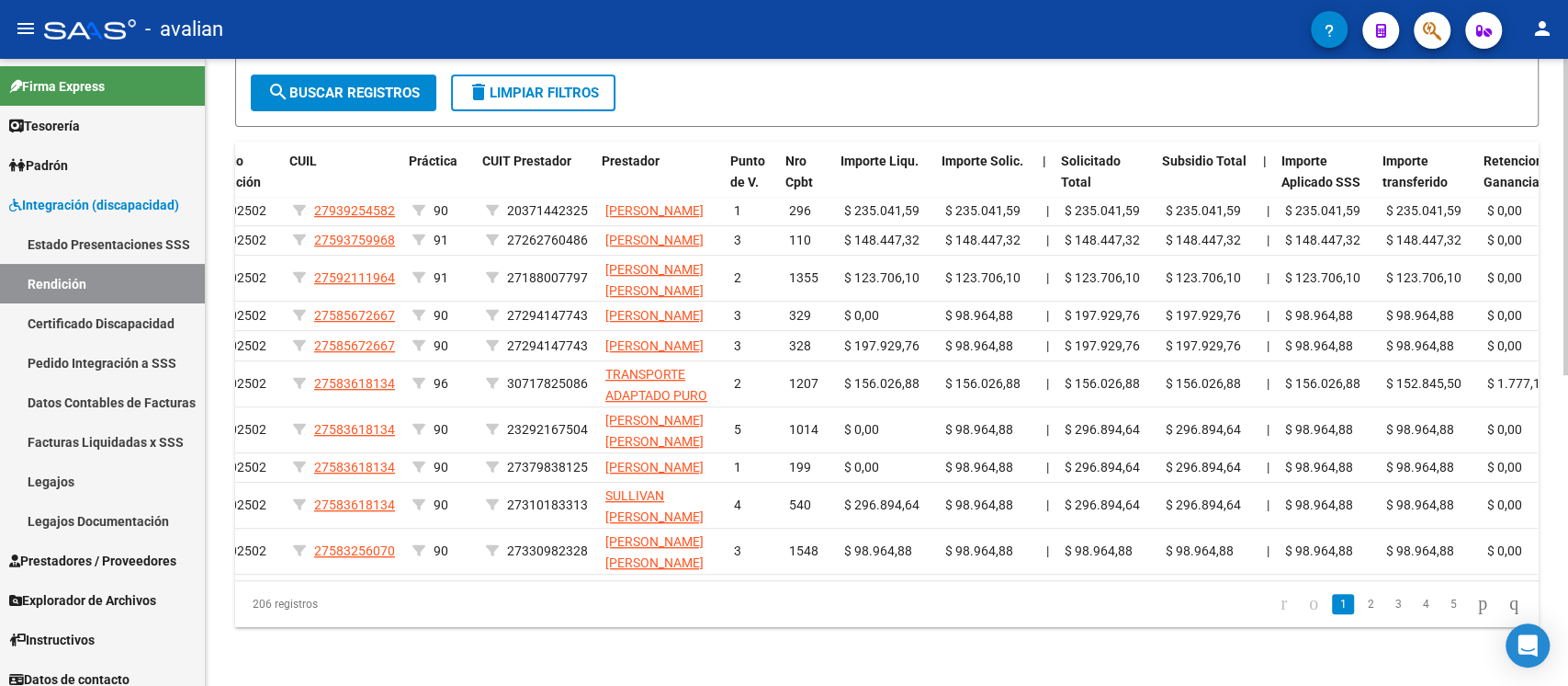
scroll to position [0, 301]
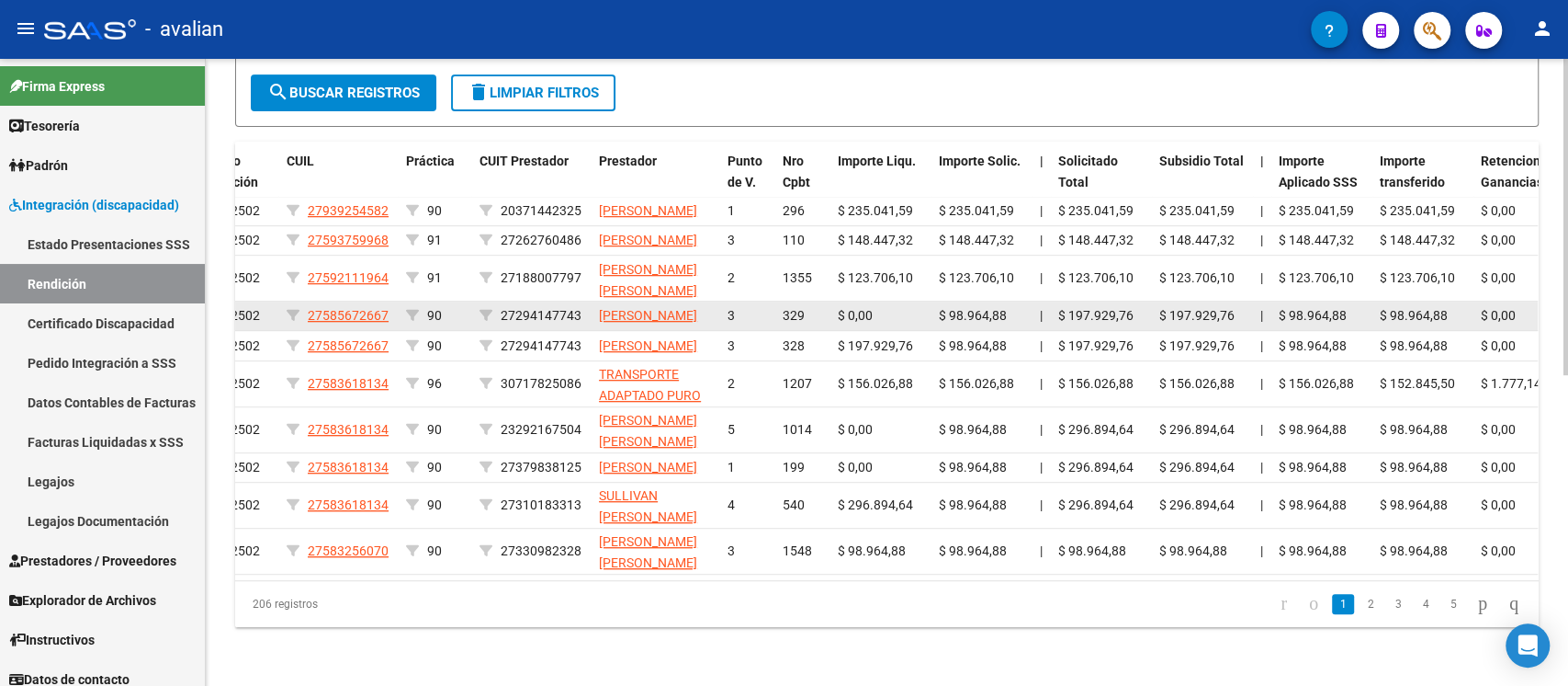
drag, startPoint x: 845, startPoint y: 259, endPoint x: 878, endPoint y: 263, distance: 33.2
click at [878, 306] on div "$ 0,00" at bounding box center [881, 316] width 86 height 21
drag, startPoint x: 950, startPoint y: 256, endPoint x: 992, endPoint y: 257, distance: 42.0
click at [992, 308] on span "$ 98.964,88" at bounding box center [973, 315] width 68 height 14
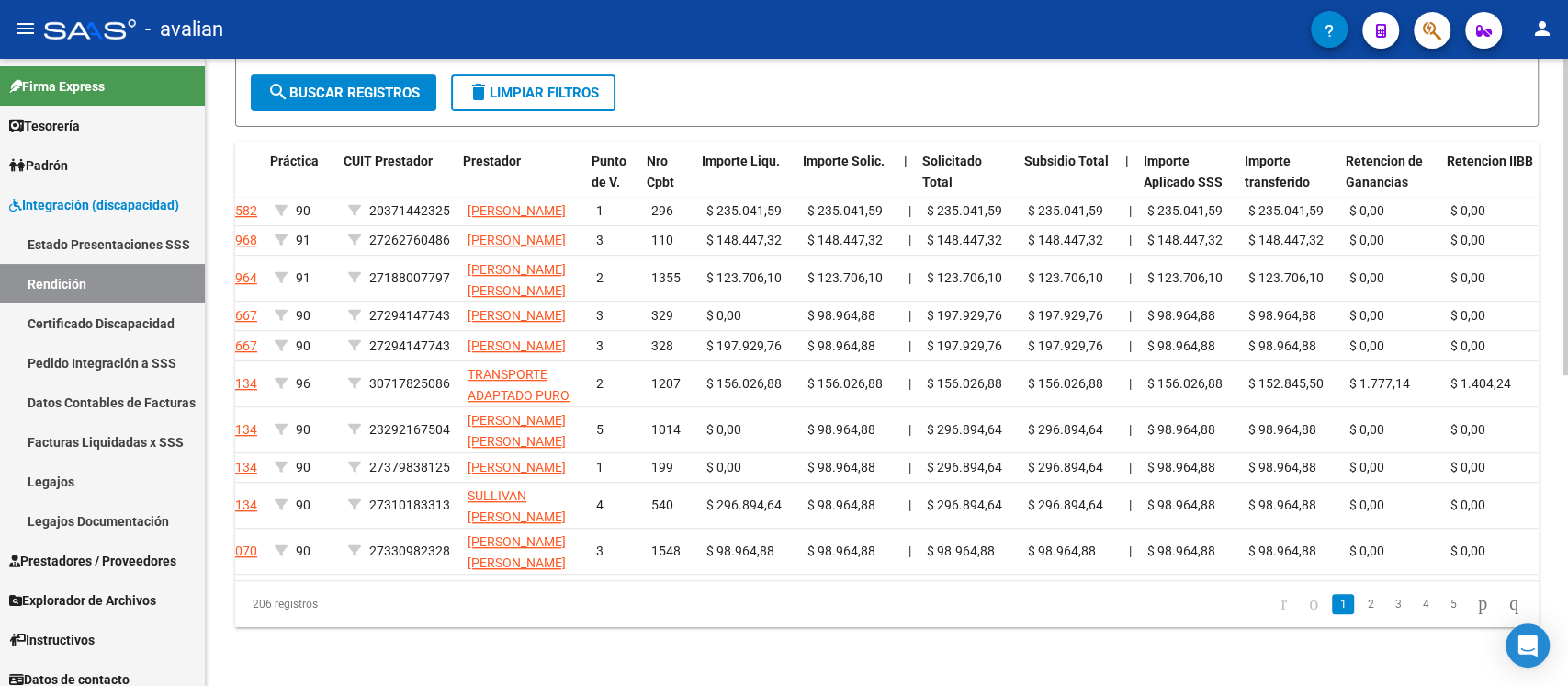
scroll to position [0, 436]
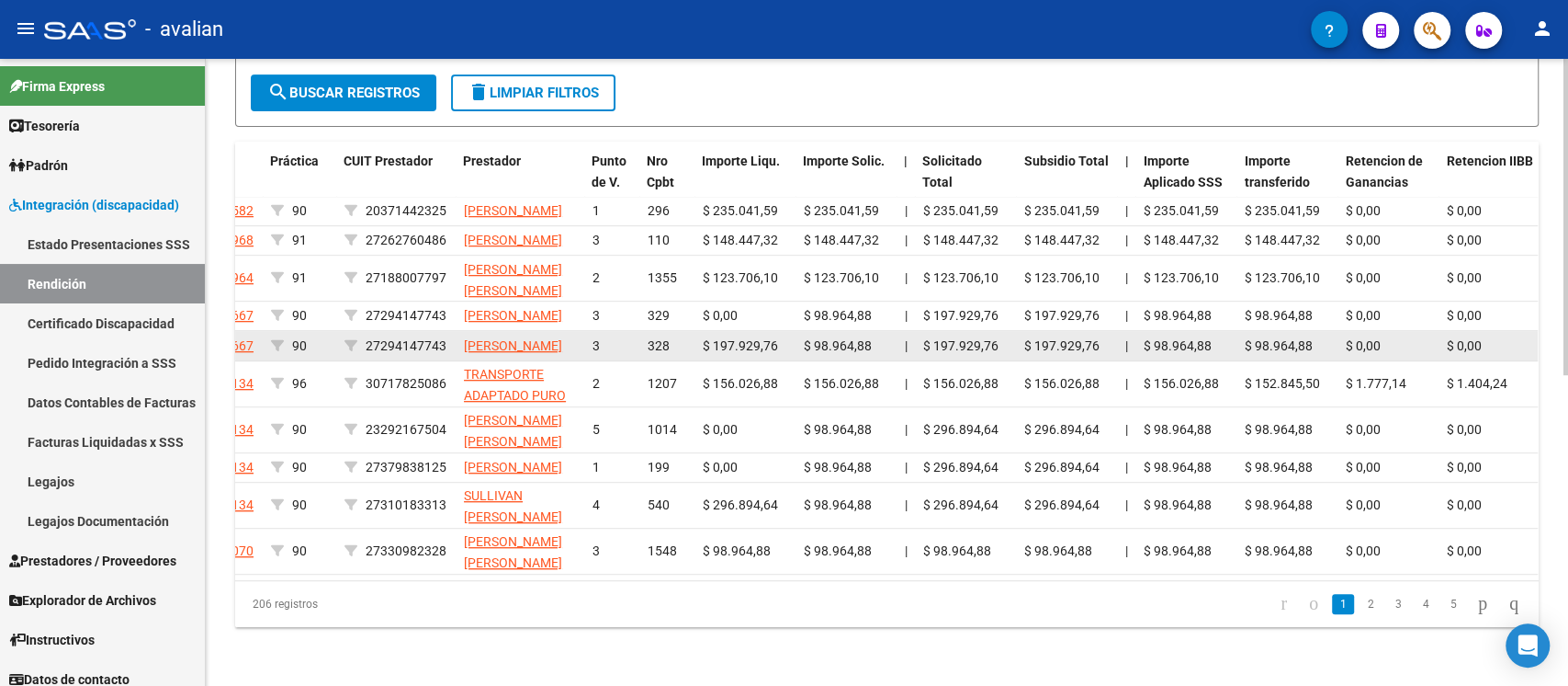
drag, startPoint x: 706, startPoint y: 301, endPoint x: 770, endPoint y: 312, distance: 64.9
click at [770, 335] on div "$ 197.929,76" at bounding box center [746, 346] width 86 height 21
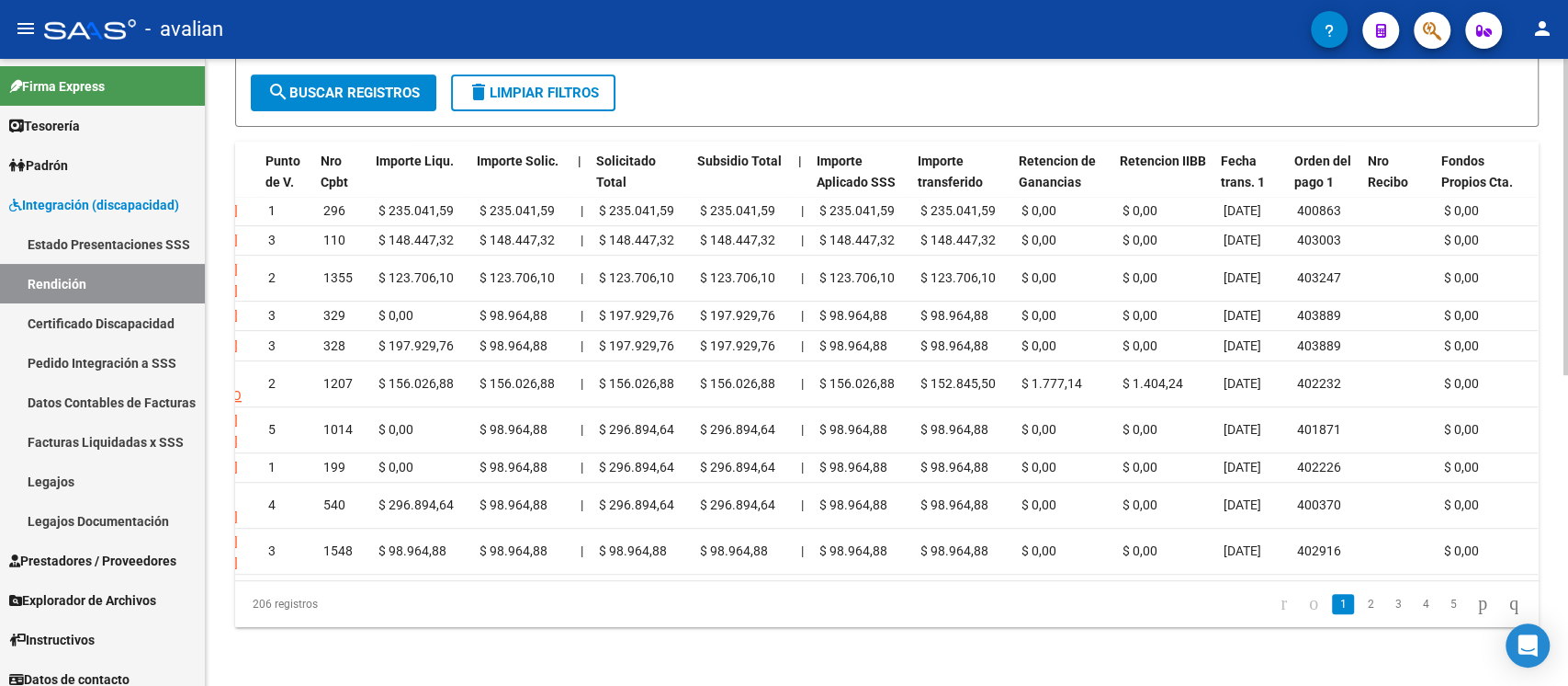
scroll to position [0, 762]
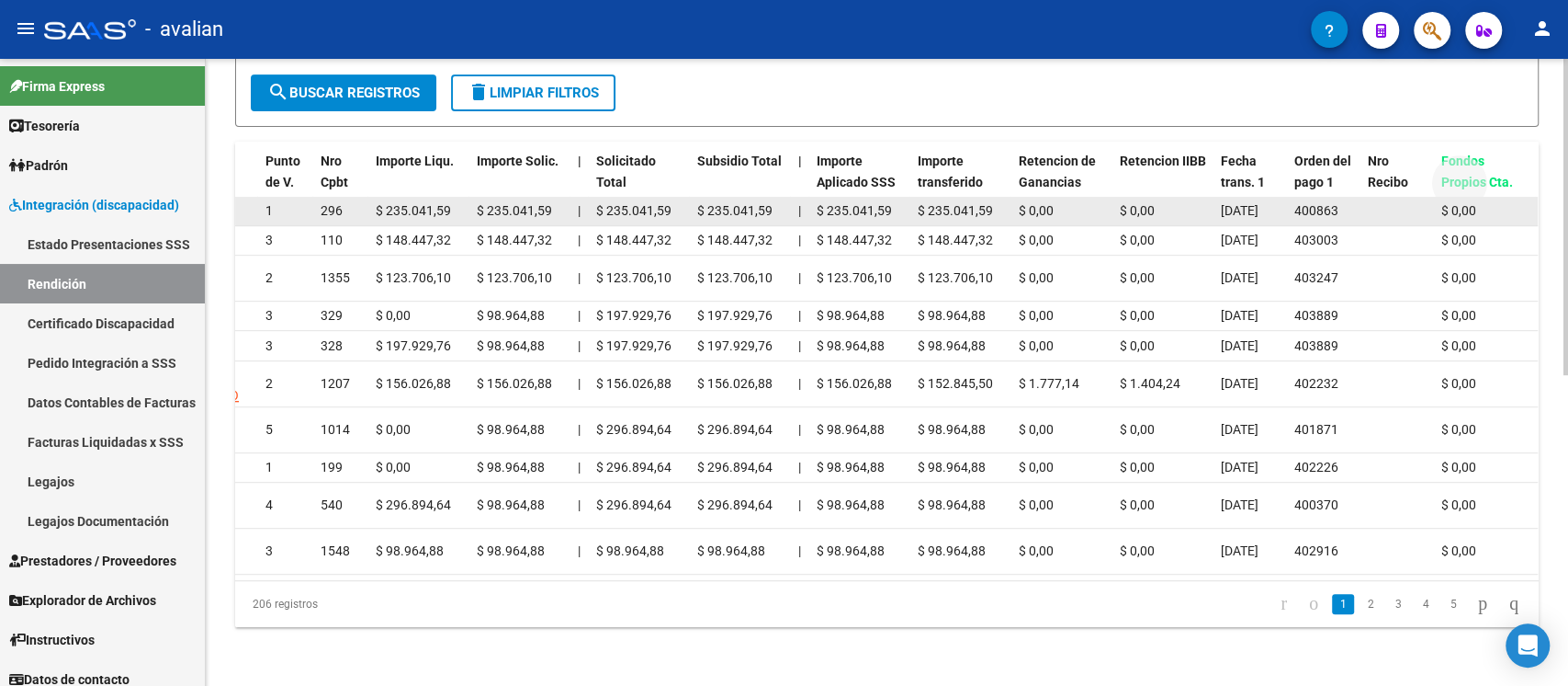
drag, startPoint x: 1438, startPoint y: 85, endPoint x: 1512, endPoint y: 99, distance: 75.3
click at [1175, 141] on div "id Tipo Archivo Periodo Prestación CUIL Práctica CUIT Prestador Prestador Punto…" at bounding box center [887, 383] width 1304 height 485
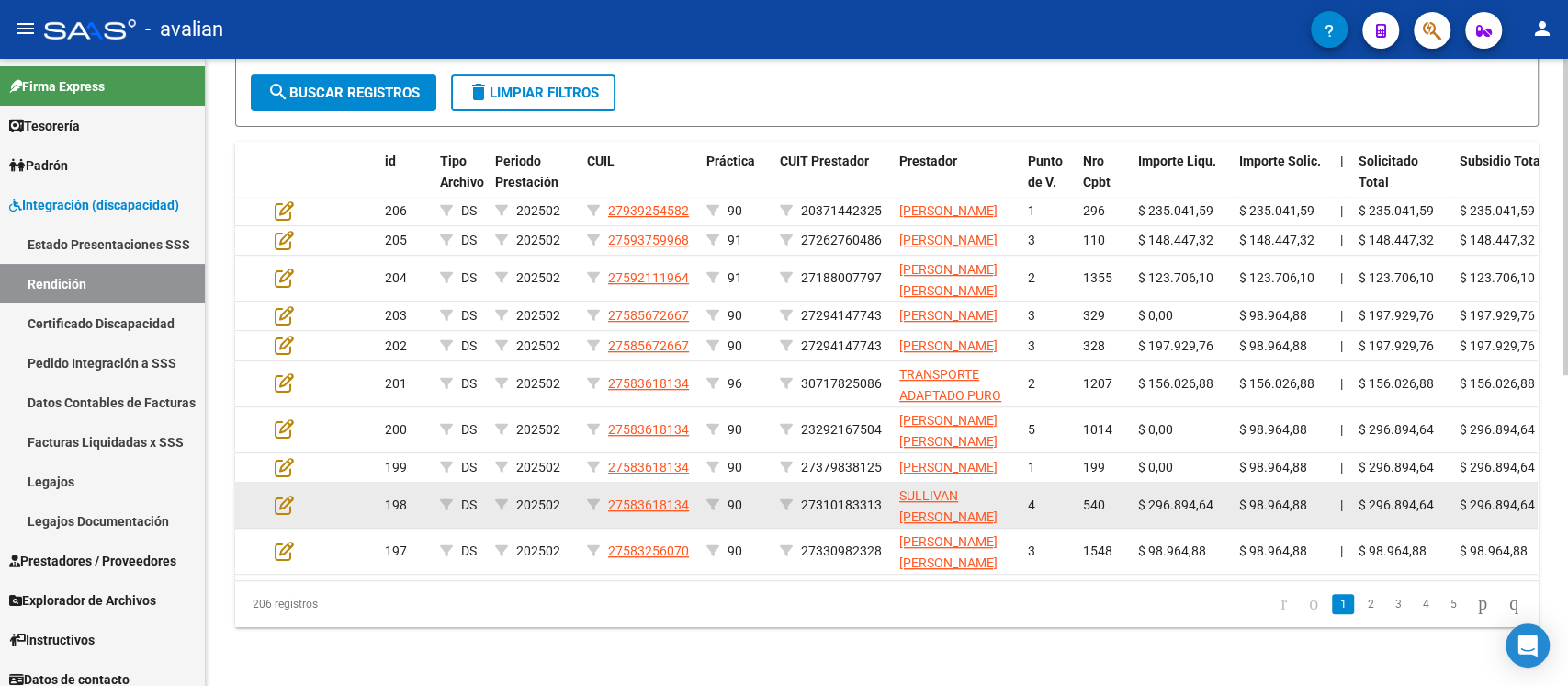
scroll to position [490, 0]
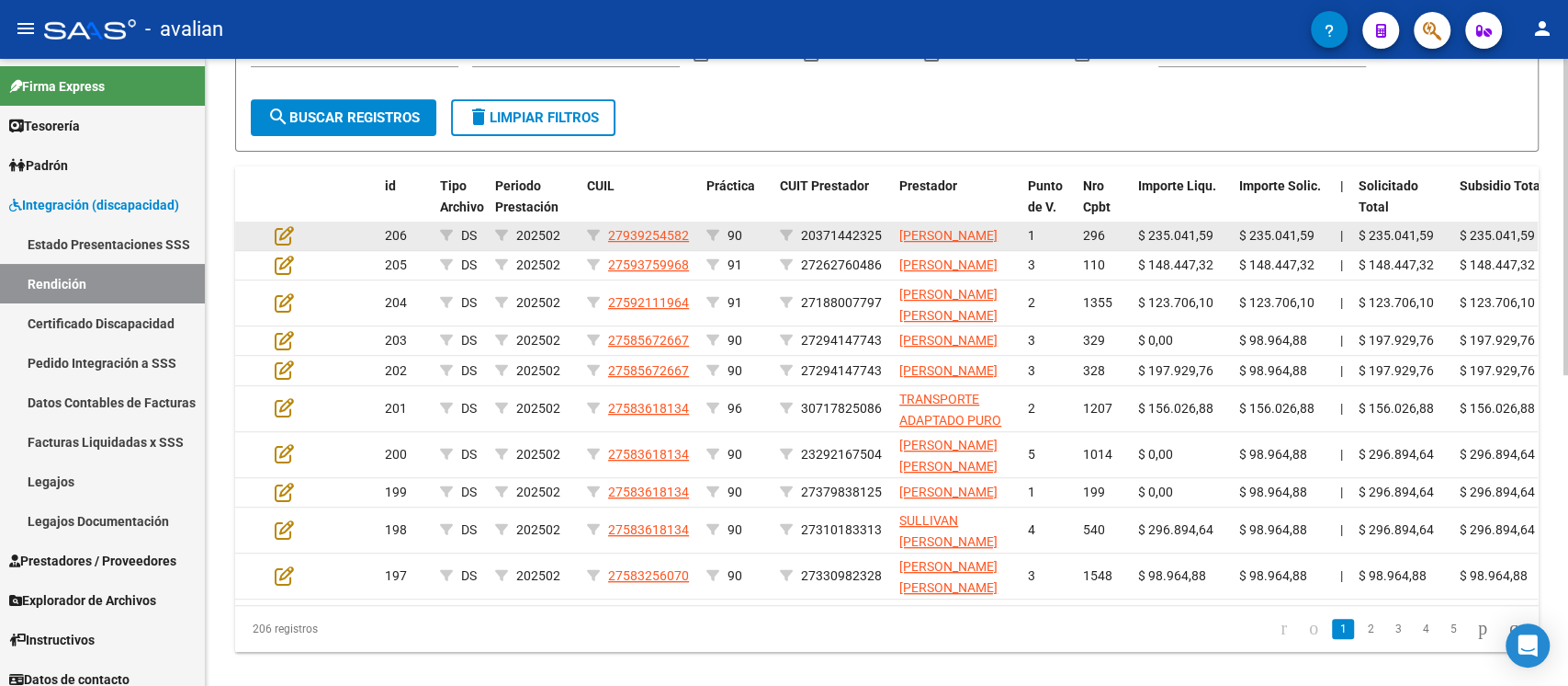
click at [343, 250] on datatable-body-cell at bounding box center [354, 236] width 46 height 29
click at [277, 244] on icon at bounding box center [284, 234] width 19 height 20
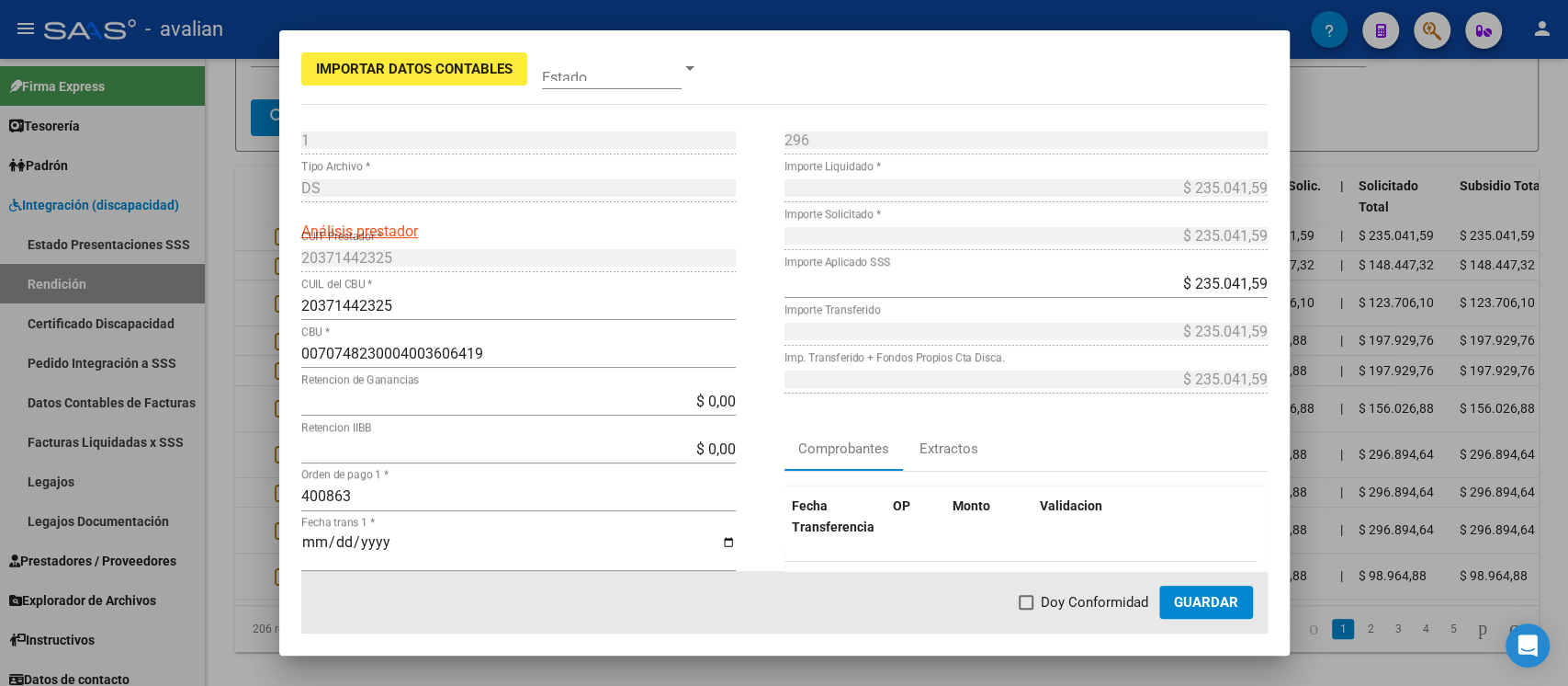
click at [799, 74] on mat-dialog-container "Importar Datos Contables Estado 1 Punto de Venta * DS Tipo Archivo * Análisis p…" at bounding box center [784, 343] width 1010 height 625
click at [414, 405] on input "$ 0,00" at bounding box center [519, 402] width 435 height 17
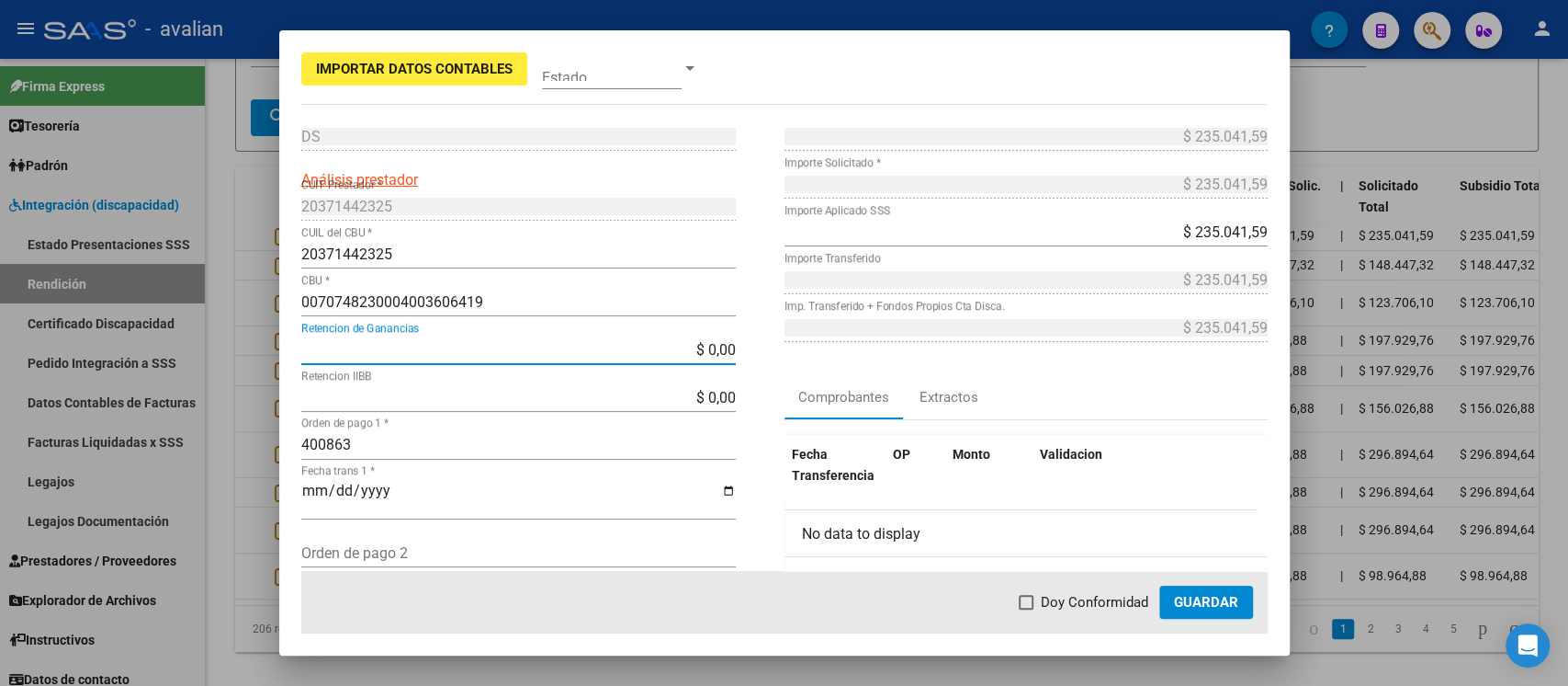
scroll to position [0, 0]
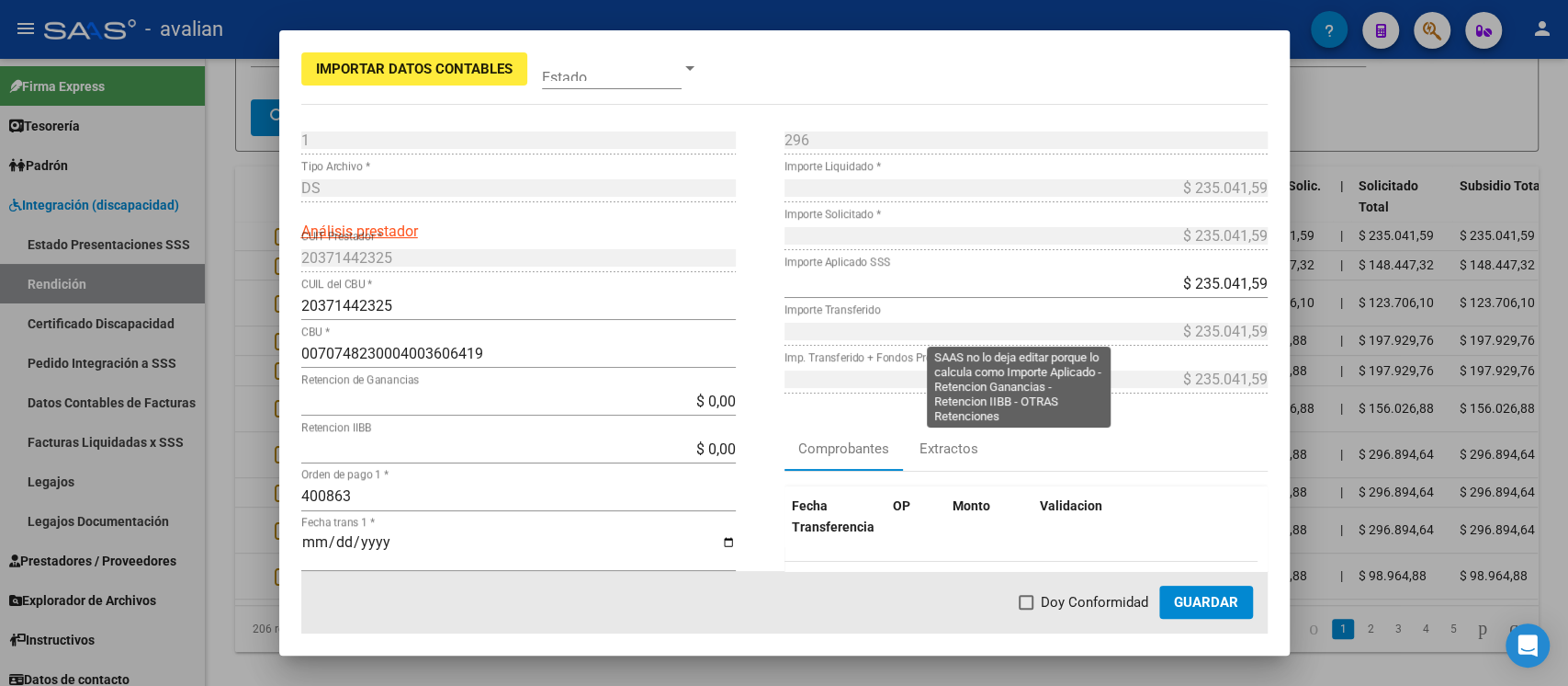
drag, startPoint x: 804, startPoint y: 353, endPoint x: 869, endPoint y: 356, distance: 65.1
click at [869, 356] on div "$ 235.041,59 Importe Transferido" at bounding box center [1025, 340] width 483 height 48
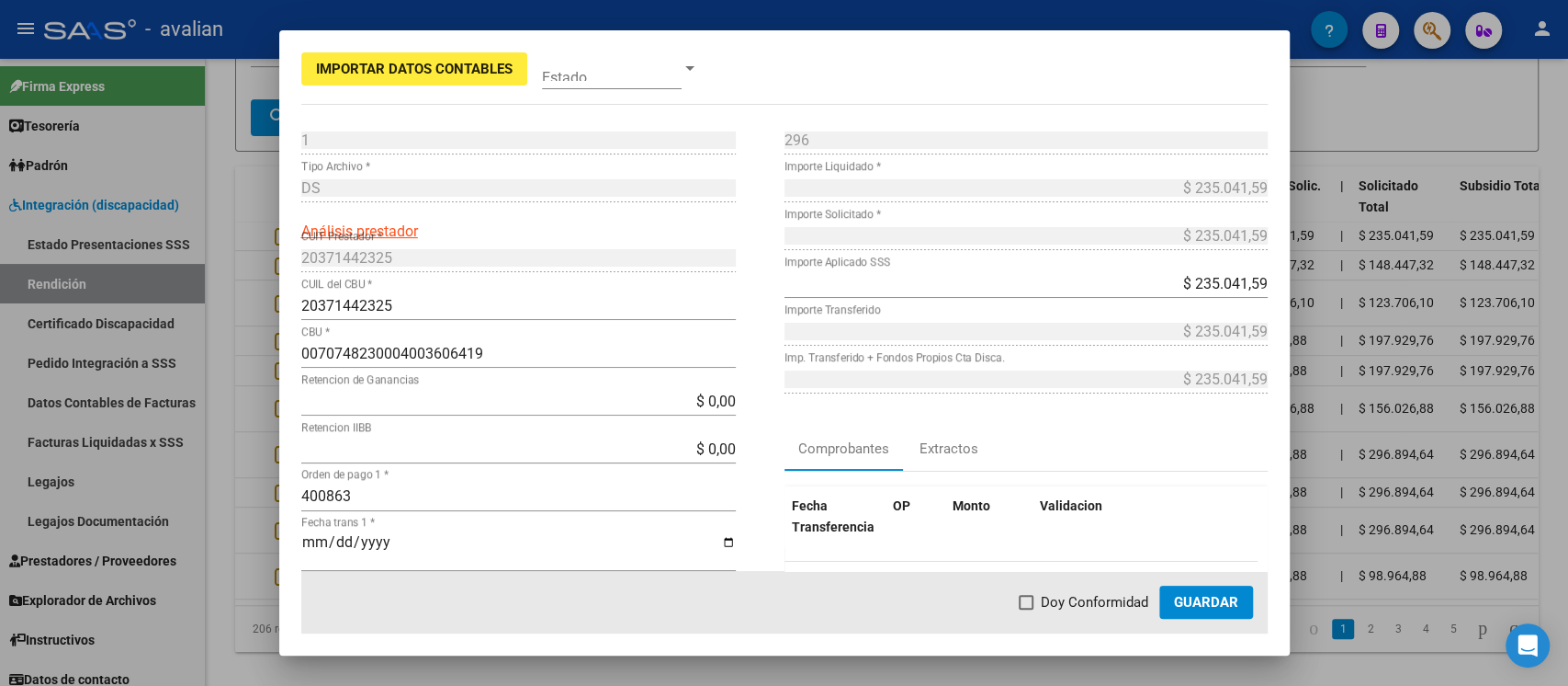
click at [1033, 266] on div "$ 235.041,59 Importe Solicitado *" at bounding box center [1025, 245] width 483 height 48
drag, startPoint x: 1174, startPoint y: 284, endPoint x: 1266, endPoint y: 287, distance: 92.0
click at [1175, 287] on mat-dialog-content "1 Punto de Venta * DS Tipo Archivo * Análisis prestador 20371442325 CUIT Presta…" at bounding box center [784, 348] width 1010 height 446
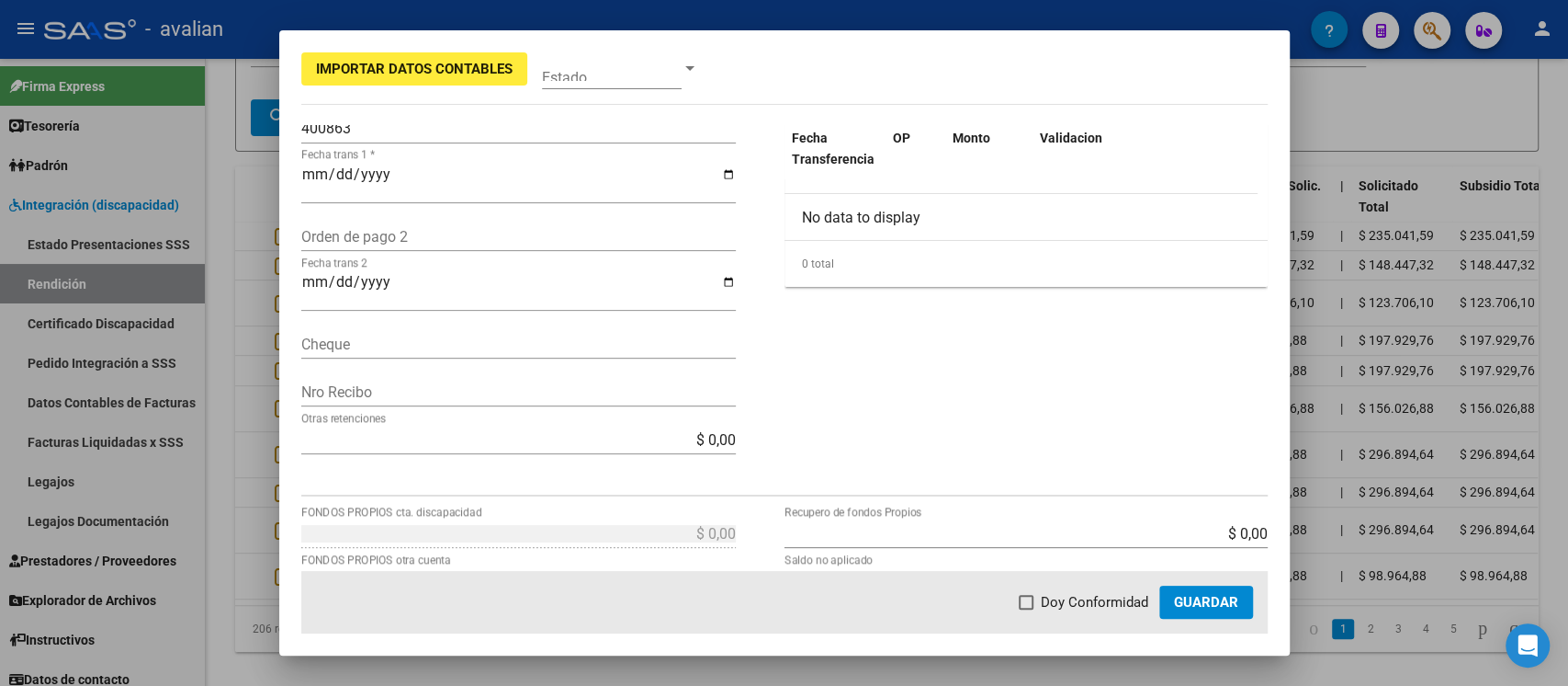
scroll to position [490, 0]
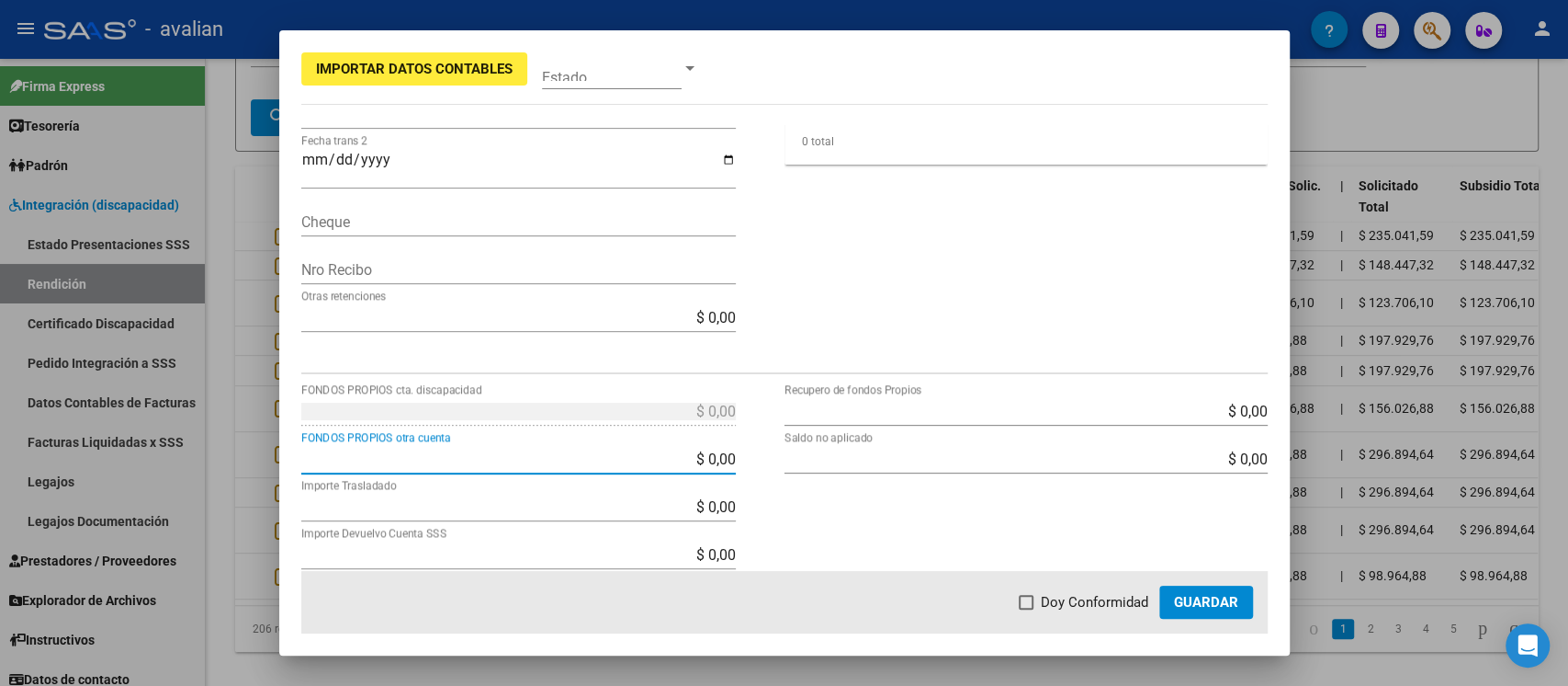
click at [700, 462] on input "$ 0,00" at bounding box center [519, 459] width 435 height 17
drag, startPoint x: 699, startPoint y: 459, endPoint x: 734, endPoint y: 465, distance: 35.5
click at [734, 465] on app-form-text-field "$ 0,00 FONDOS PROPIOS otra cuenta" at bounding box center [526, 459] width 449 height 17
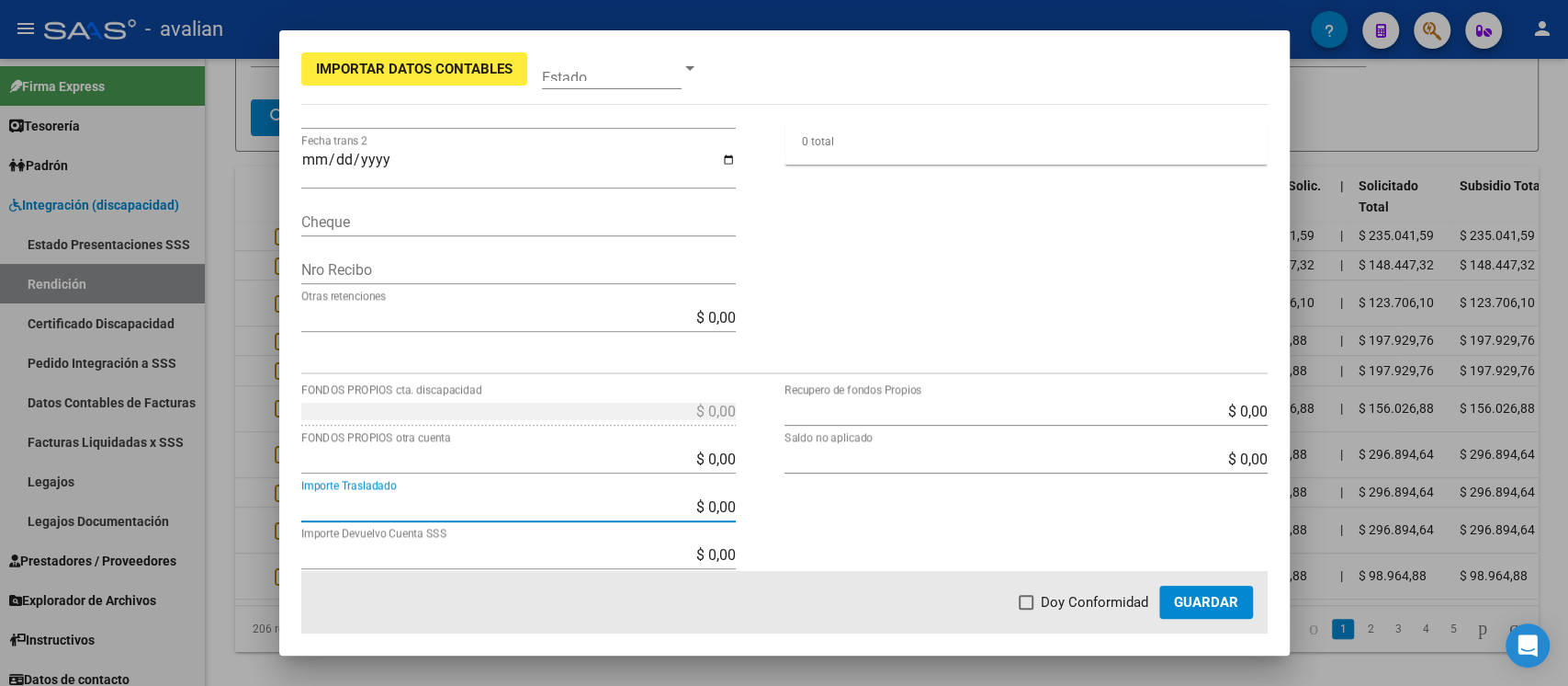
drag, startPoint x: 700, startPoint y: 504, endPoint x: 750, endPoint y: 517, distance: 51.7
click at [749, 513] on div "$ 0,00 FONDOS PROPIOS cta. discapacidad $ 0,00 FONDOS PROPIOS otra cuenta $ 0,0…" at bounding box center [543, 551] width 483 height 309
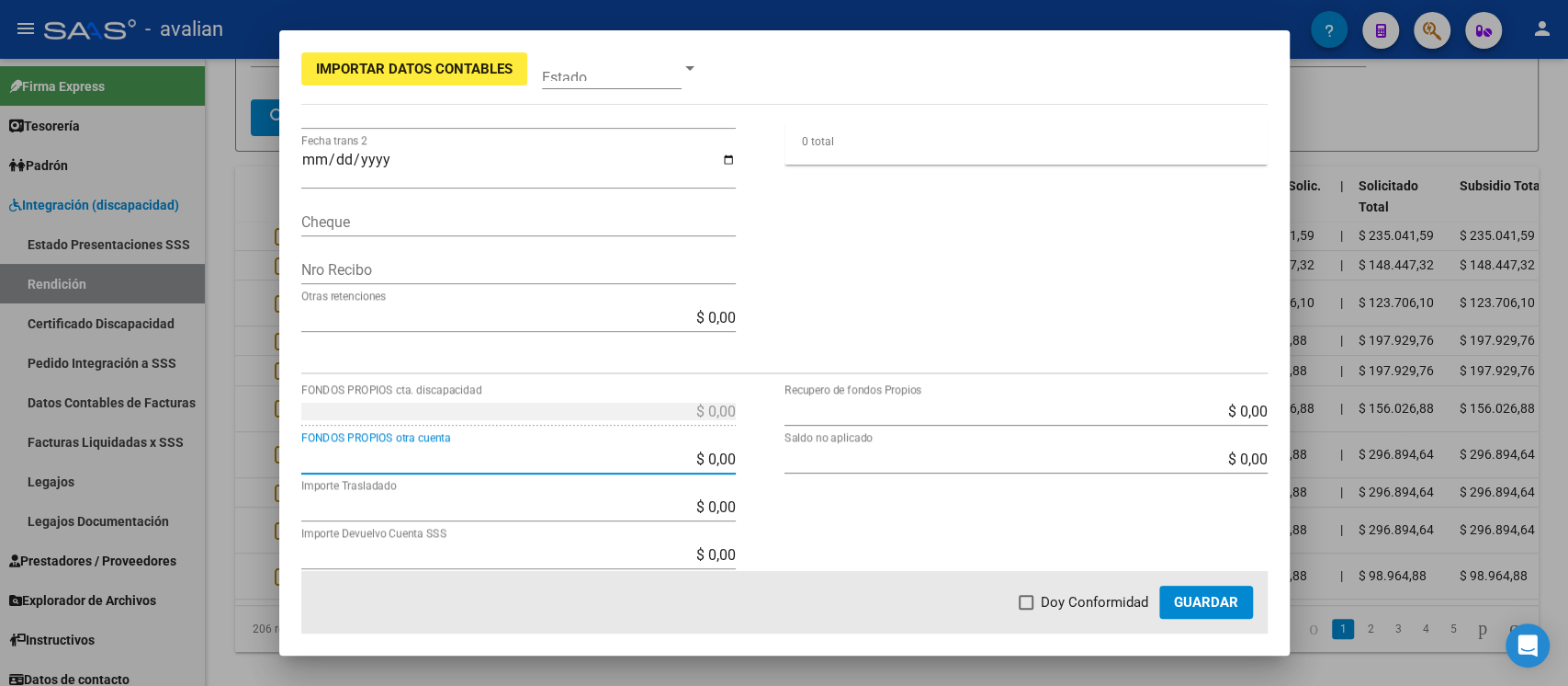
click at [640, 451] on input "$ 0,00" at bounding box center [519, 459] width 435 height 17
click at [719, 455] on input "$ 0,00" at bounding box center [519, 459] width 435 height 17
click at [720, 463] on input "$ 0,00" at bounding box center [519, 459] width 435 height 17
click at [696, 451] on input "$ 0,00" at bounding box center [519, 459] width 435 height 17
drag, startPoint x: 698, startPoint y: 455, endPoint x: 734, endPoint y: 457, distance: 36.1
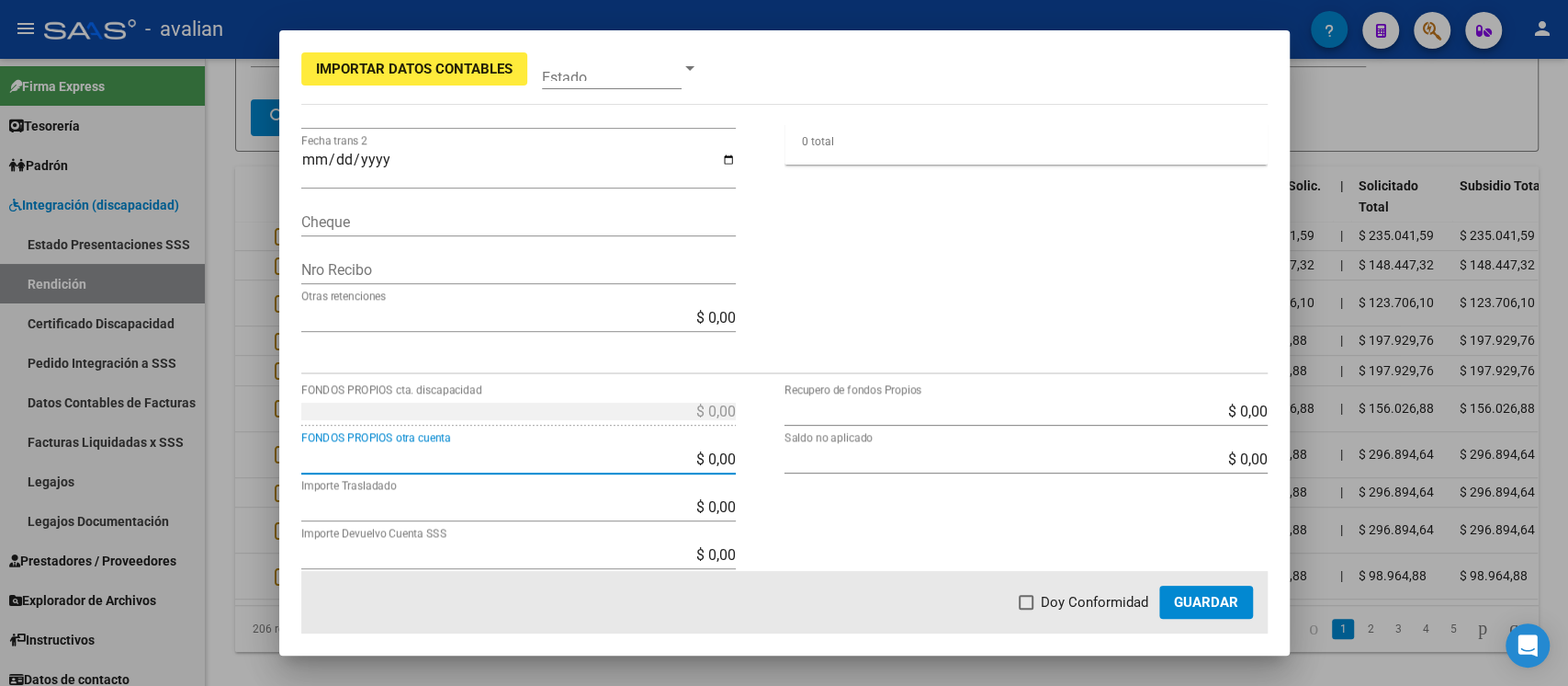
click at [734, 457] on app-form-text-field "$ 0,00 FONDOS PROPIOS otra cuenta" at bounding box center [526, 459] width 449 height 17
type input "$ 1.000,00"
type input "$ 234.041,59"
type input "-$ 1.000,00"
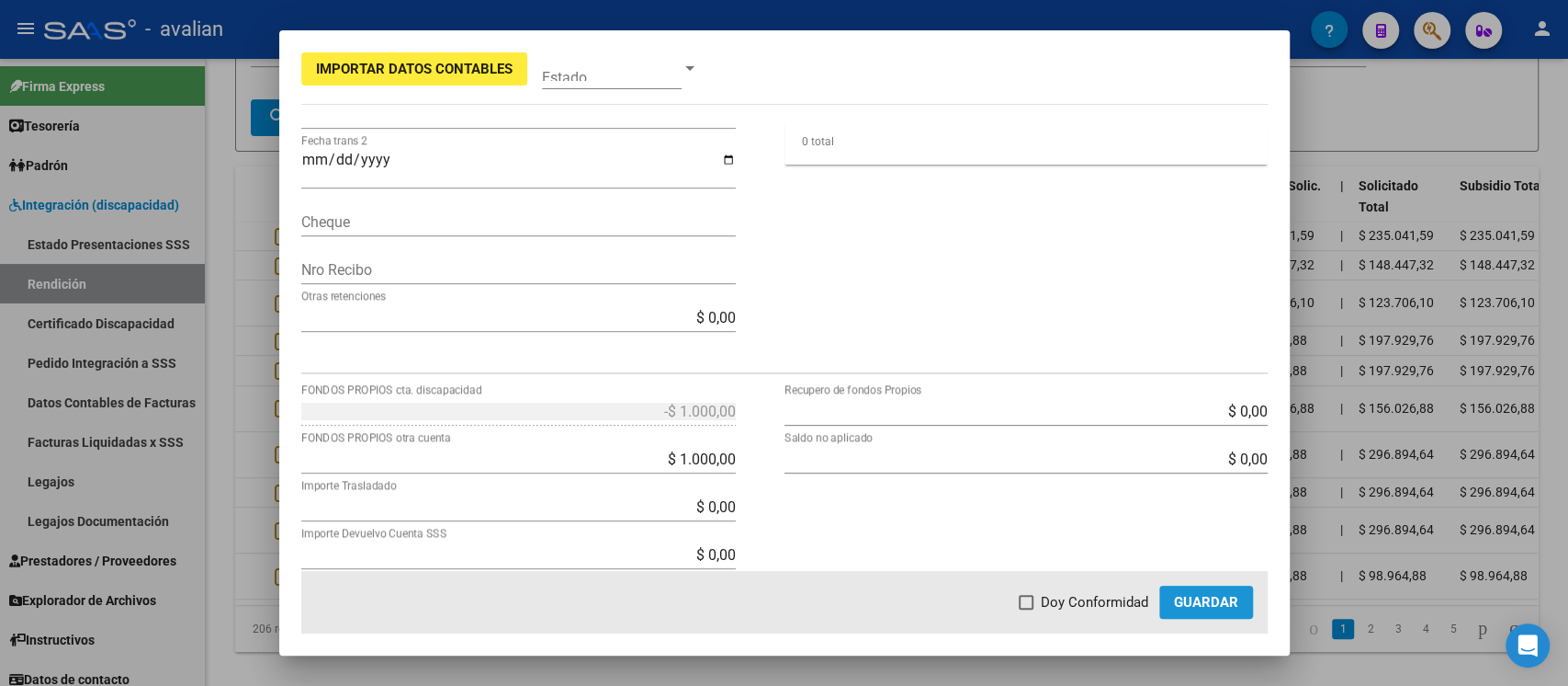
click at [1175, 513] on span "Guardar" at bounding box center [1206, 601] width 64 height 16
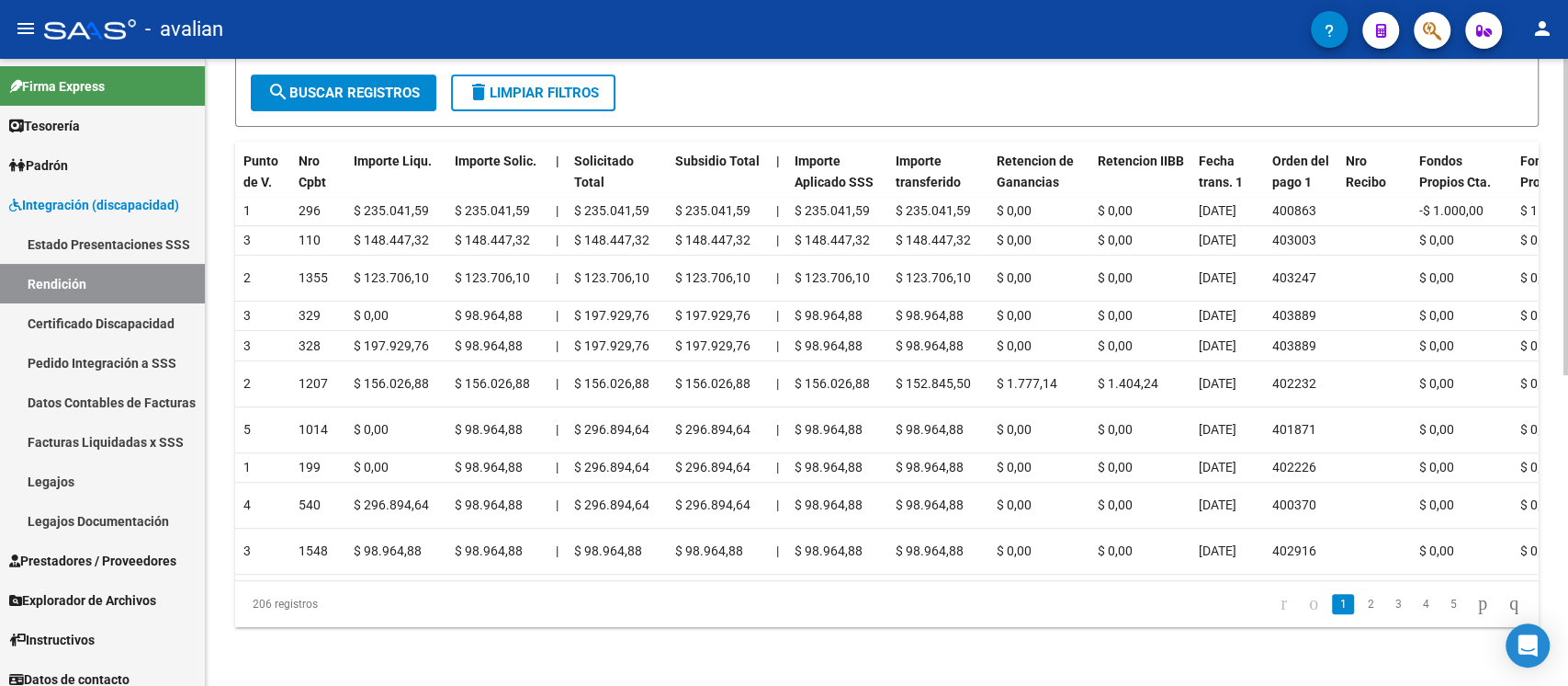
scroll to position [0, 791]
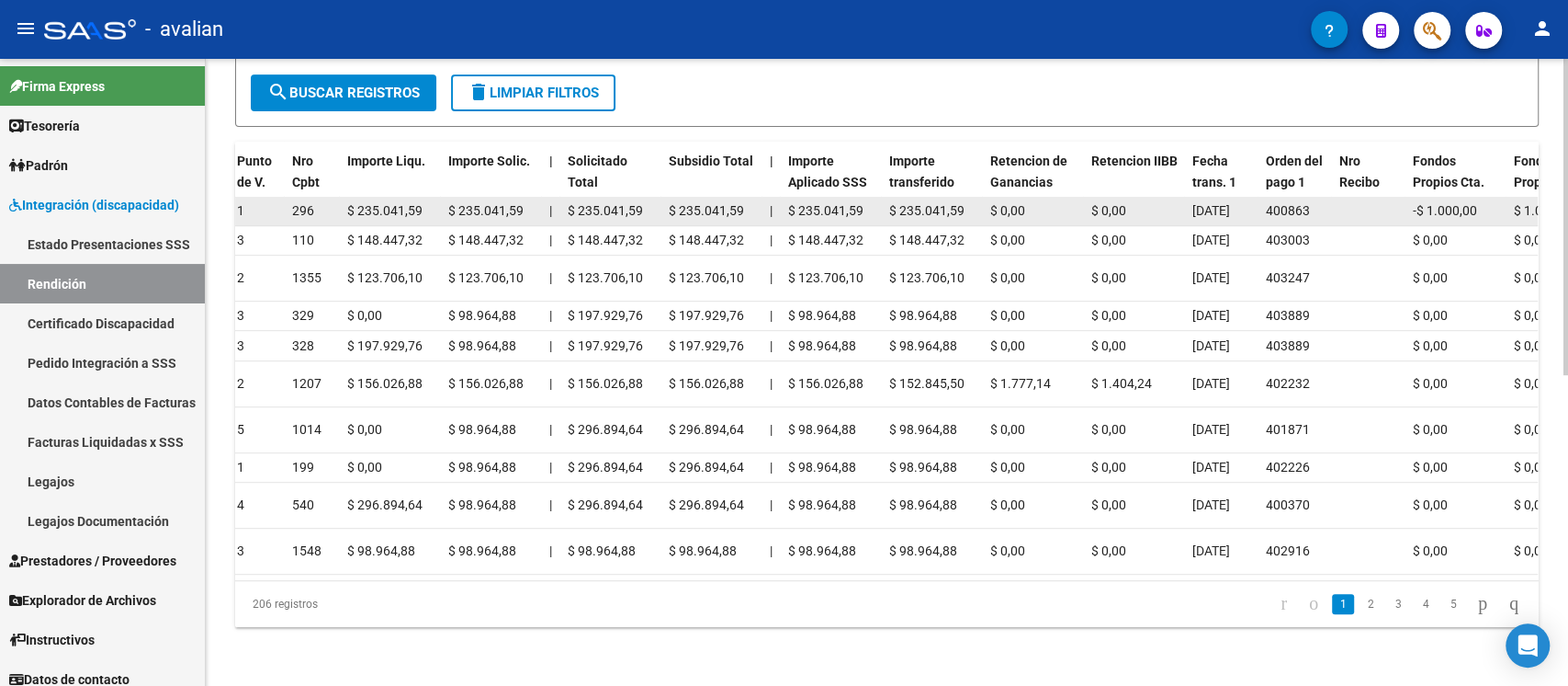
drag, startPoint x: 1420, startPoint y: 122, endPoint x: 1486, endPoint y: 131, distance: 66.6
click at [1175, 201] on div "-$ 1.000,00" at bounding box center [1457, 211] width 86 height 21
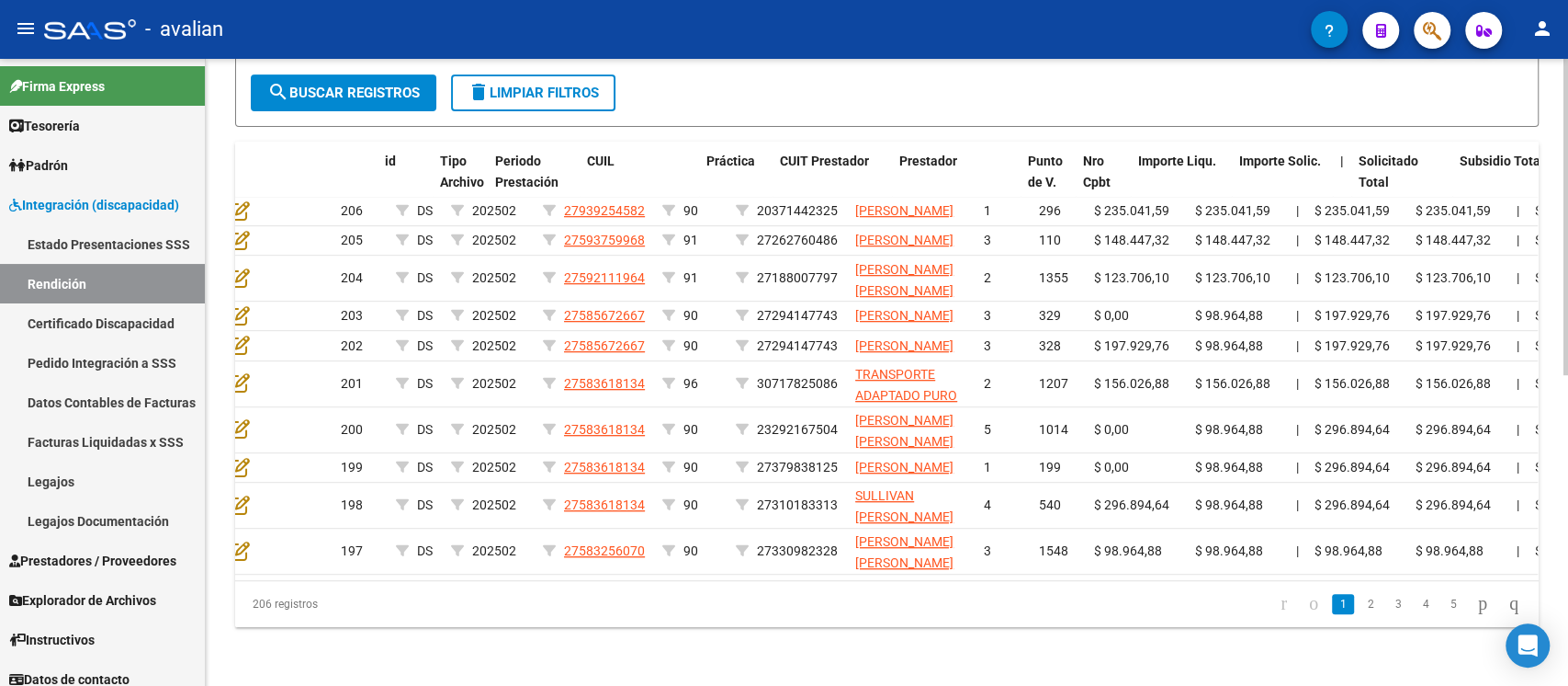
scroll to position [0, 0]
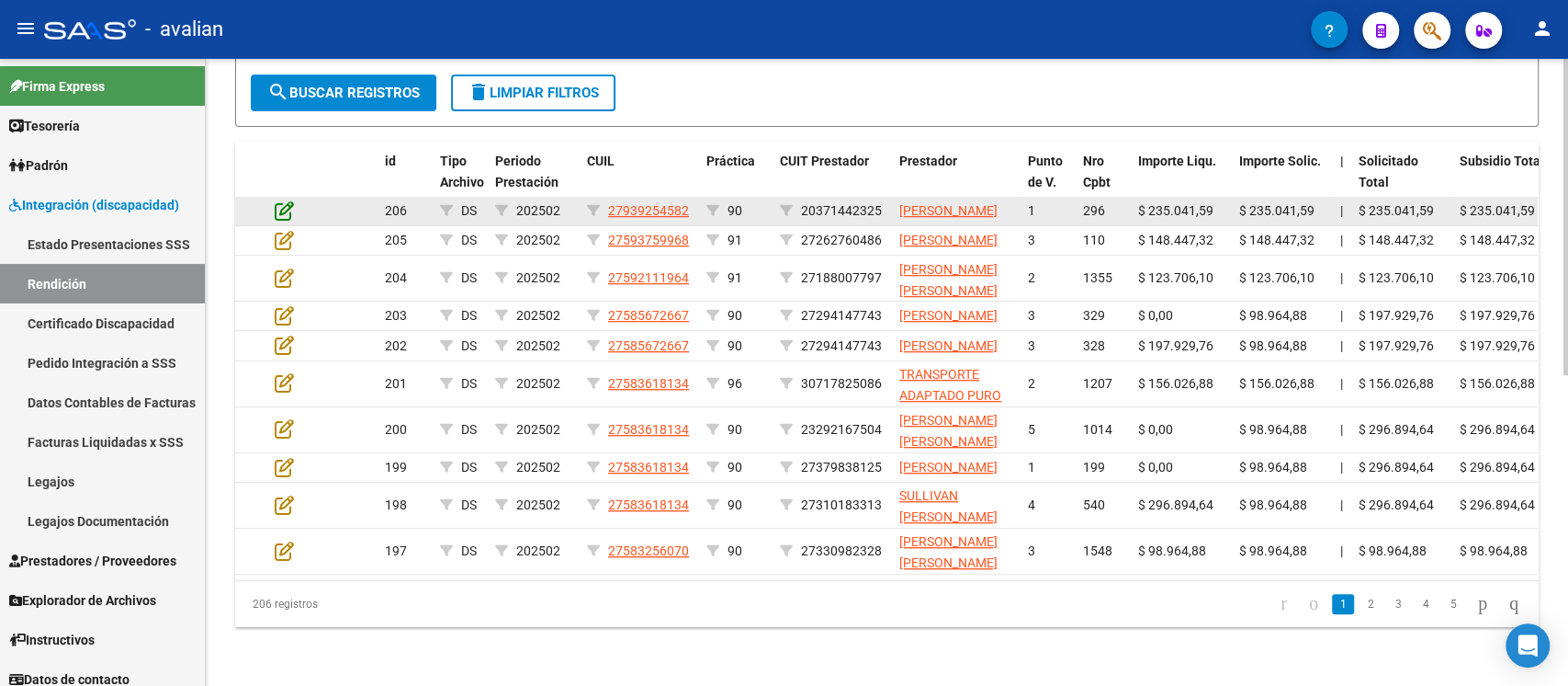
click at [287, 201] on icon at bounding box center [284, 210] width 19 height 20
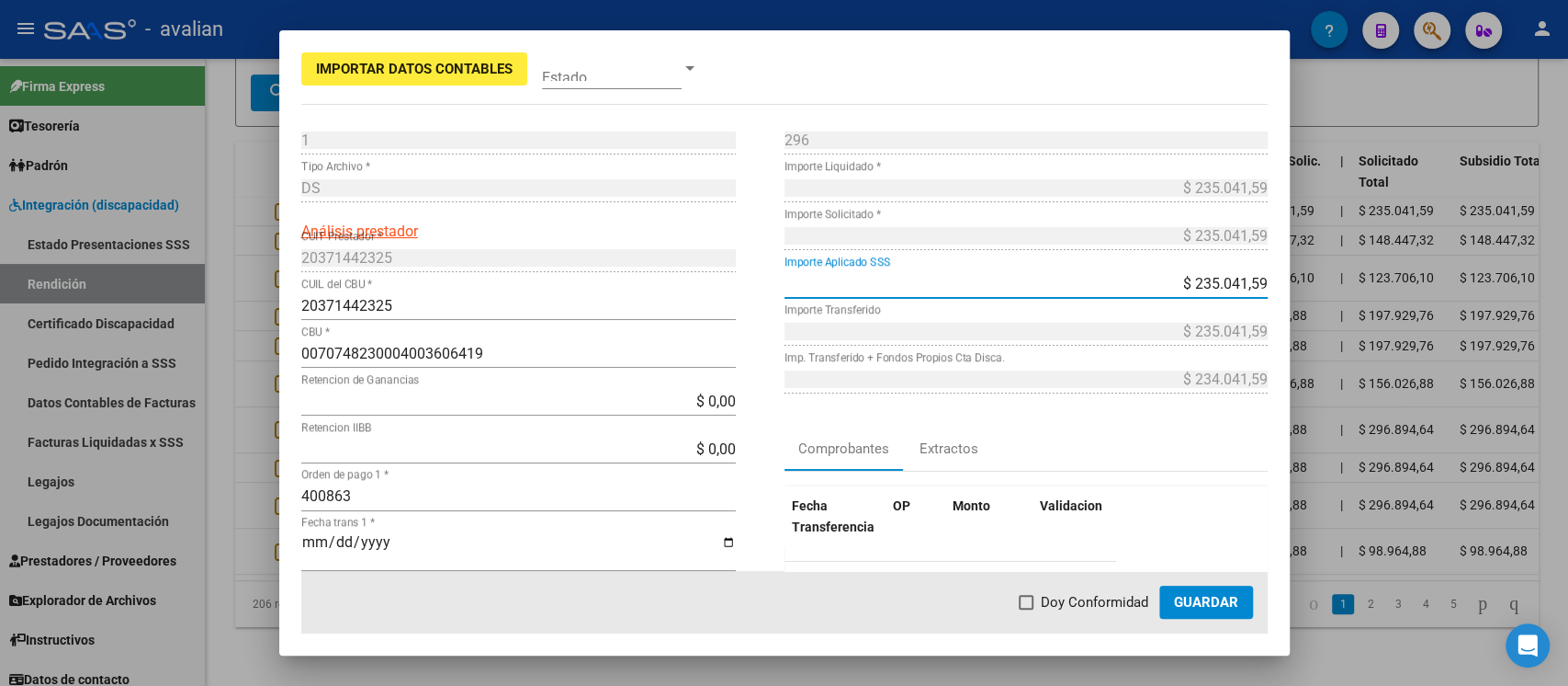
drag, startPoint x: 1176, startPoint y: 280, endPoint x: 1253, endPoint y: 283, distance: 77.1
click at [1175, 283] on app-form-text-field "$ 235.041,59 Importe Aplicado SSS" at bounding box center [1033, 283] width 498 height 17
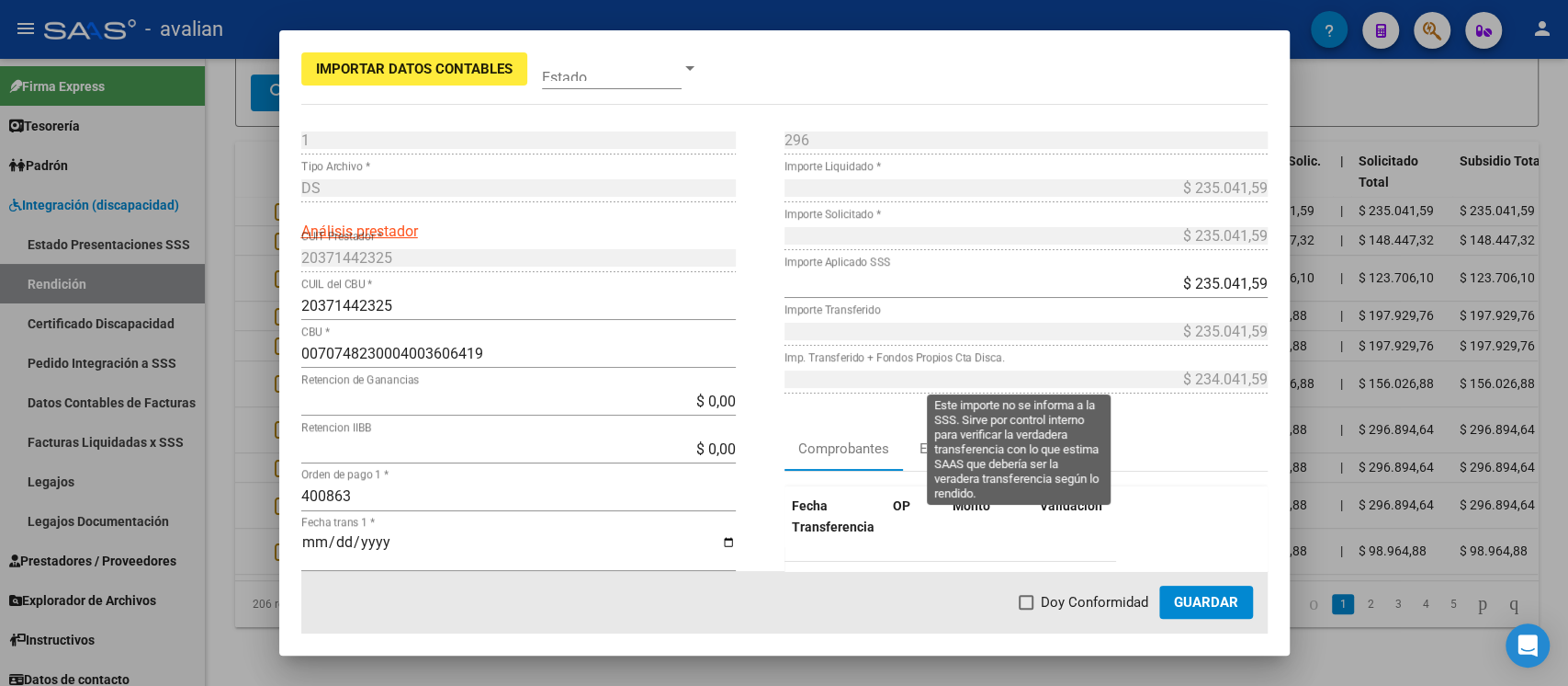
click at [1175, 379] on app-form-text-field "$ 234.041,59 Imp. Transferido + Fondos Propios Cta Disca." at bounding box center [1033, 380] width 498 height 17
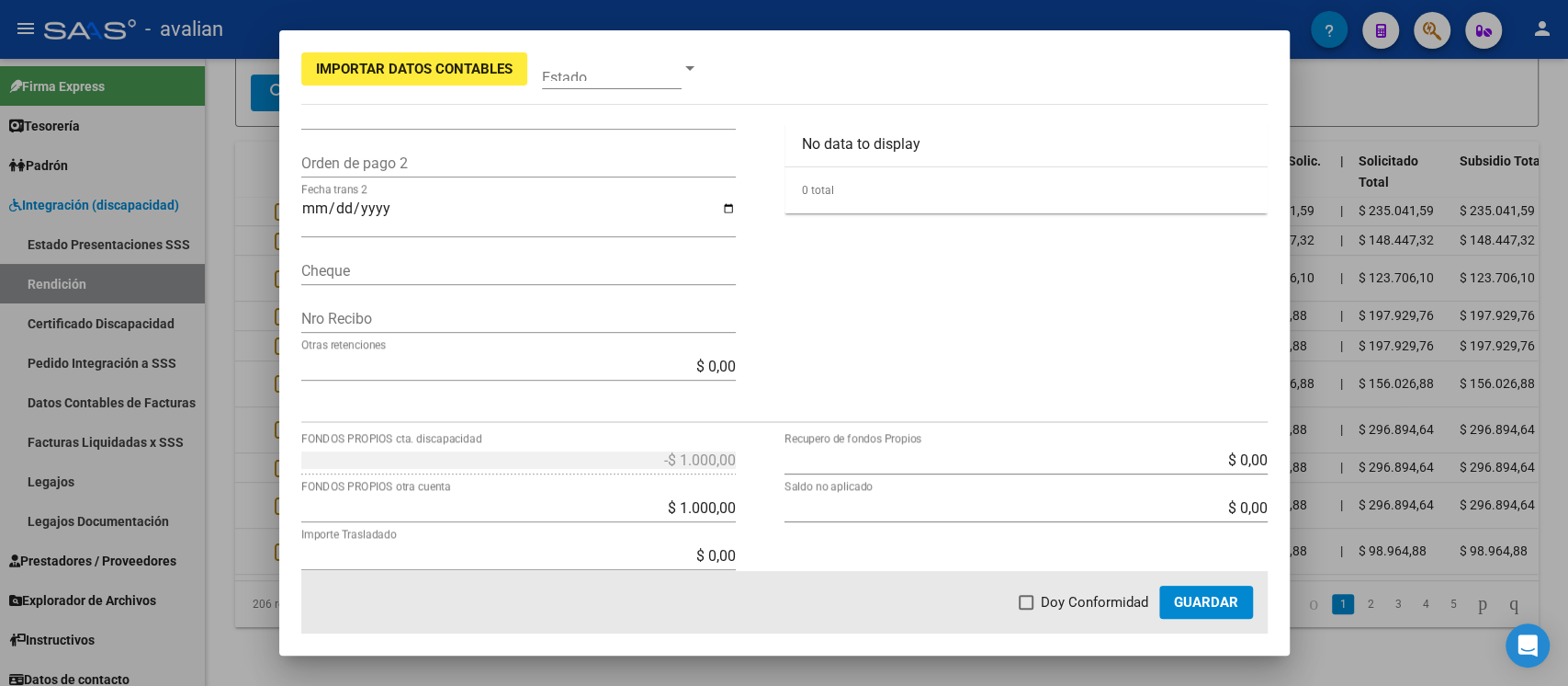
scroll to position [490, 0]
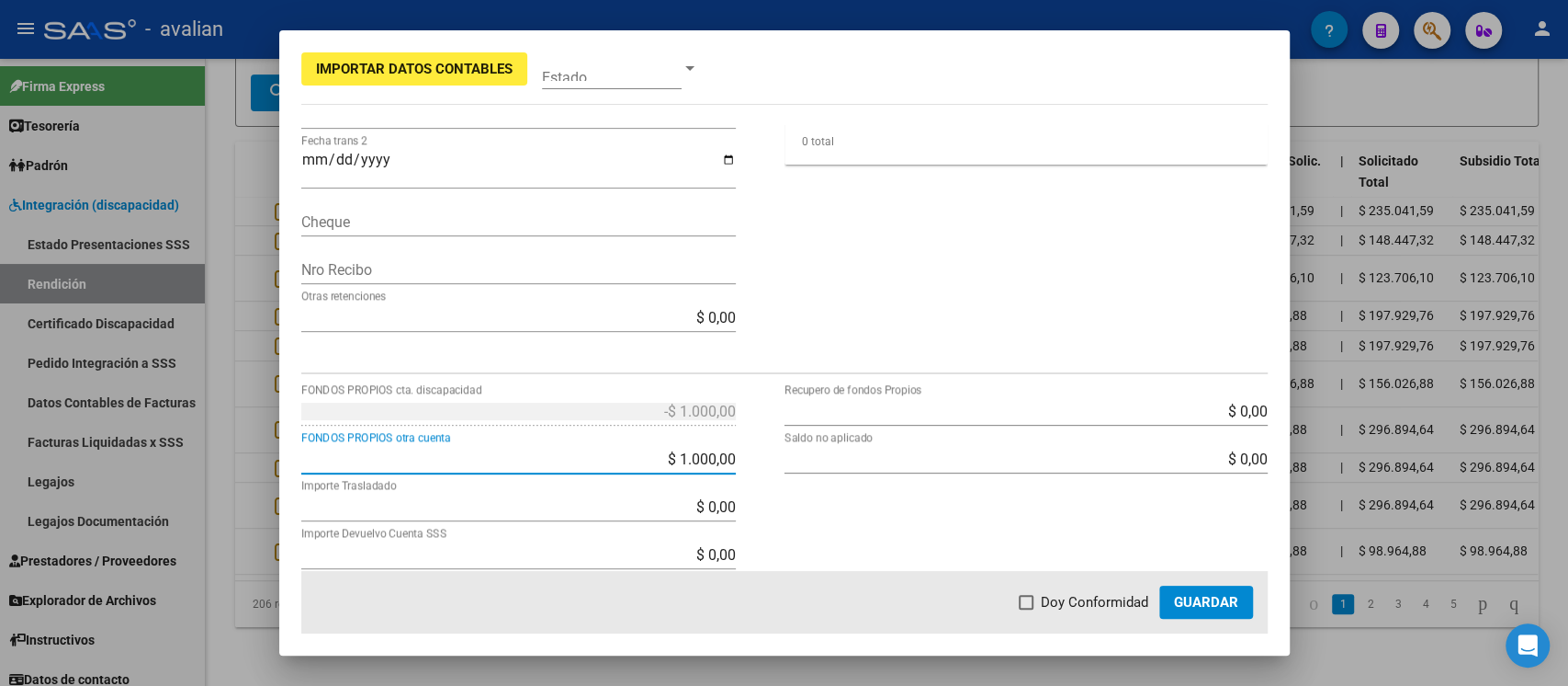
drag, startPoint x: 669, startPoint y: 454, endPoint x: 738, endPoint y: 460, distance: 69.3
click at [738, 460] on app-form-text-field "$ 1.000,00 FONDOS PROPIOS otra cuenta" at bounding box center [526, 459] width 449 height 17
type input "$ 0,00"
type input "$ 235.041,59"
type input "$ 0,00"
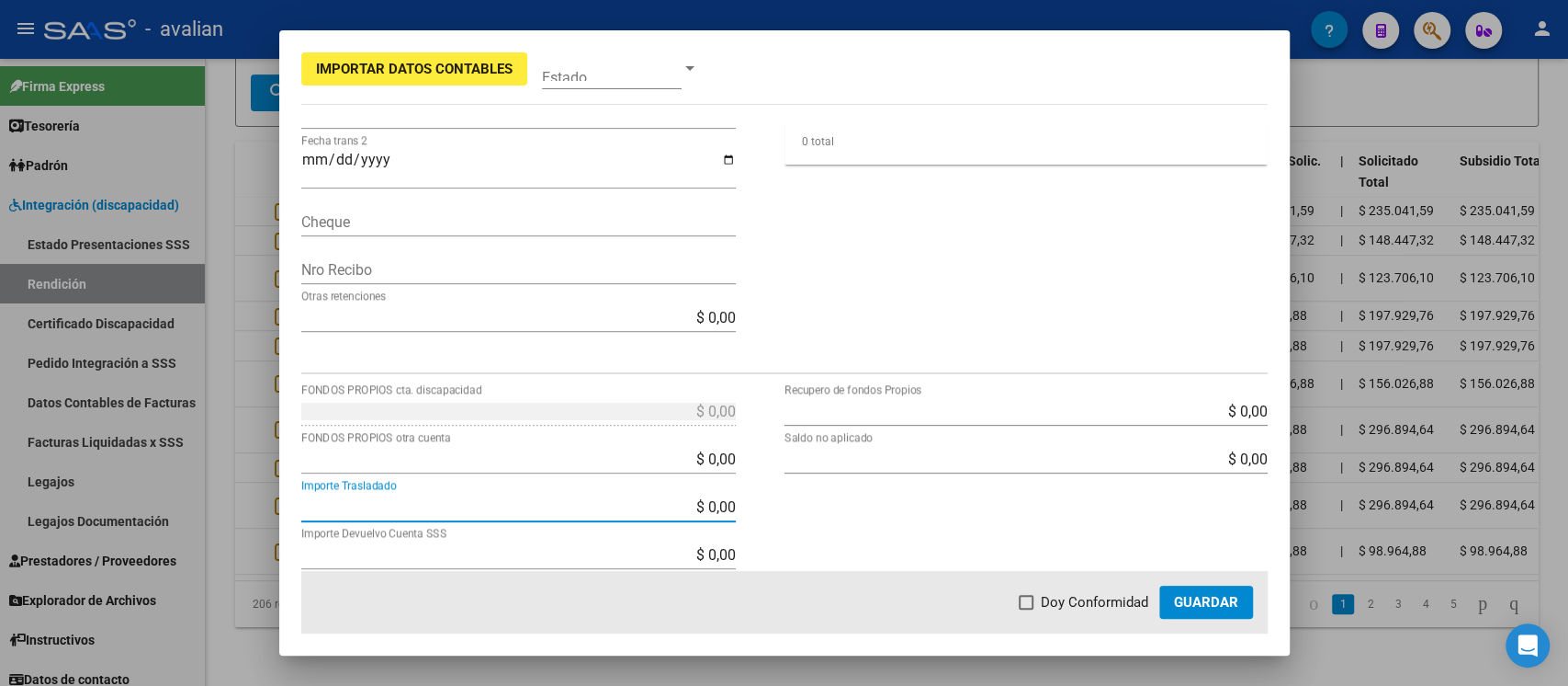
click at [486, 500] on input "$ 0,00" at bounding box center [519, 507] width 435 height 17
click at [468, 396] on div "$ 0,00 FONDOS PROPIOS cta. discapacidad" at bounding box center [519, 410] width 435 height 30
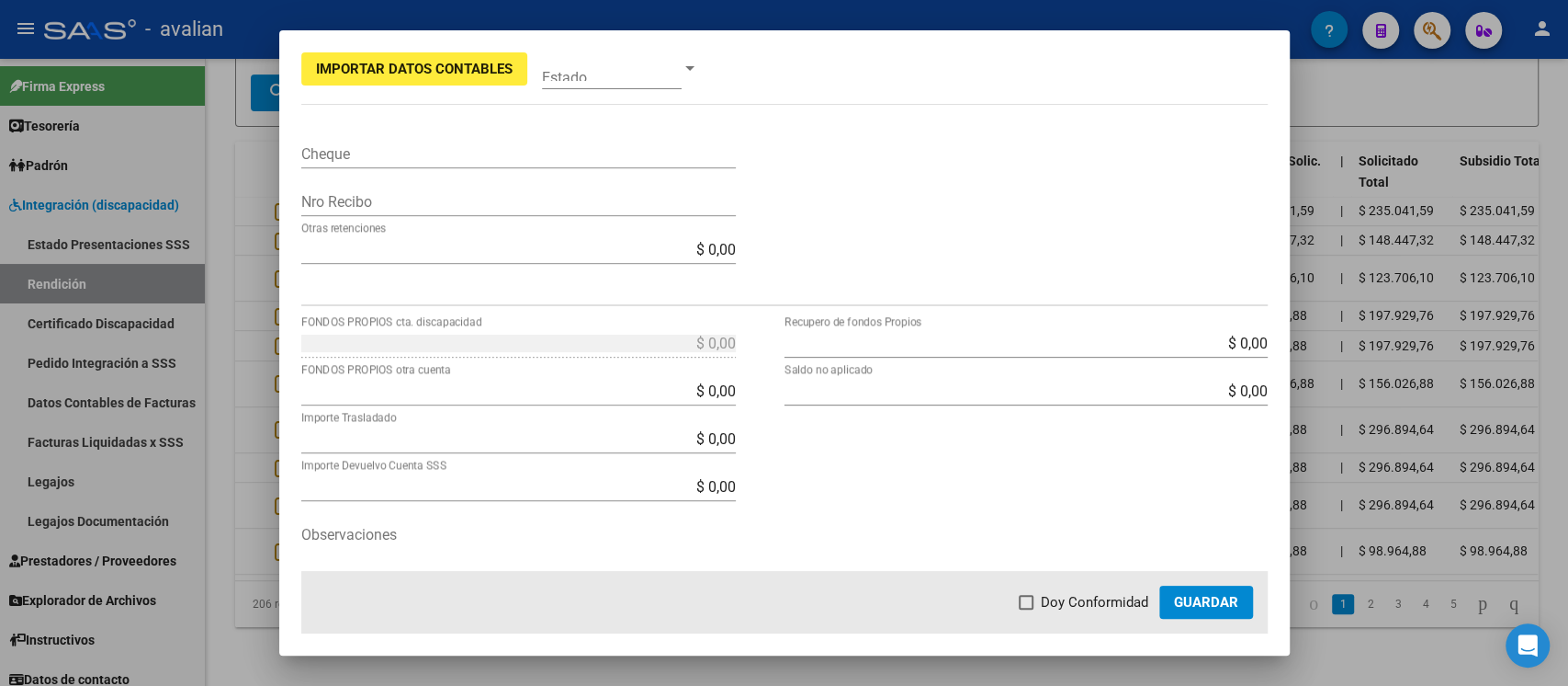
scroll to position [612, 0]
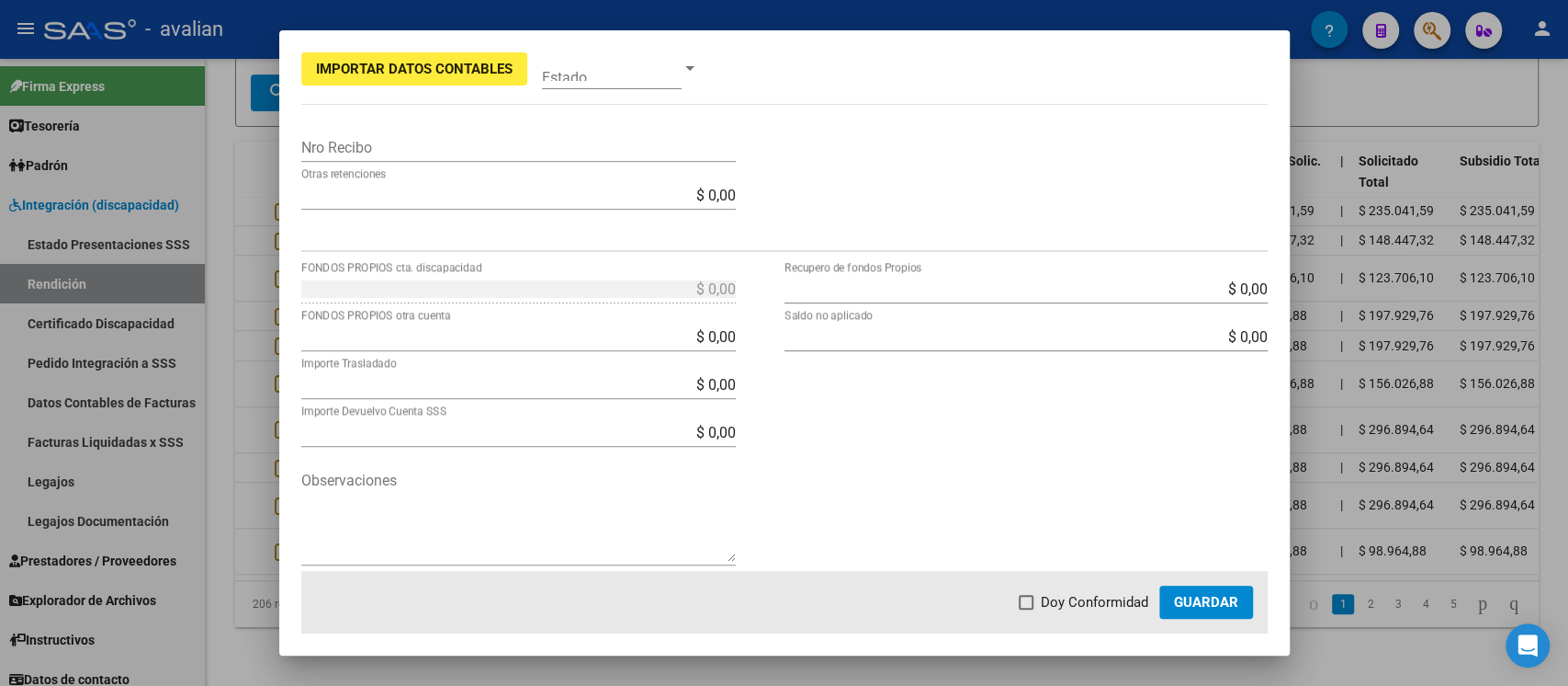
drag, startPoint x: 757, startPoint y: 260, endPoint x: 1014, endPoint y: 260, distance: 257.0
click at [1014, 260] on form "1 Punto de Venta * DS Tipo Archivo * Análisis prestador 20371442325 CUIT Presta…" at bounding box center [784, 48] width 967 height 1071
drag, startPoint x: 870, startPoint y: 311, endPoint x: 742, endPoint y: 307, distance: 128.1
click at [742, 307] on div "$ 0,00 FONDOS PROPIOS cta. discapacidad $ 0,00 FONDOS PROPIOS otra cuenta $ 0,0…" at bounding box center [784, 429] width 967 height 309
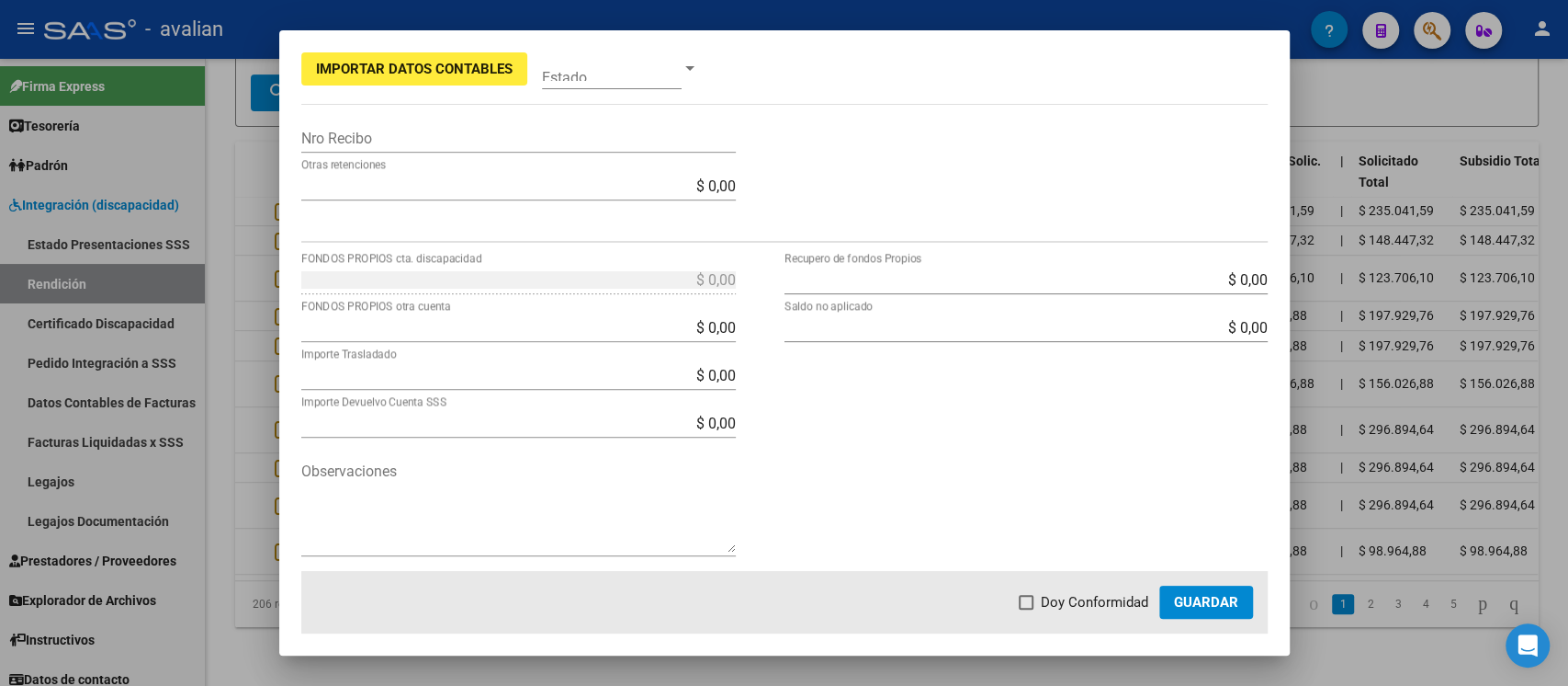
scroll to position [625, 0]
click at [1175, 513] on span "Guardar" at bounding box center [1206, 601] width 64 height 16
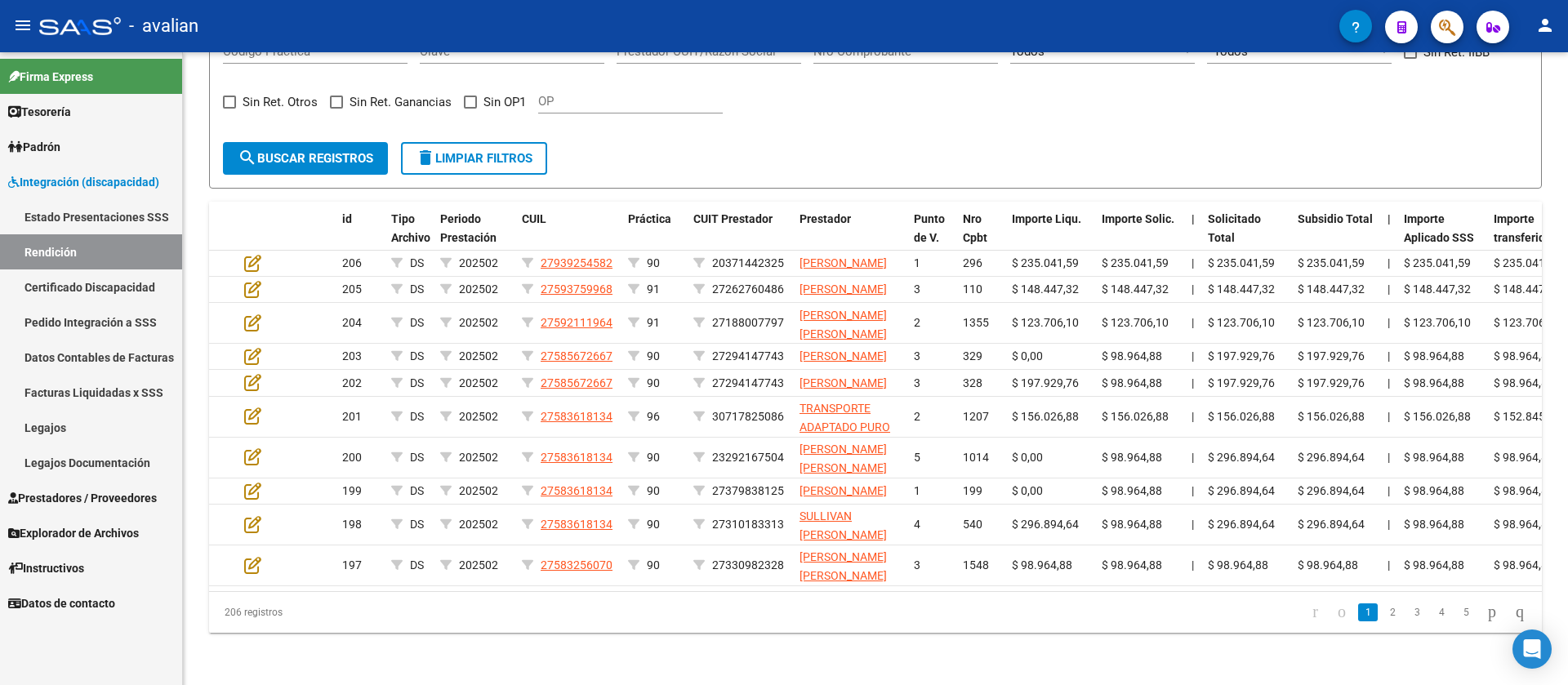
scroll to position [0, 0]
drag, startPoint x: 1276, startPoint y: 3, endPoint x: 834, endPoint y: 647, distance: 781.1
click at [834, 456] on datatable-pager "1 2 3 4 5" at bounding box center [1007, 612] width 1052 height 28
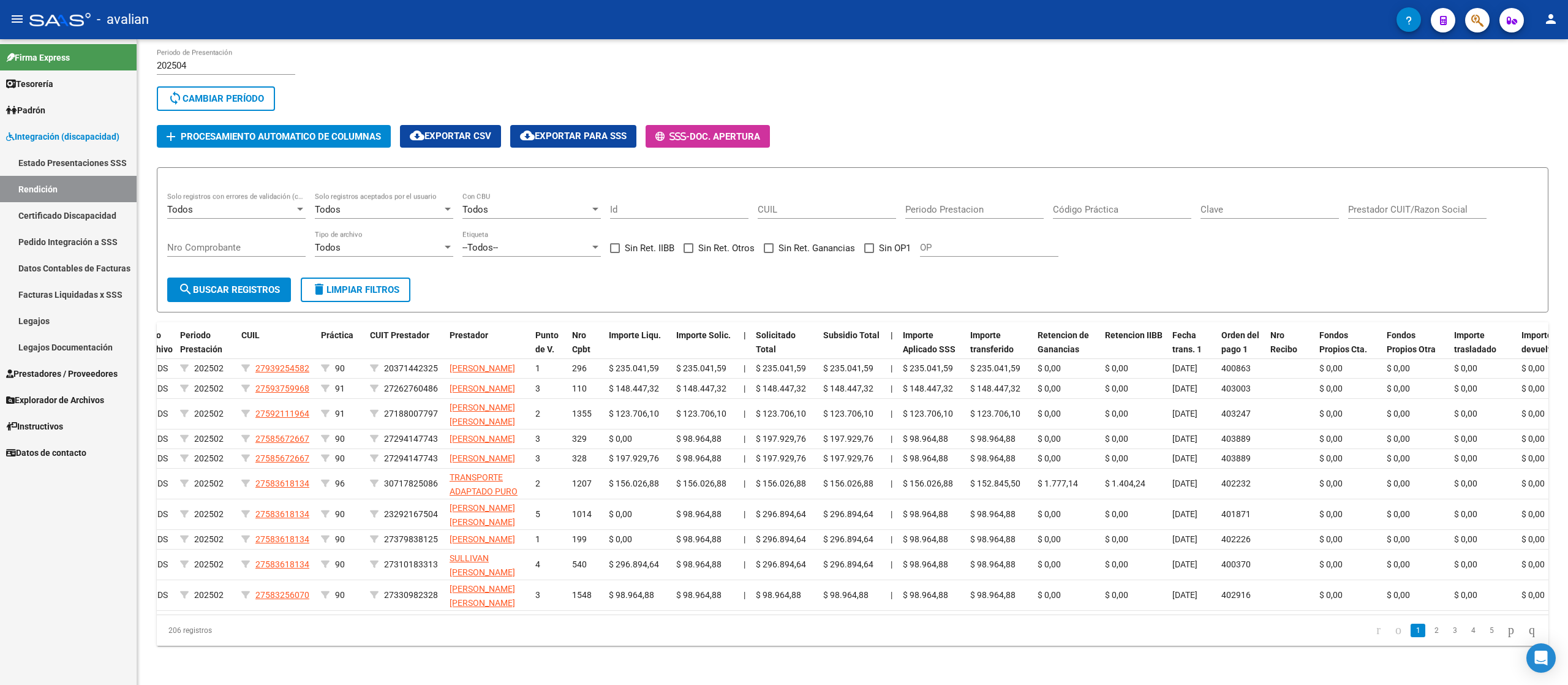
scroll to position [0, 150]
drag, startPoint x: 1104, startPoint y: 1, endPoint x: 959, endPoint y: 624, distance: 639.7
click at [784, 342] on datatable-pager "1 2 3 4 5" at bounding box center [990, 630] width 1103 height 21
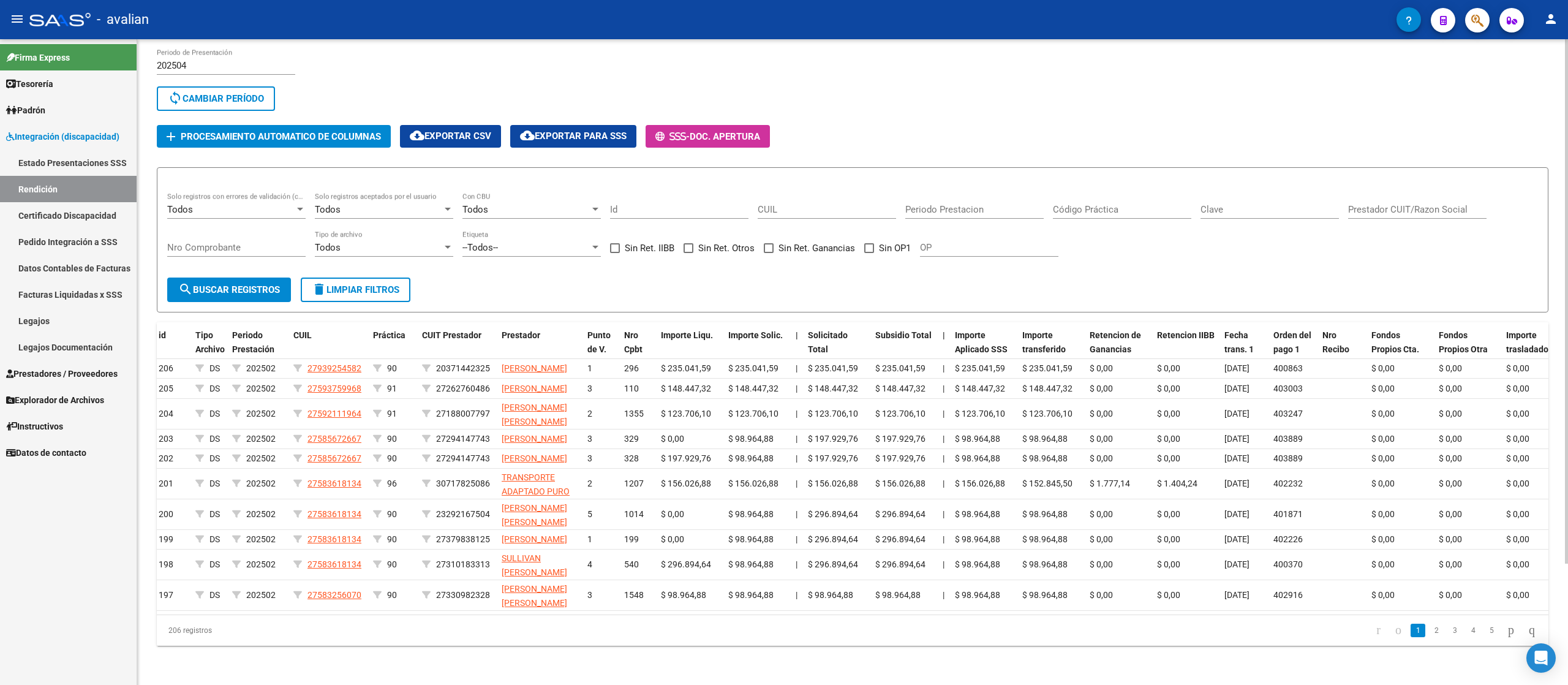
scroll to position [27, 0]
